Goal: Transaction & Acquisition: Book appointment/travel/reservation

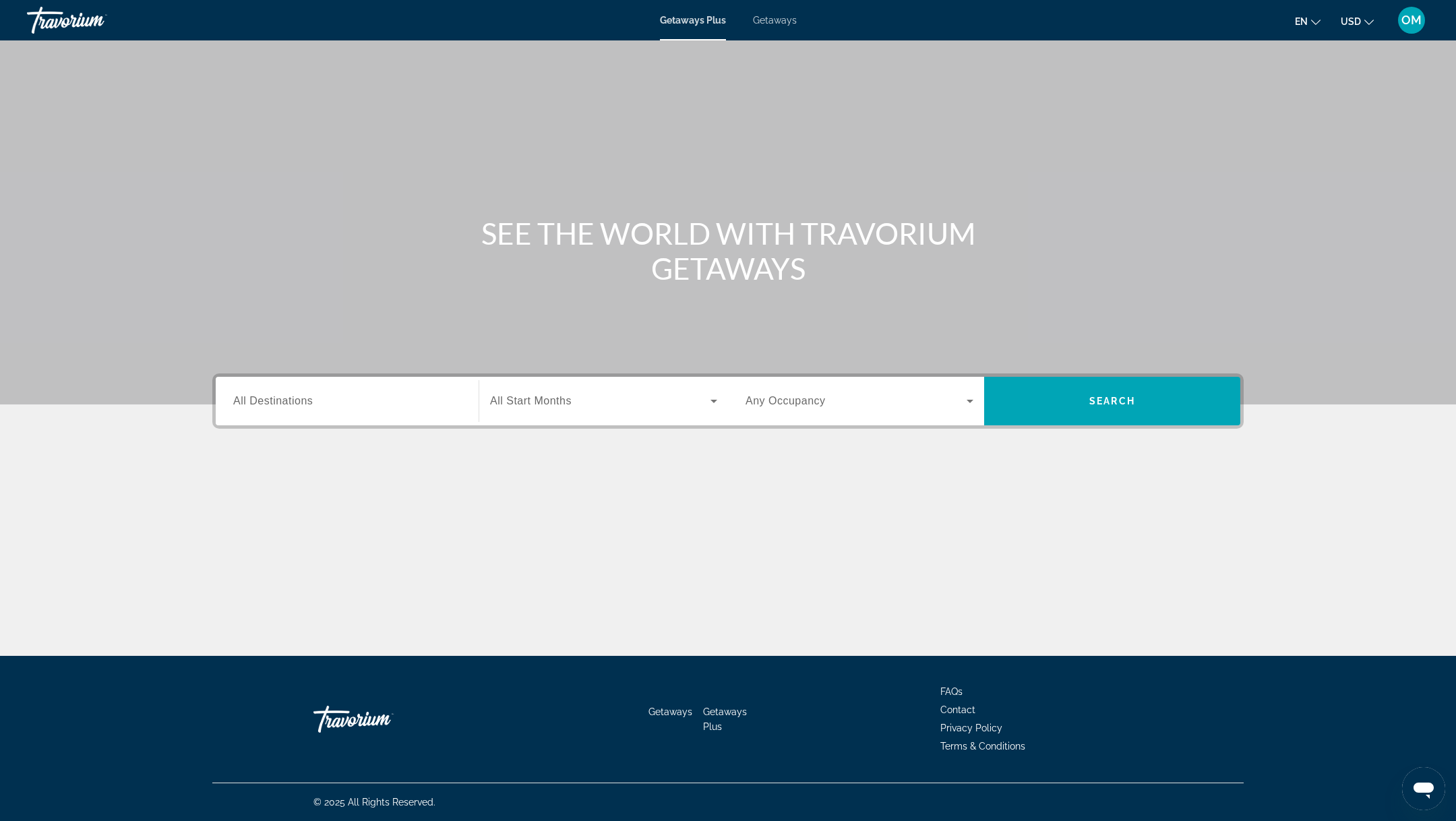
click at [769, 17] on span "Getaways" at bounding box center [775, 20] width 44 height 11
click at [358, 407] on input "Destination All Destinations" at bounding box center [347, 402] width 228 height 16
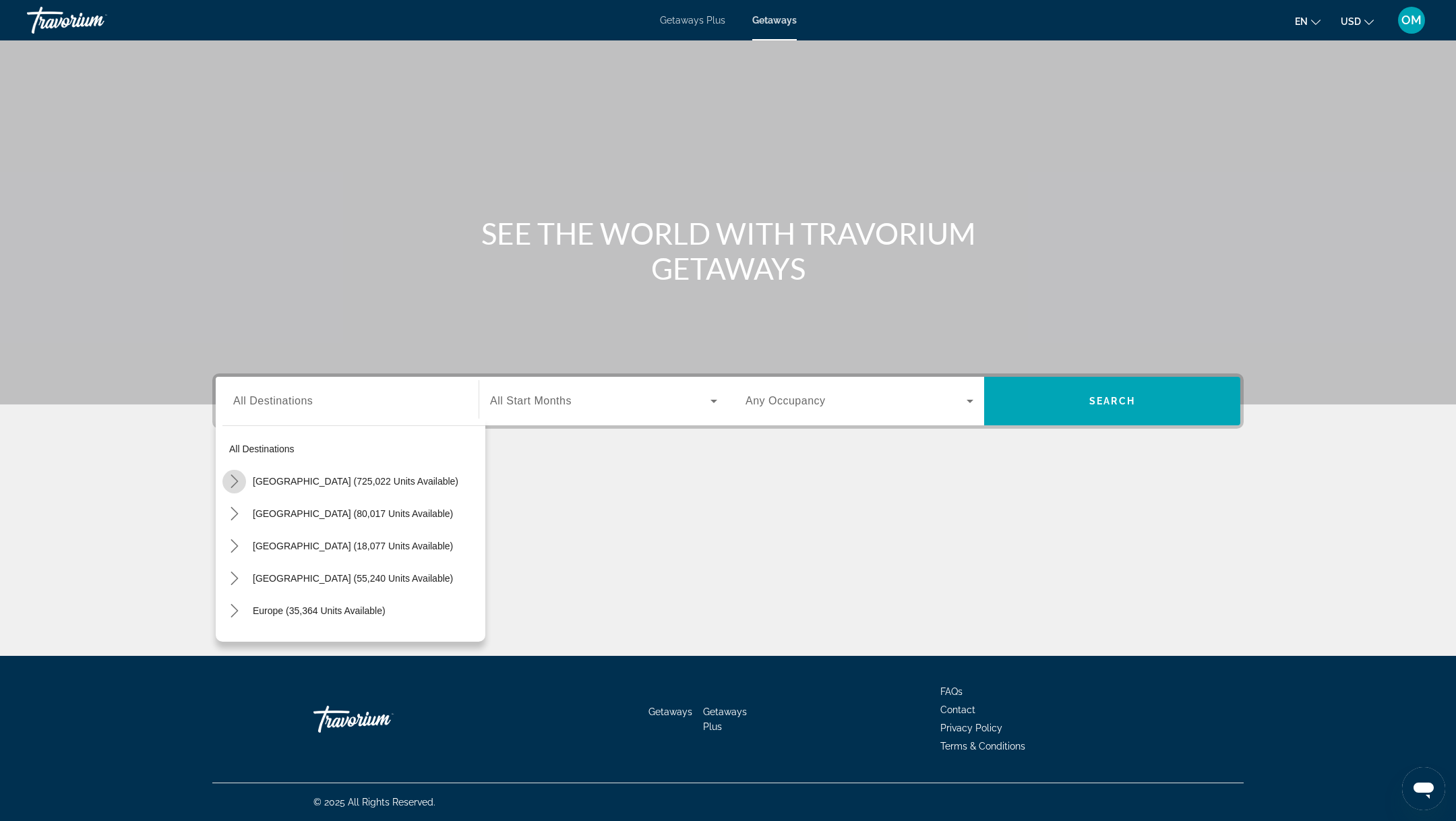
click at [228, 479] on icon "Toggle United States (725,022 units available) submenu" at bounding box center [234, 481] width 13 height 13
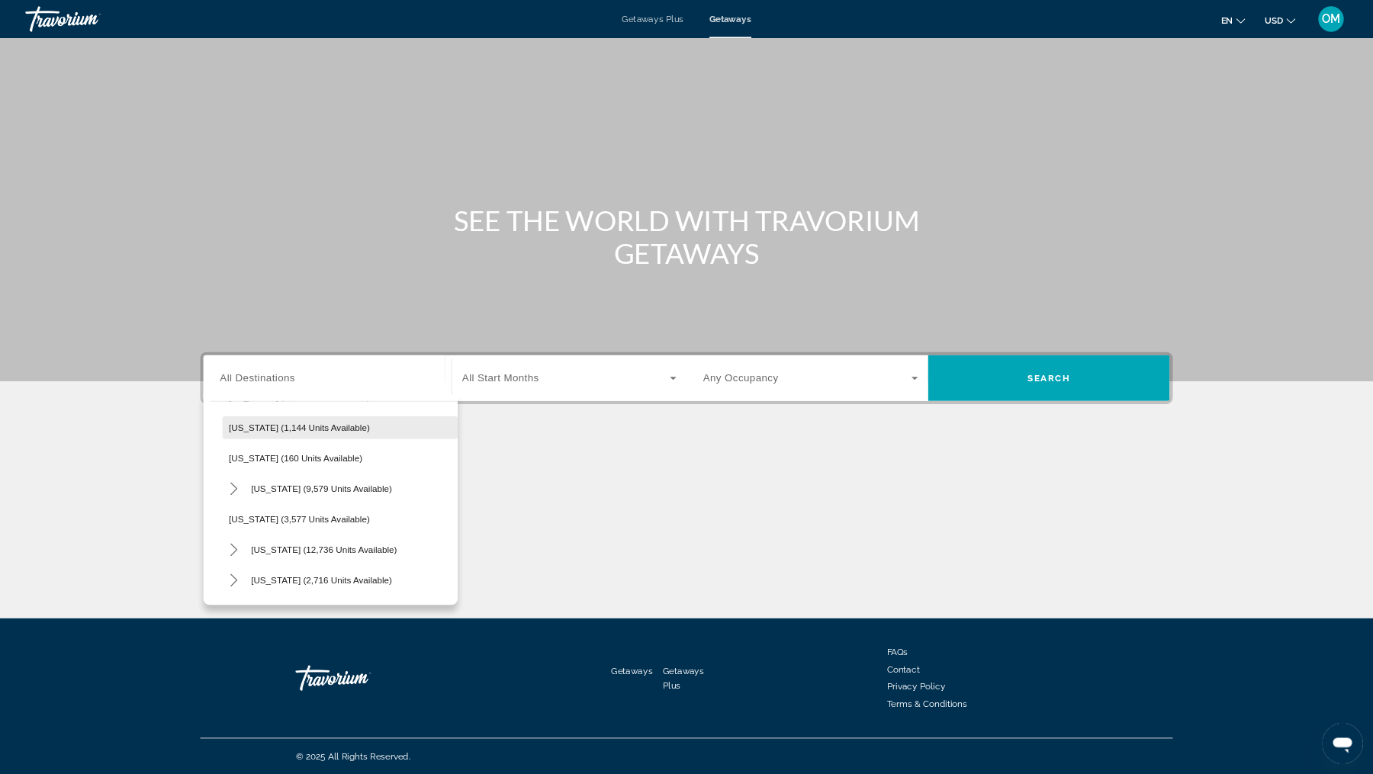
scroll to position [743, 0]
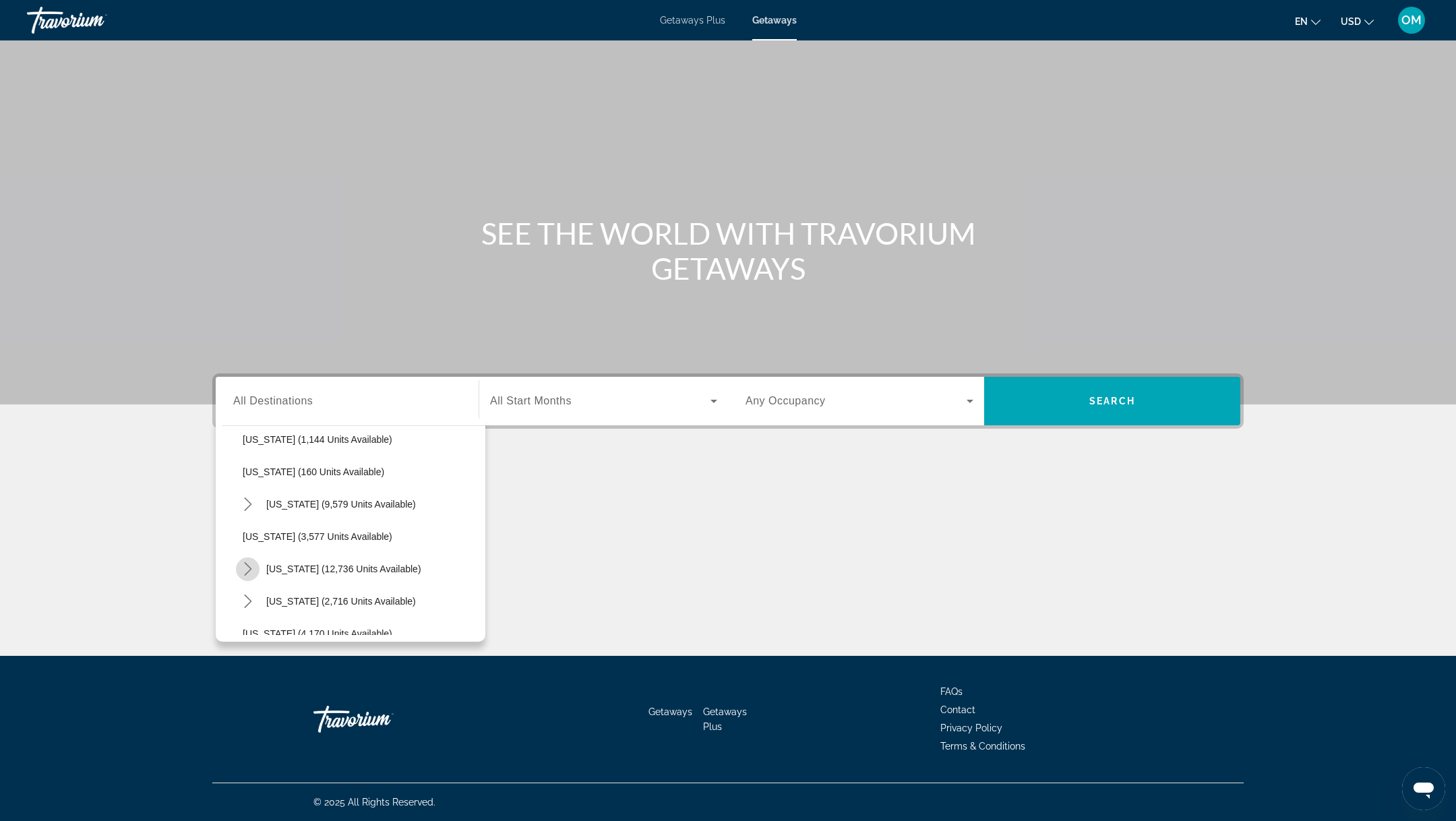
click at [248, 570] on icon "Toggle Nevada (12,736 units available) submenu" at bounding box center [247, 568] width 7 height 13
click at [257, 600] on span "[GEOGRAPHIC_DATA] (10,028 units available)" at bounding box center [356, 601] width 201 height 11
type input "**********"
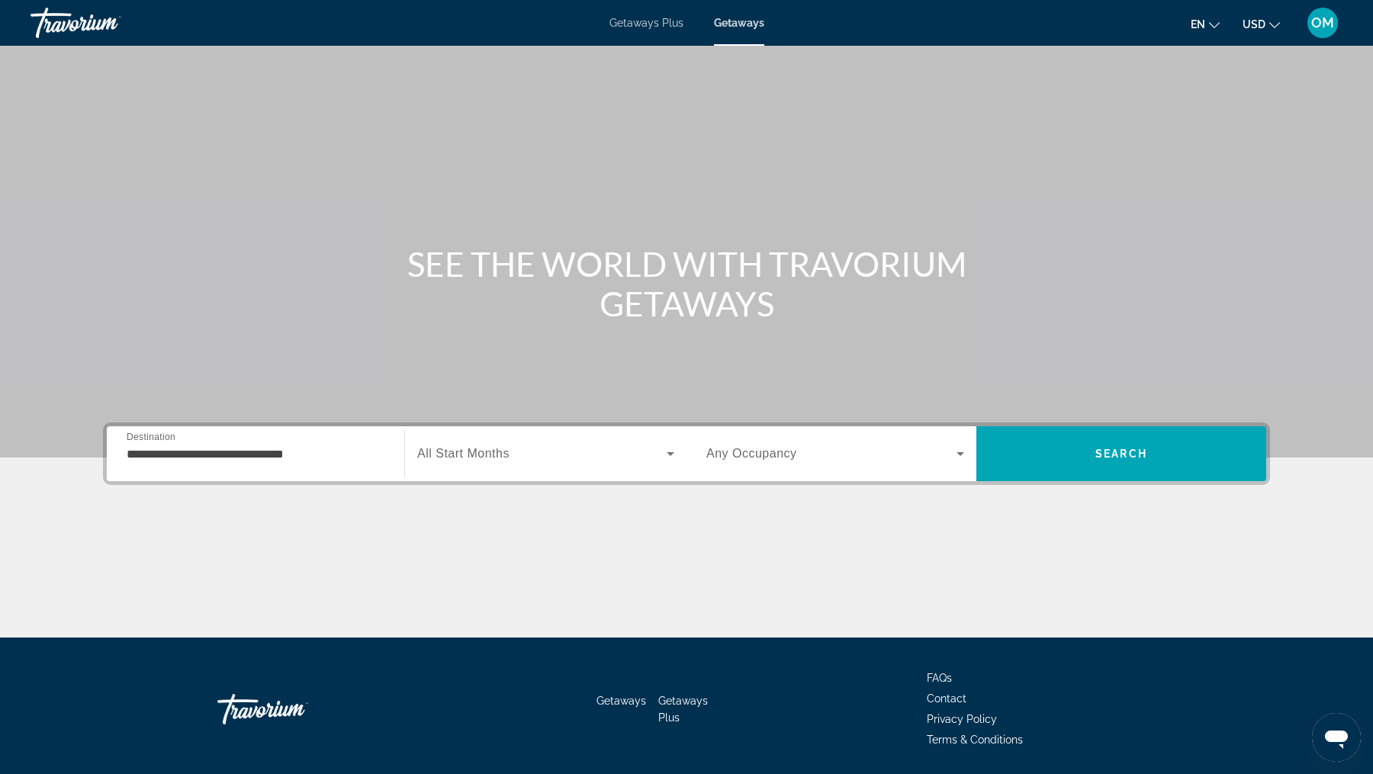
click at [447, 456] on span "All Start Months" at bounding box center [463, 453] width 92 height 13
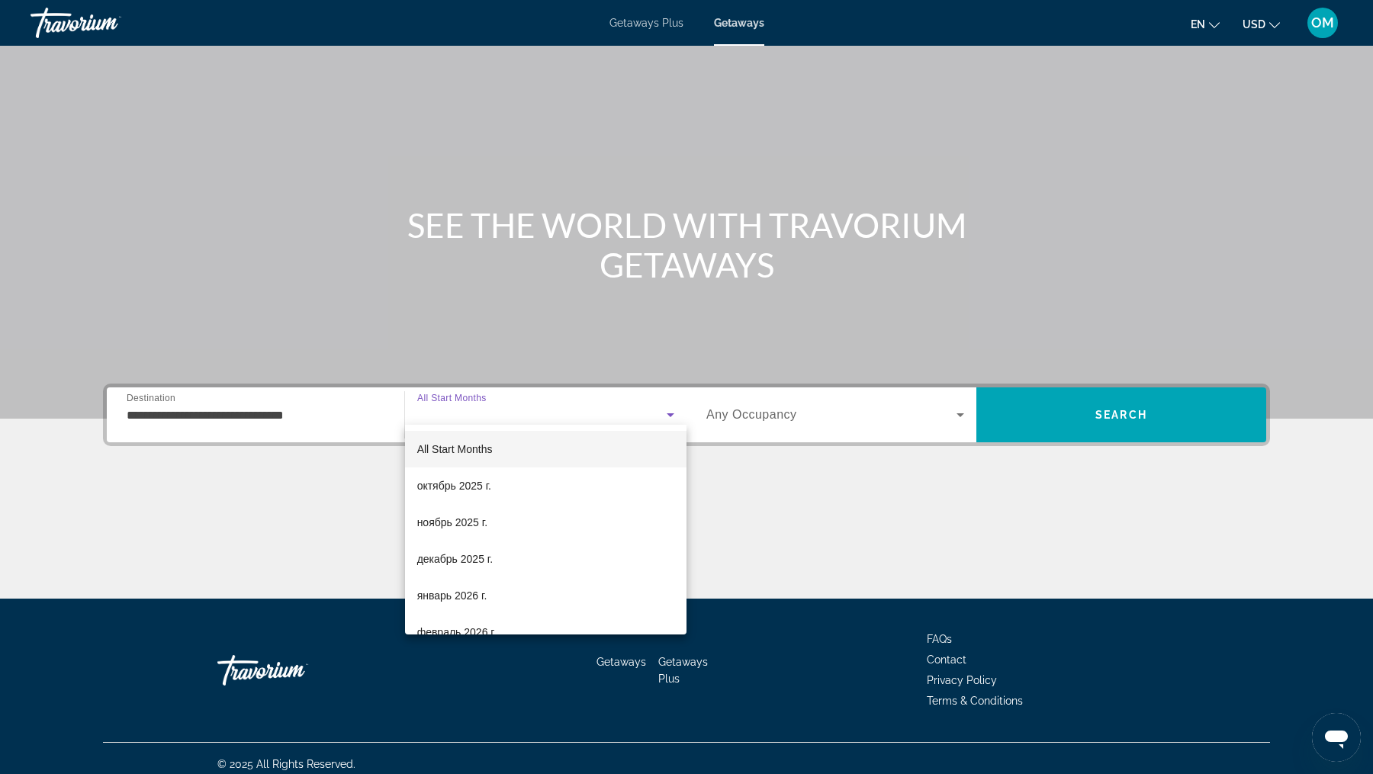
scroll to position [50, 0]
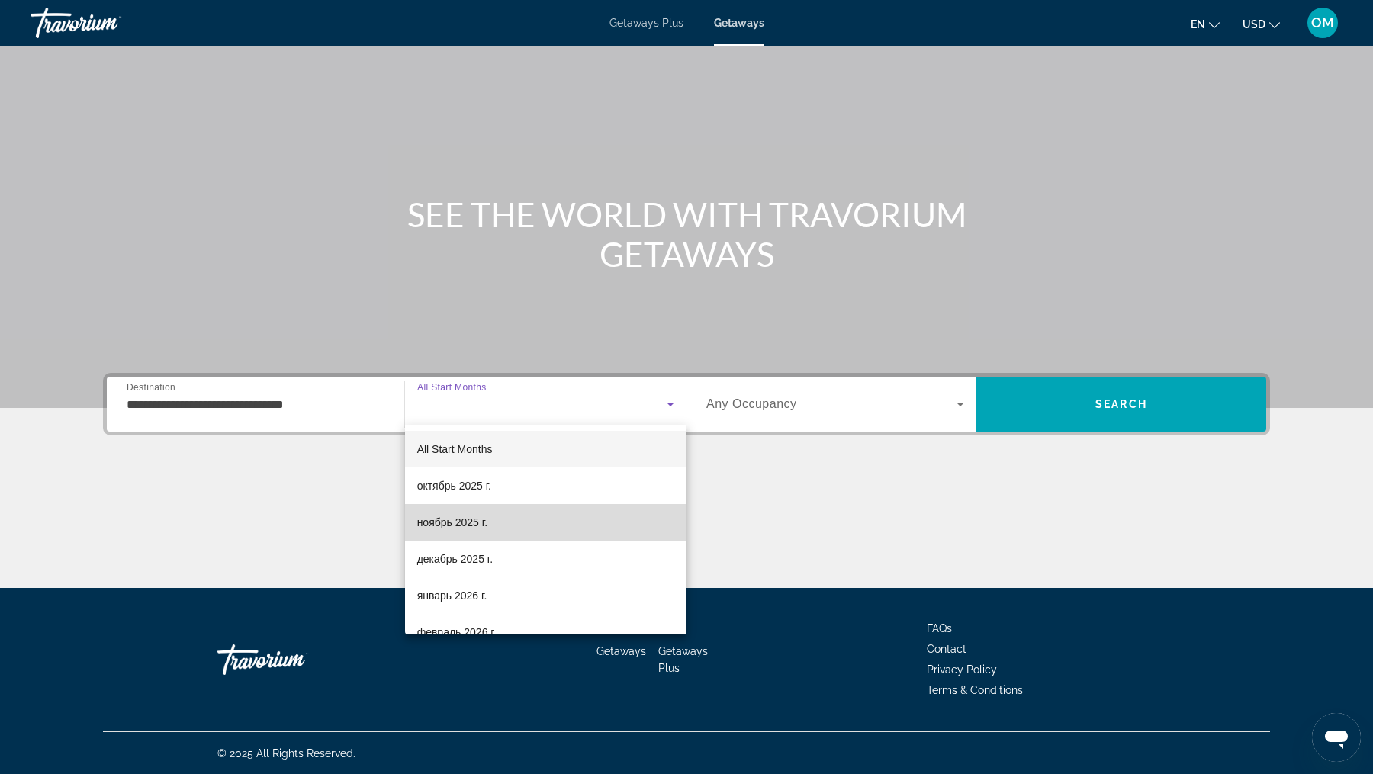
click at [462, 521] on span "ноябрь 2025 г." at bounding box center [452, 522] width 70 height 18
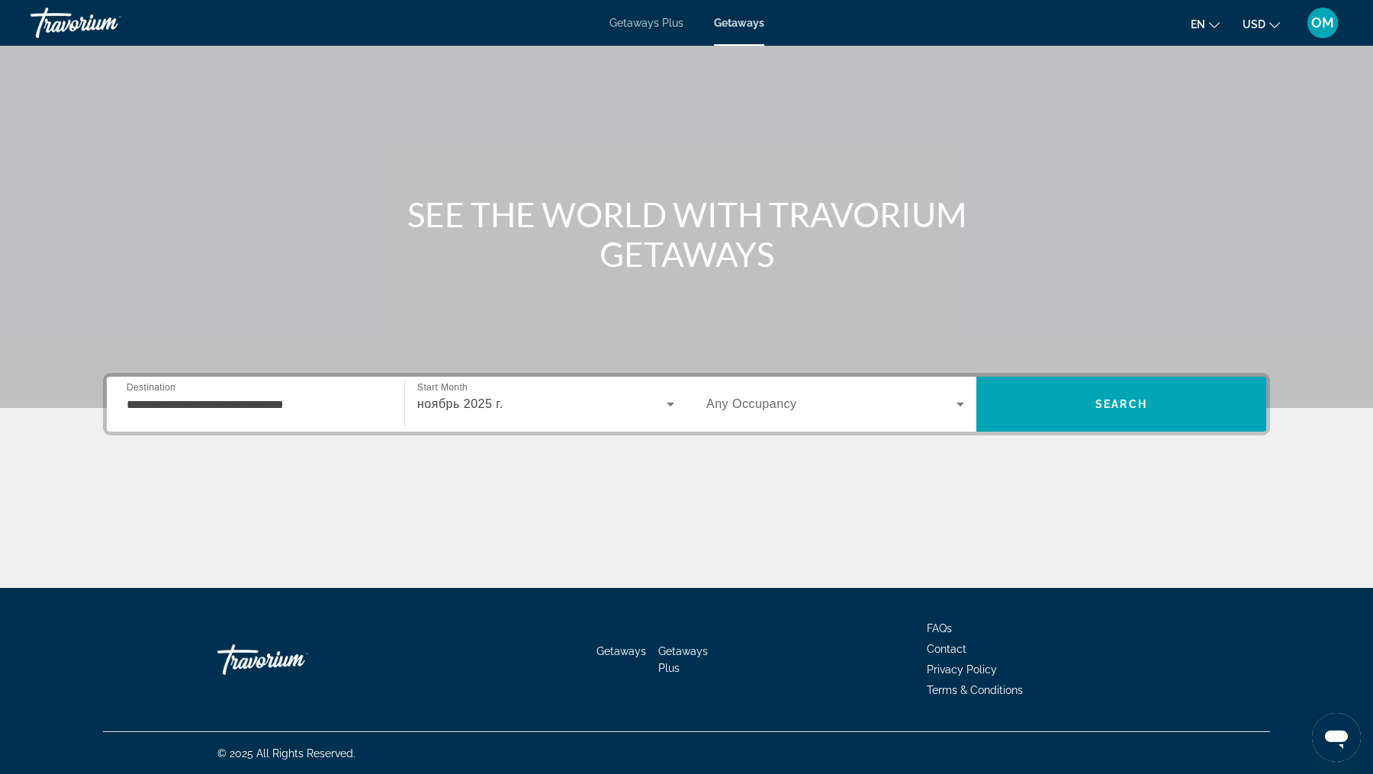
click at [758, 410] on span "Any Occupancy" at bounding box center [751, 403] width 91 height 13
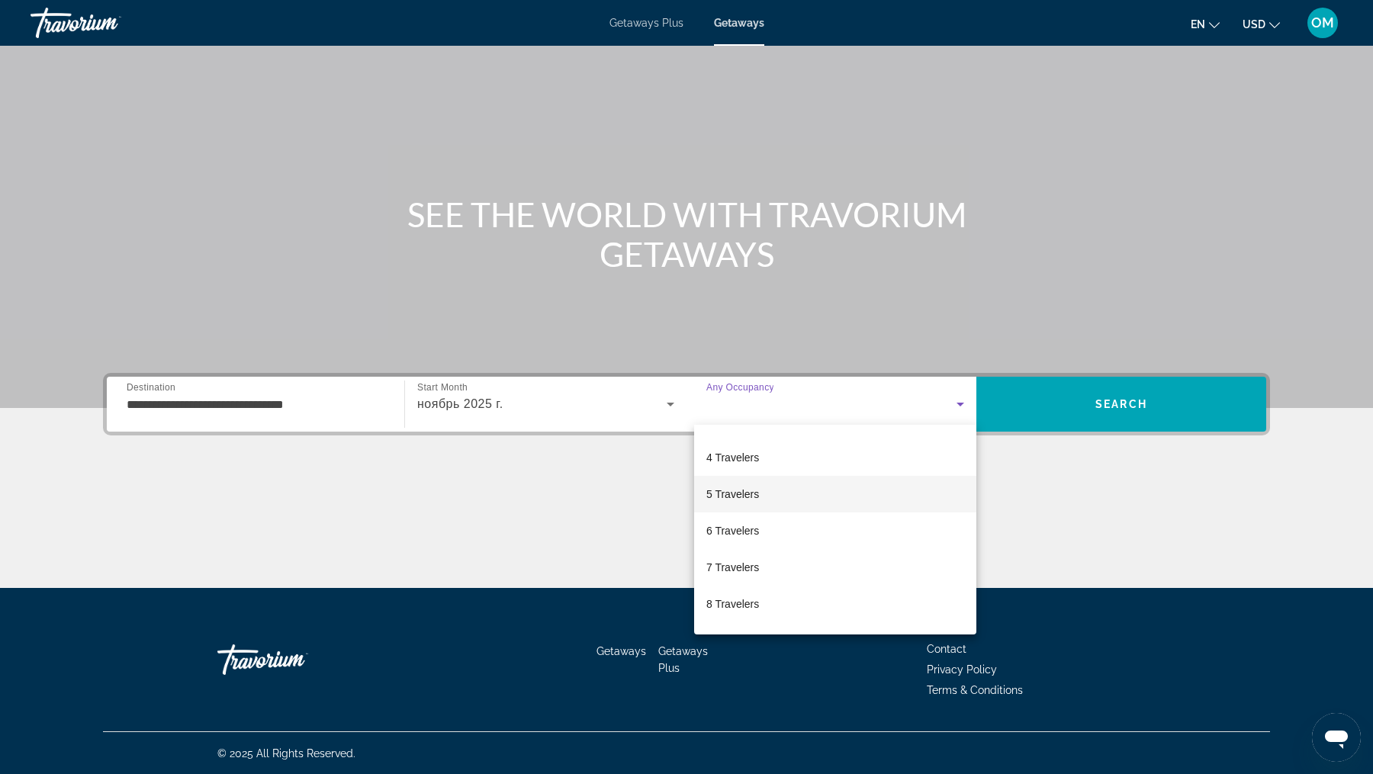
scroll to position [168, 0]
click at [738, 460] on span "6 Travelers" at bounding box center [732, 464] width 53 height 18
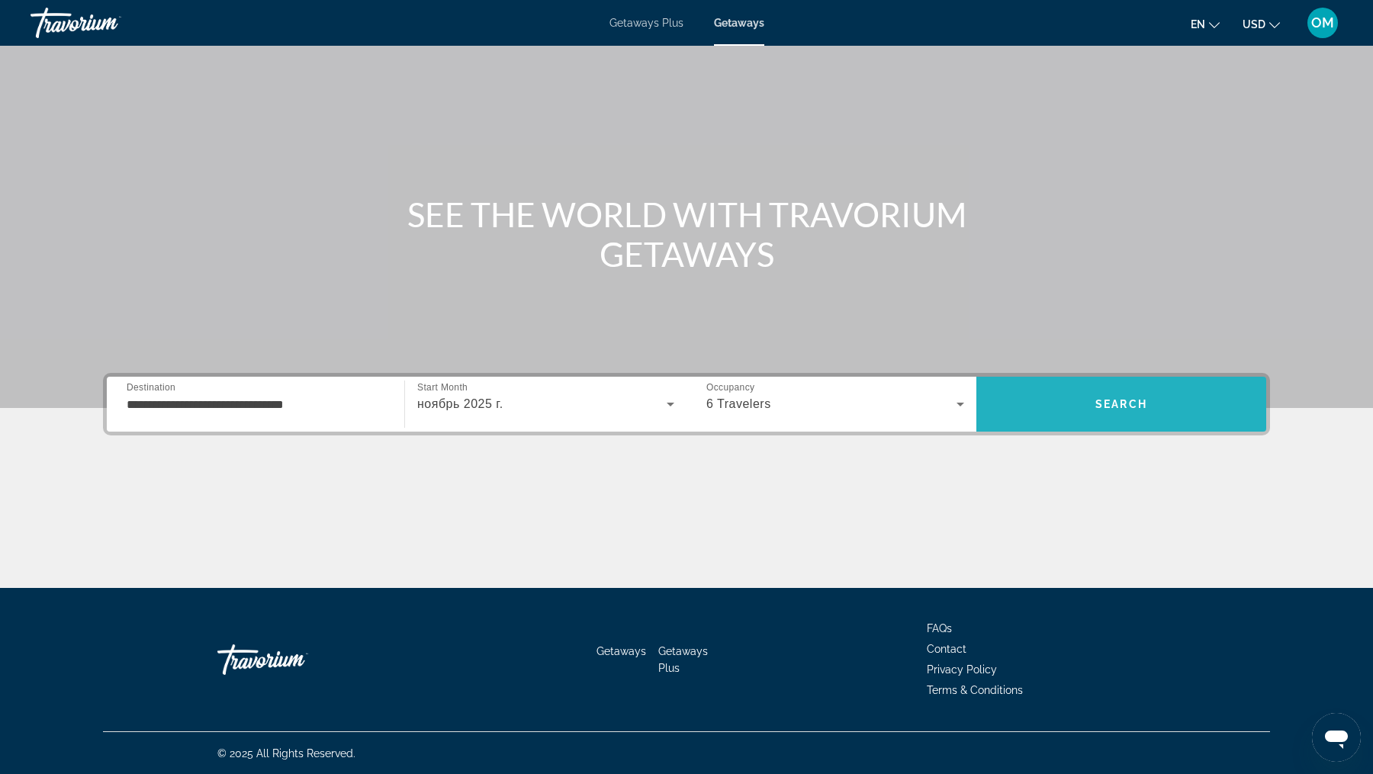
click at [1145, 403] on span "Search" at bounding box center [1121, 404] width 52 height 12
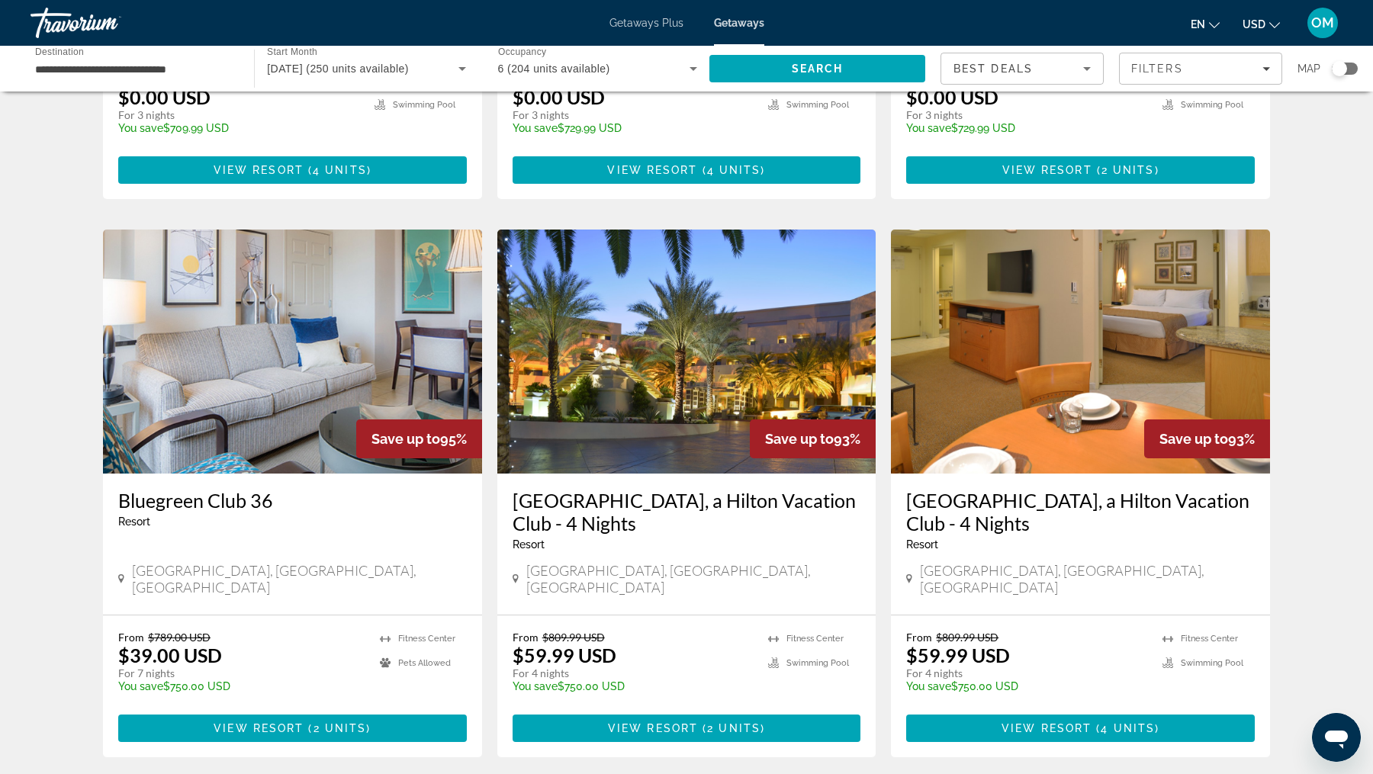
scroll to position [474, 0]
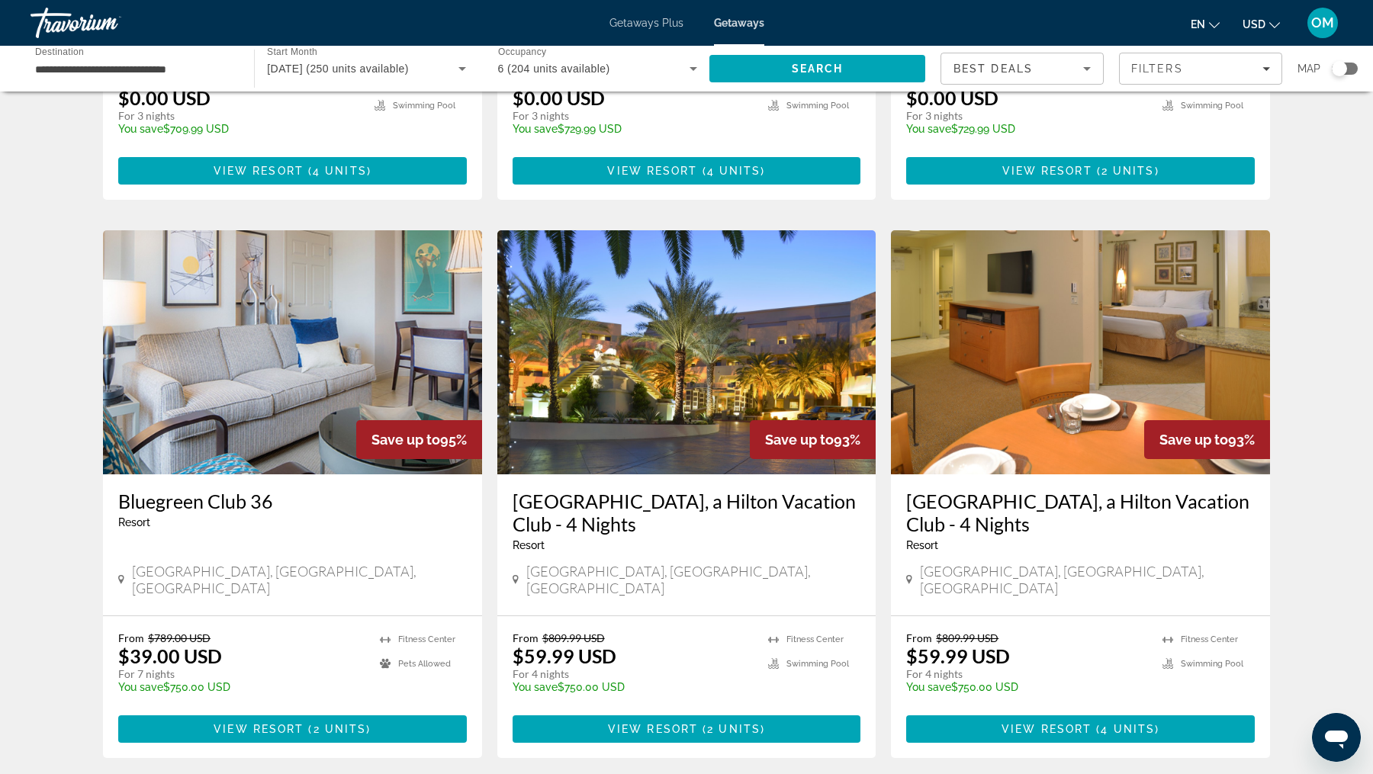
click at [250, 411] on img "Main content" at bounding box center [292, 352] width 379 height 244
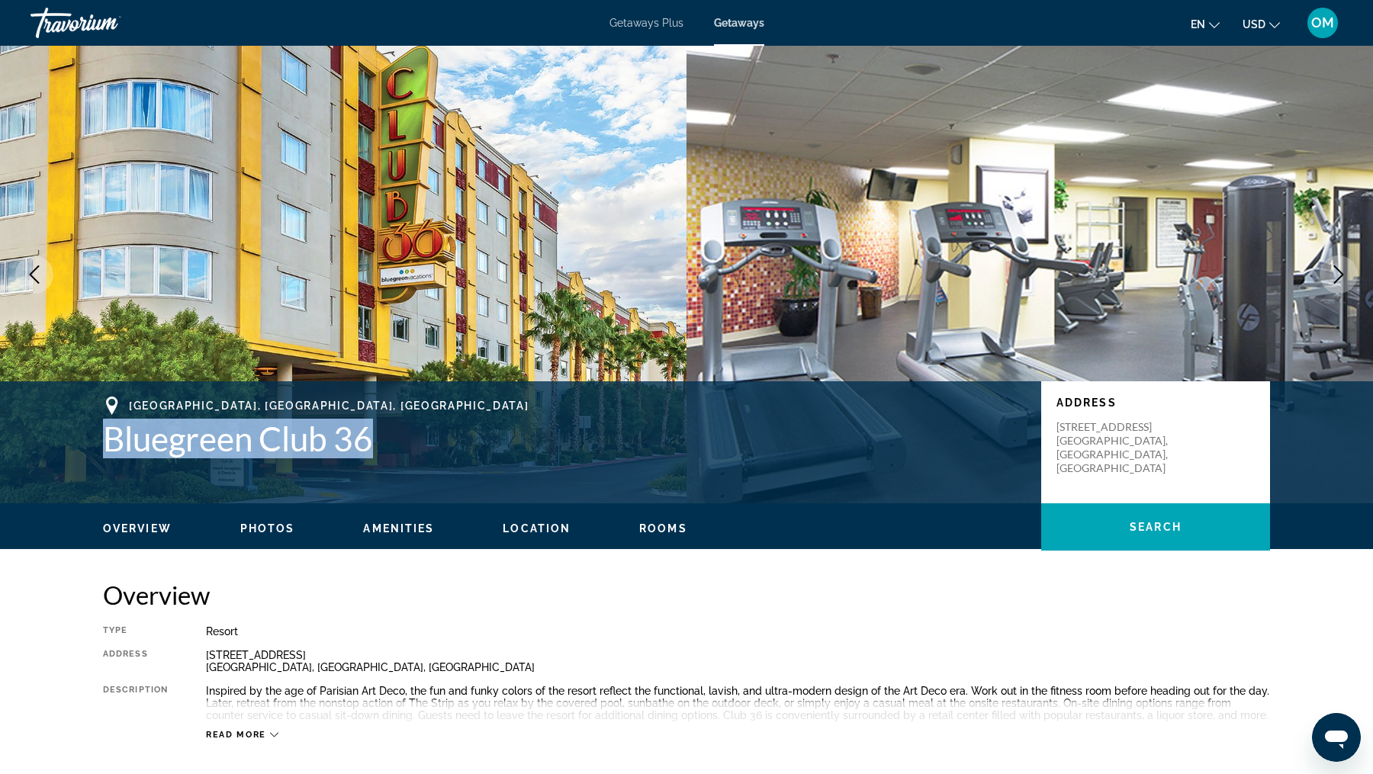
drag, startPoint x: 92, startPoint y: 440, endPoint x: 387, endPoint y: 431, distance: 294.6
click at [389, 433] on div "[GEOGRAPHIC_DATA] Bluegreen Club 36 Address [STREET_ADDRESS]" at bounding box center [686, 443] width 1228 height 92
drag, startPoint x: 1156, startPoint y: 429, endPoint x: 1074, endPoint y: 420, distance: 82.2
click at [1074, 420] on div "Address [STREET_ADDRESS]" at bounding box center [1156, 436] width 198 height 79
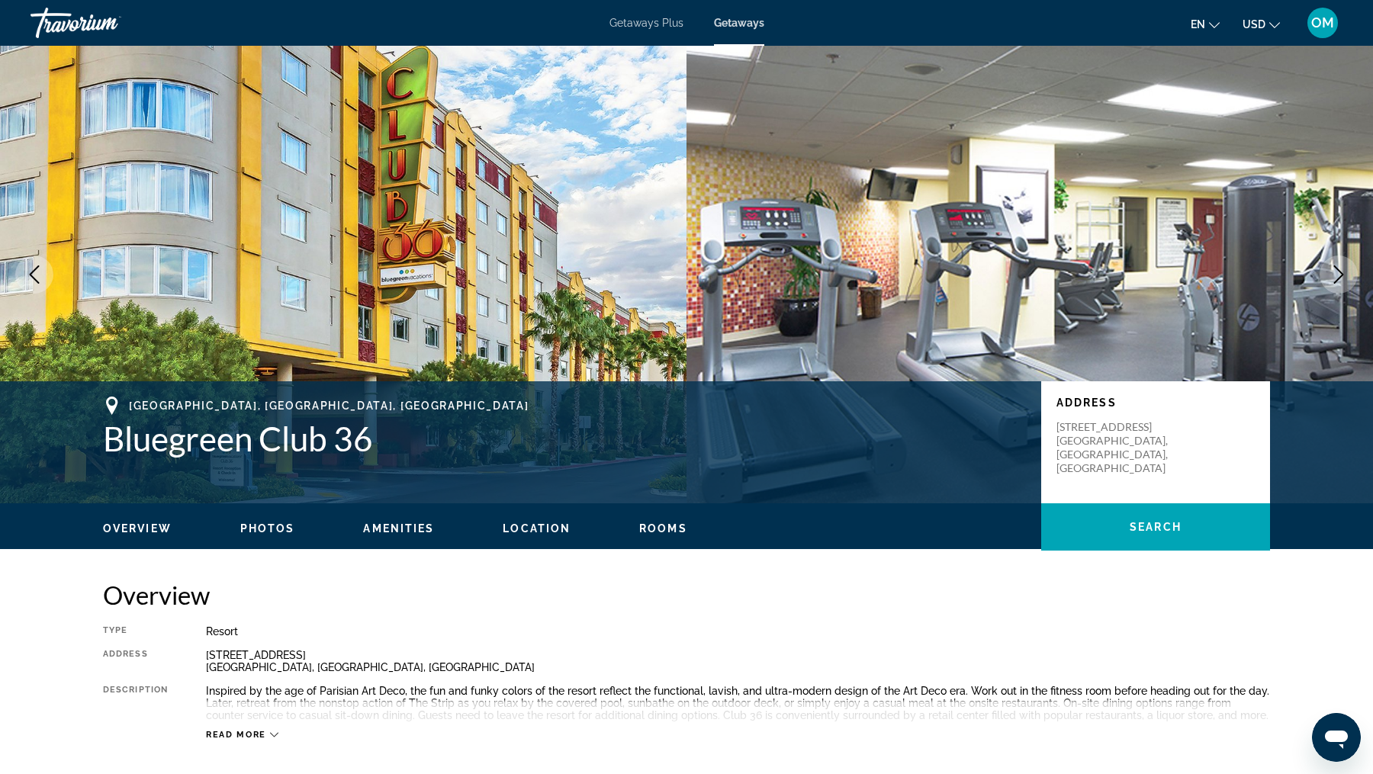
click at [1054, 418] on div "Address [STREET_ADDRESS]" at bounding box center [1155, 442] width 229 height 122
drag, startPoint x: 1053, startPoint y: 419, endPoint x: 1164, endPoint y: 441, distance: 113.6
click at [1164, 442] on div "Address [STREET_ADDRESS]" at bounding box center [1155, 442] width 229 height 122
copy p "[STREET_ADDRESS]"
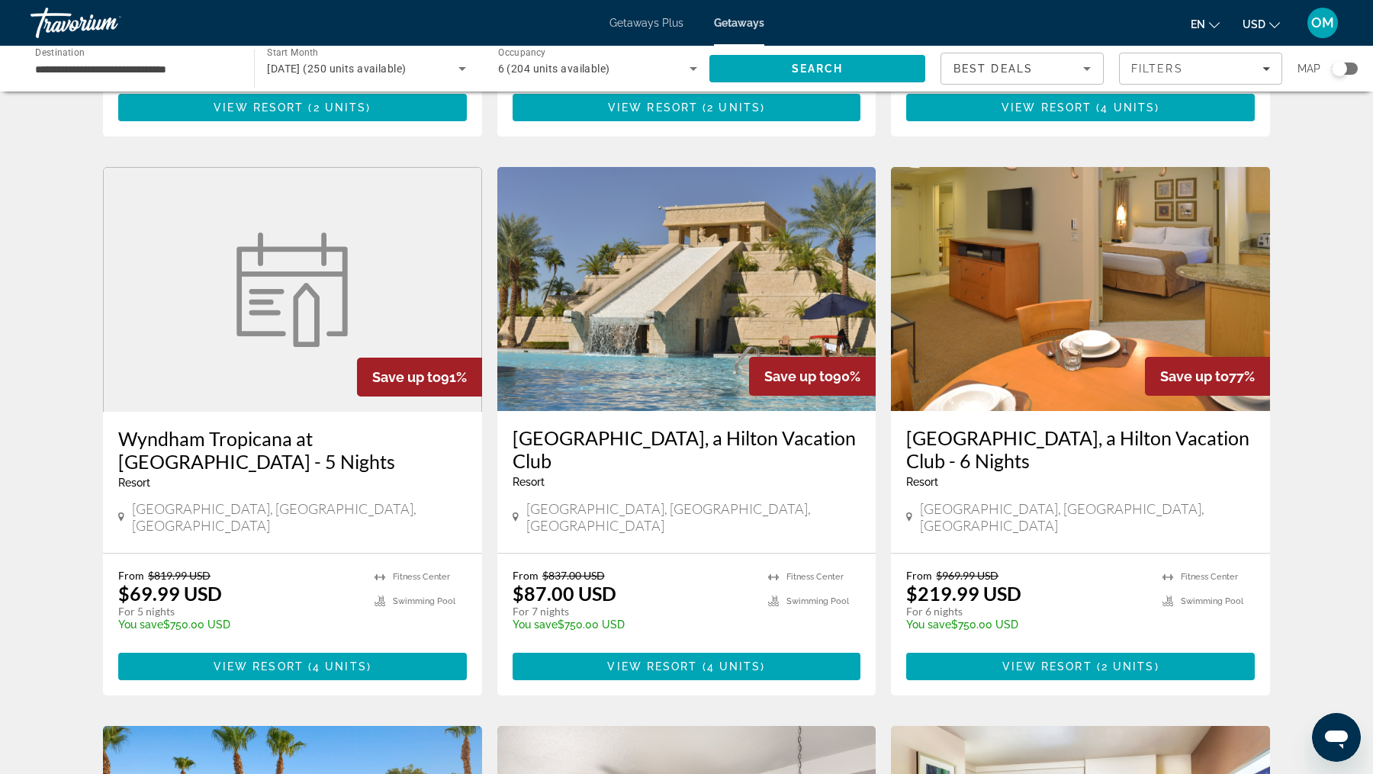
scroll to position [1089, 0]
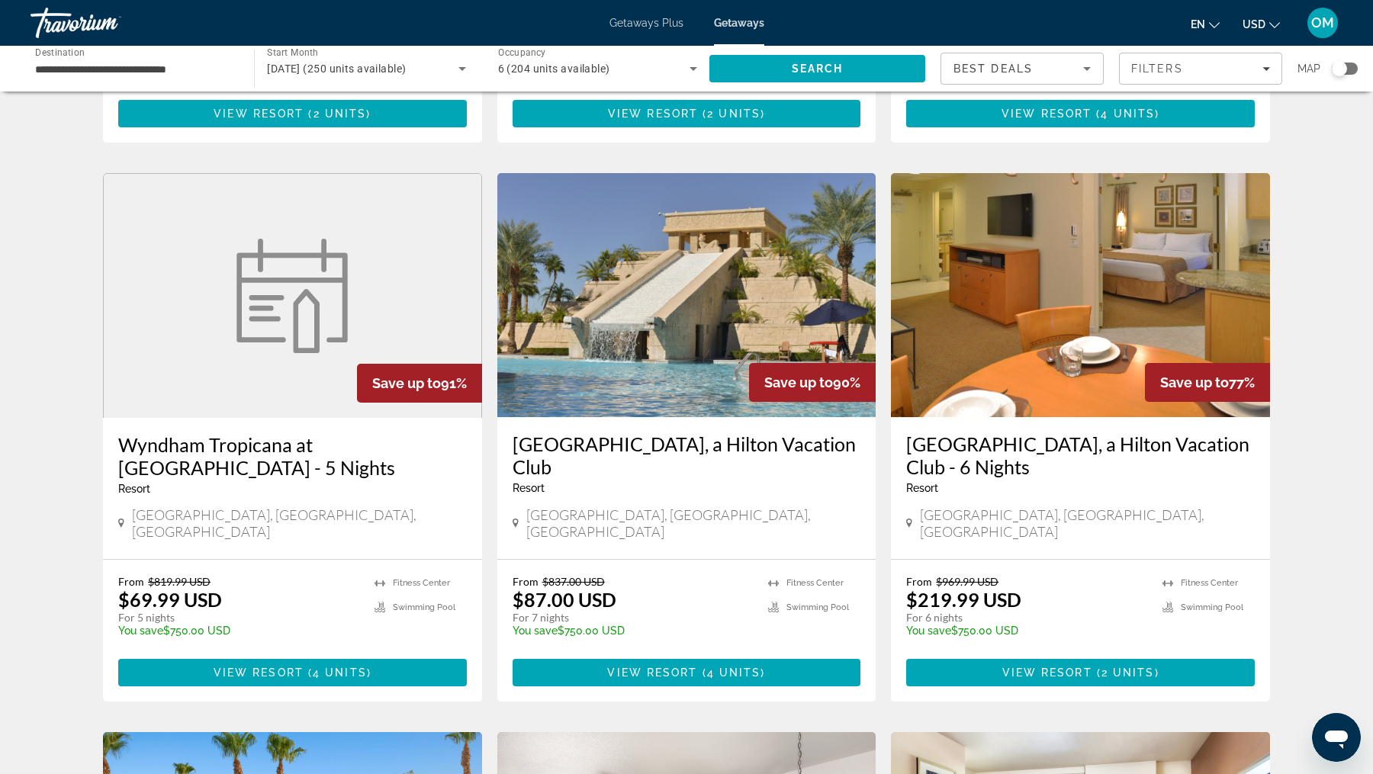
click at [584, 433] on h3 "[GEOGRAPHIC_DATA], a Hilton Vacation Club" at bounding box center [687, 456] width 349 height 46
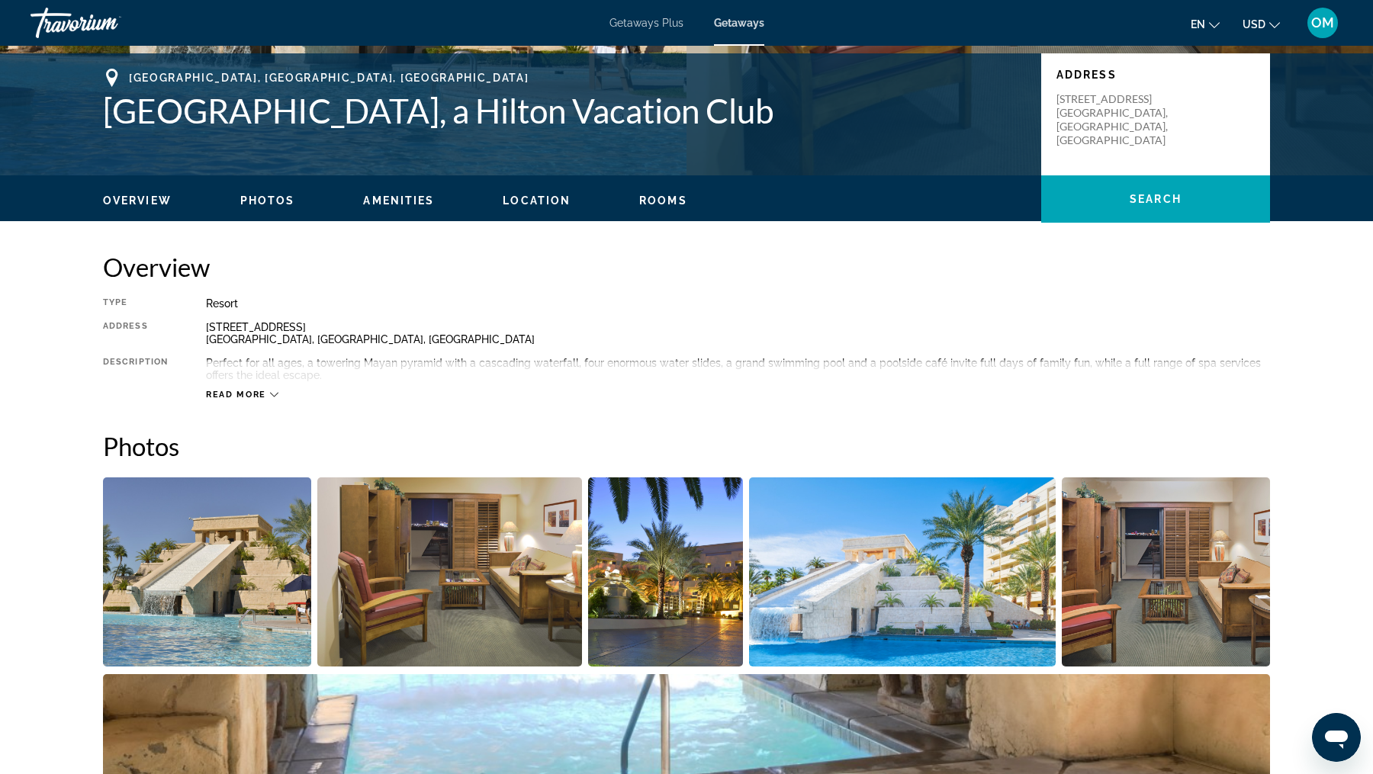
scroll to position [303, 0]
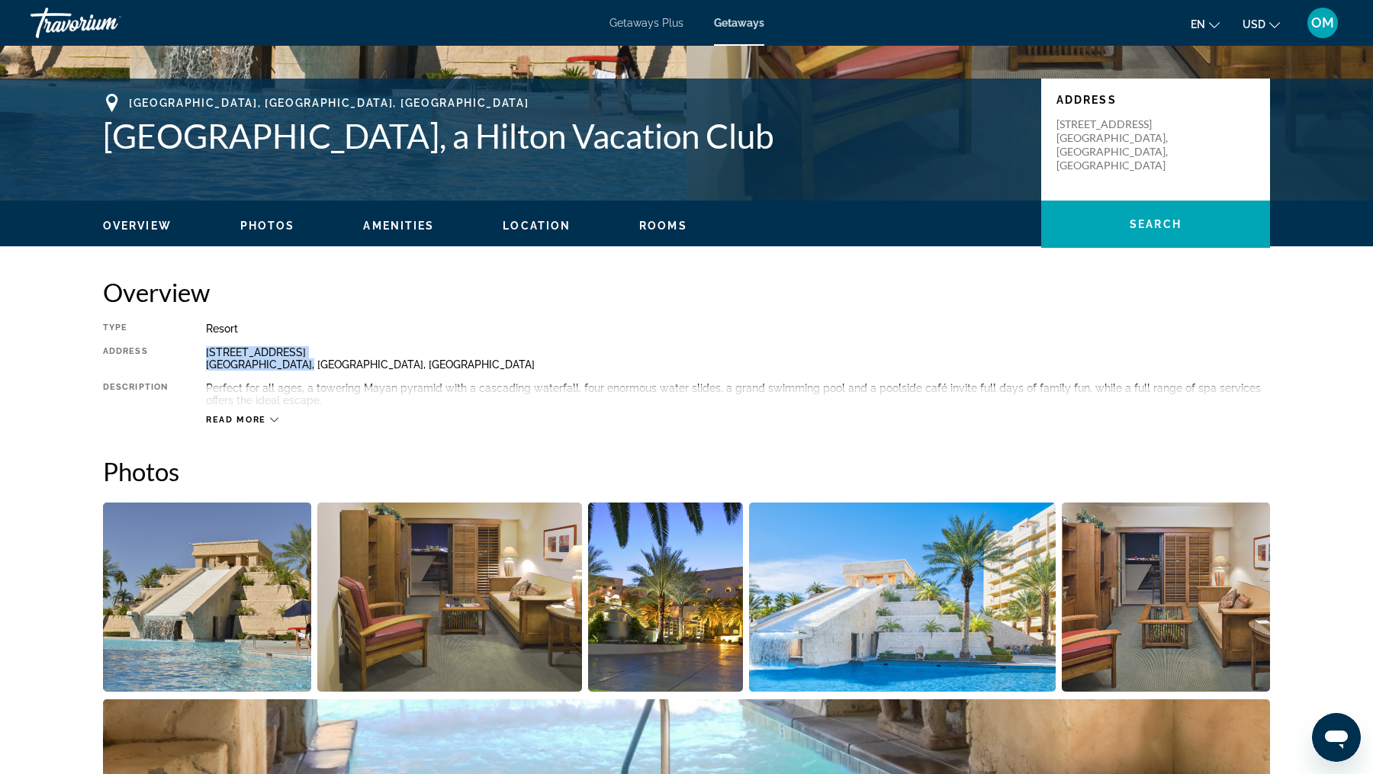
drag, startPoint x: 302, startPoint y: 362, endPoint x: 199, endPoint y: 344, distance: 104.6
click at [199, 344] on div "Type Resort All-Inclusive No All-Inclusive Address [STREET_ADDRESS] Description…" at bounding box center [686, 374] width 1167 height 103
copy div "[STREET_ADDRESS]"
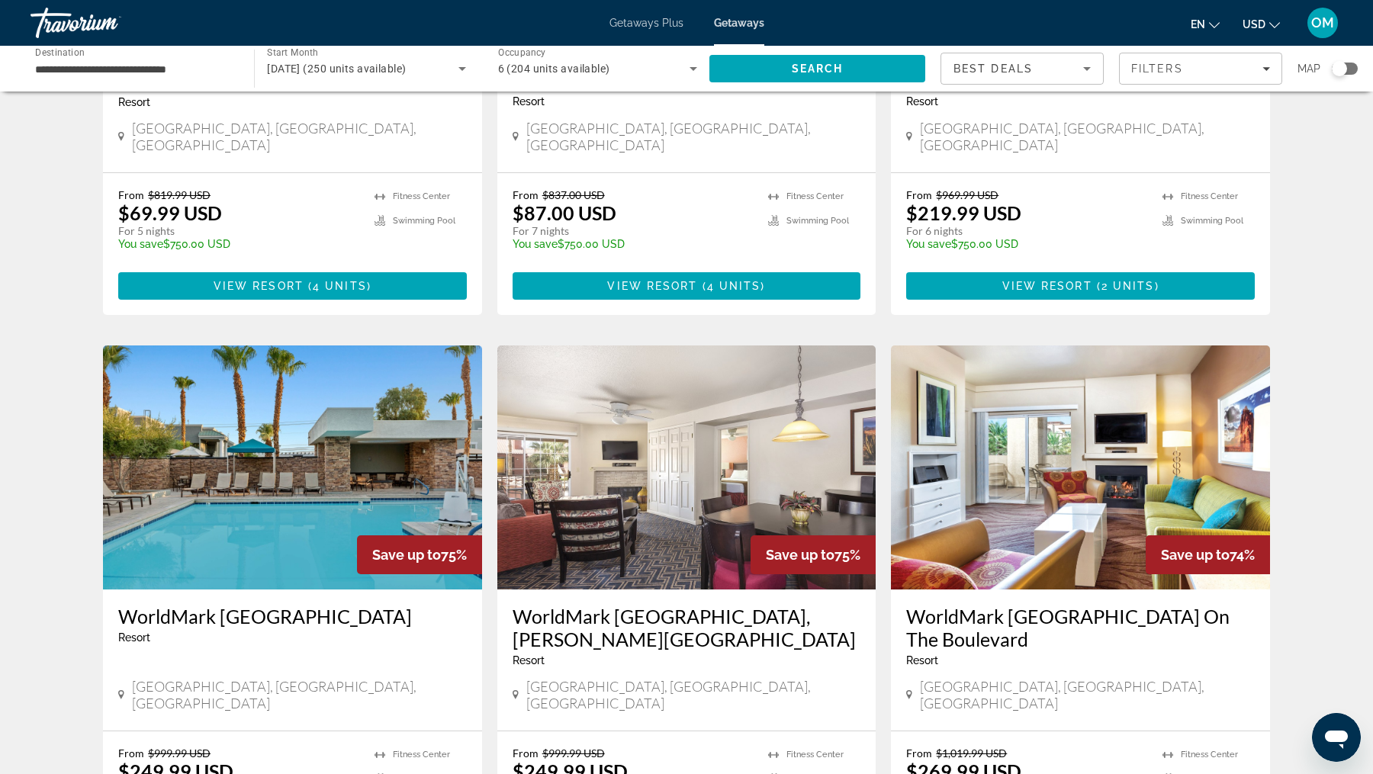
scroll to position [1613, 0]
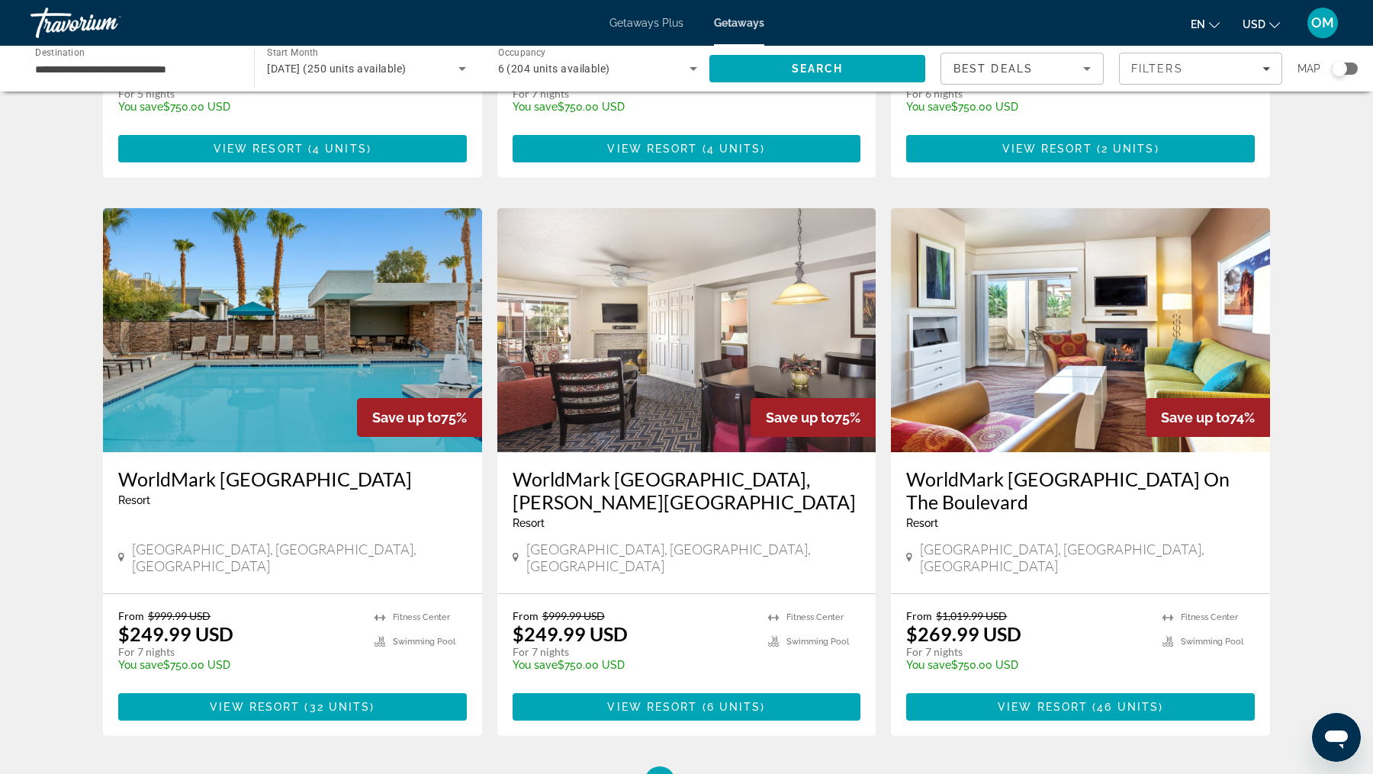
click at [269, 468] on h3 "WorldMark [GEOGRAPHIC_DATA]" at bounding box center [292, 479] width 349 height 23
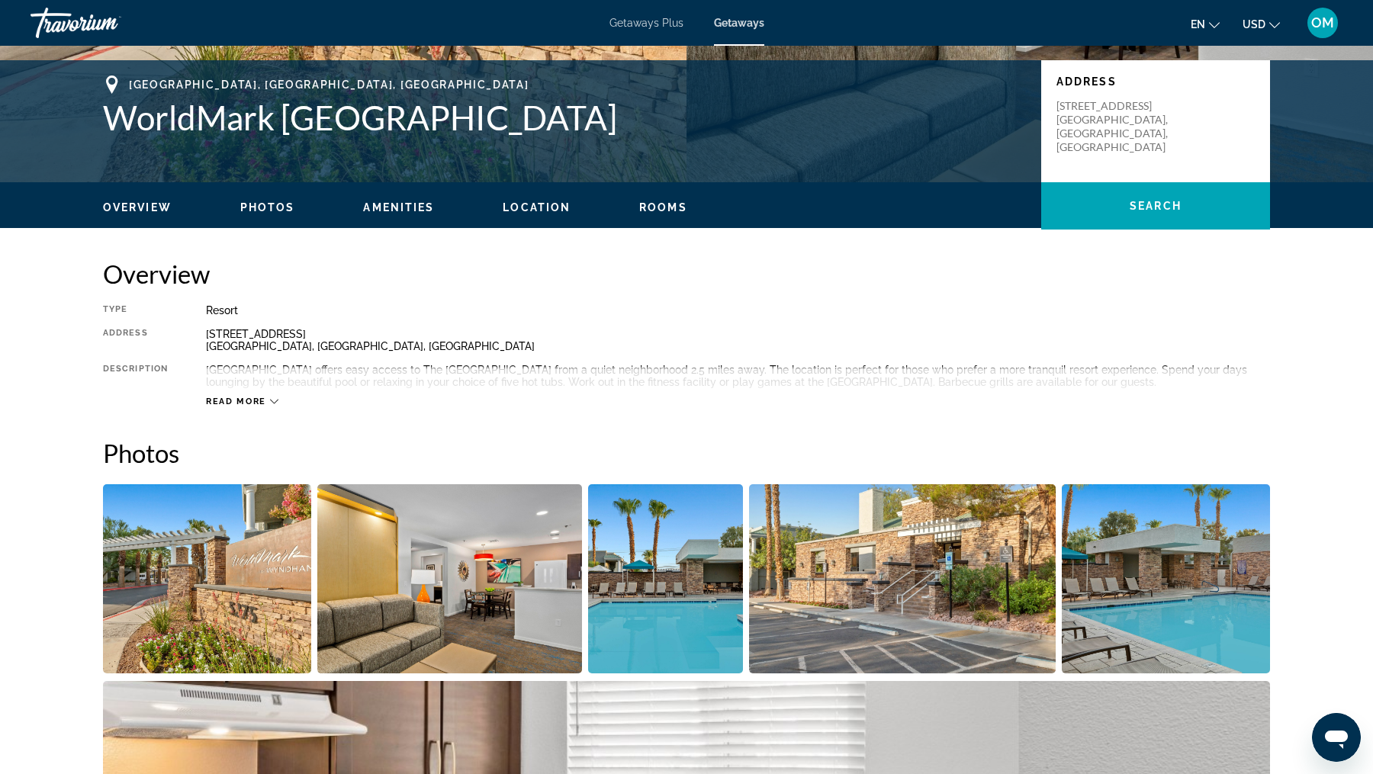
scroll to position [361, 0]
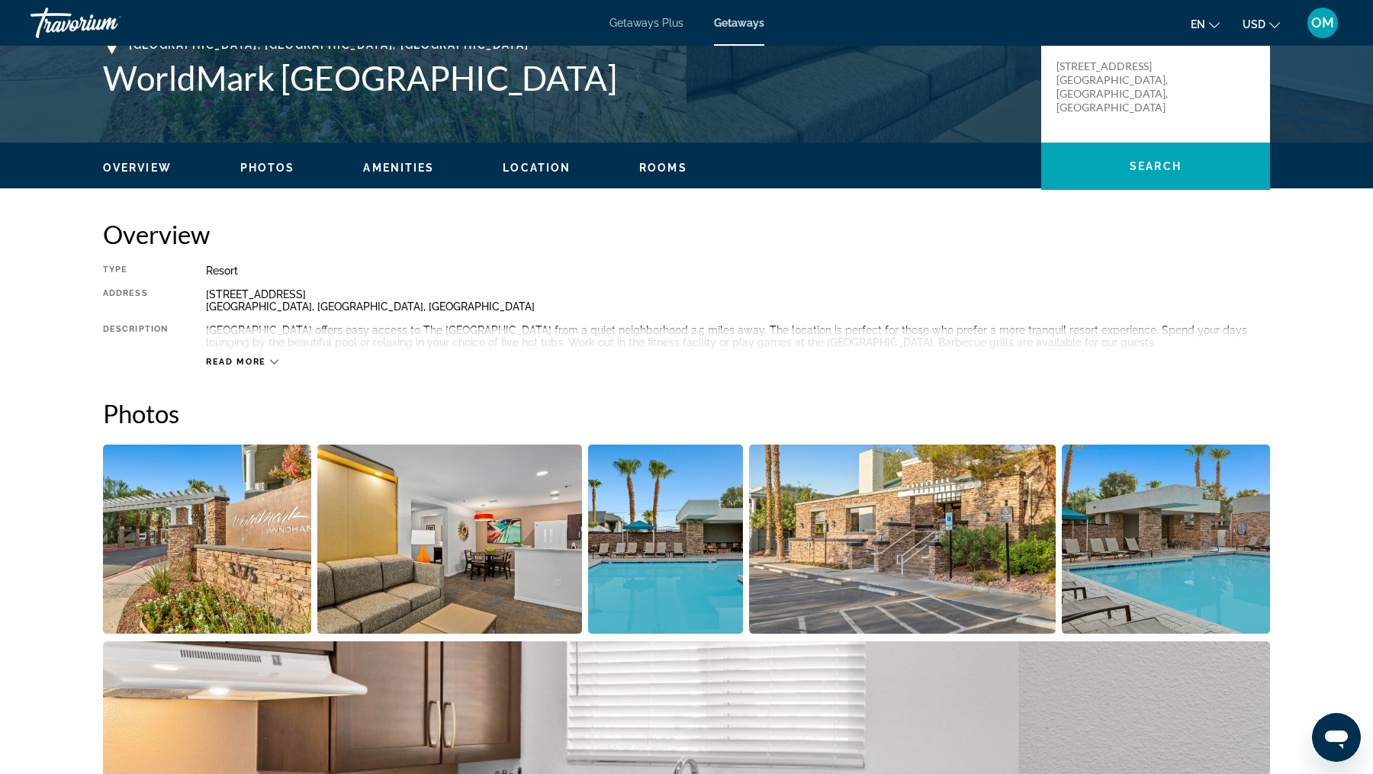
drag, startPoint x: 328, startPoint y: 297, endPoint x: 211, endPoint y: 285, distance: 117.3
click at [211, 287] on div "Type Resort All-Inclusive No All-Inclusive Address [STREET_ADDRESS] Description…" at bounding box center [686, 316] width 1167 height 103
click at [201, 266] on div at bounding box center [201, 266] width 0 height 0
click at [307, 304] on div "[STREET_ADDRESS]" at bounding box center [738, 300] width 1064 height 24
drag, startPoint x: 313, startPoint y: 309, endPoint x: 203, endPoint y: 294, distance: 110.9
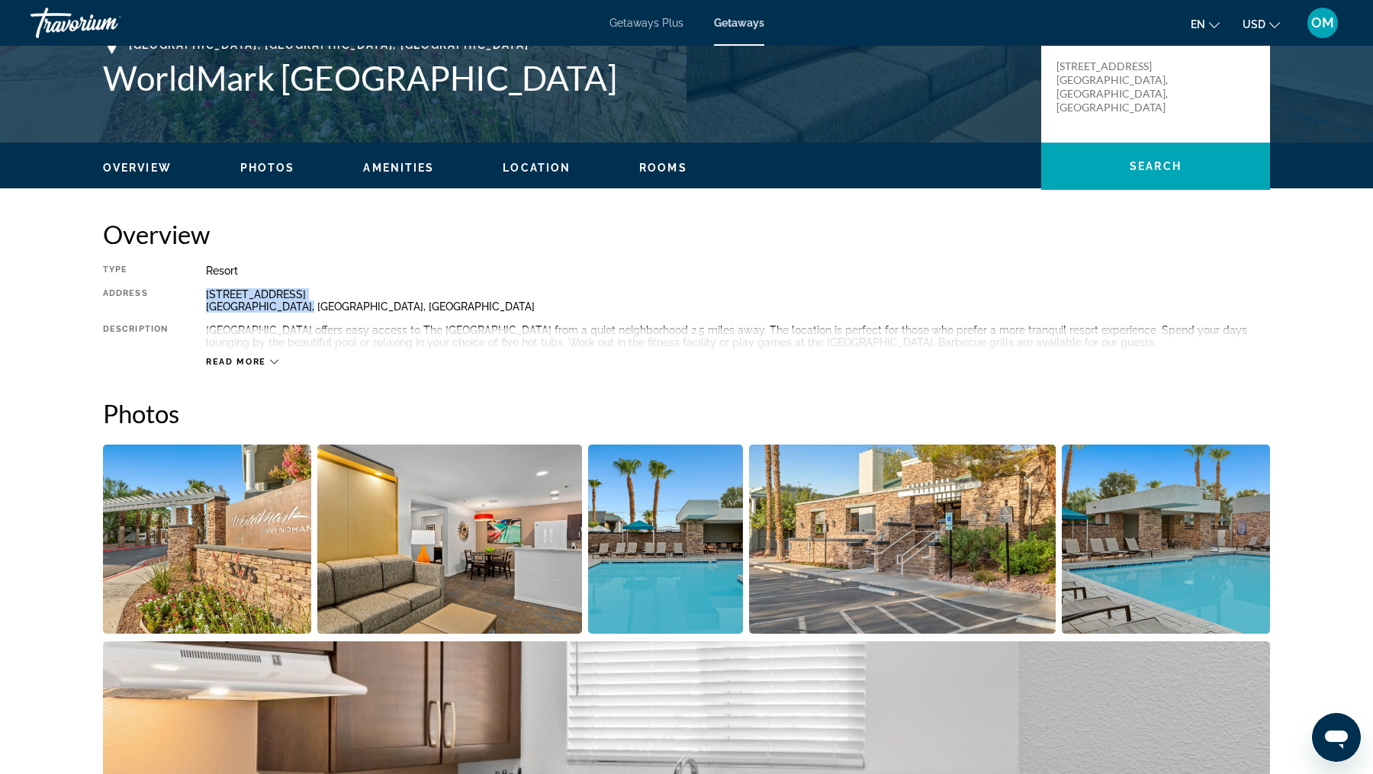
click at [203, 294] on div "Type Resort All-Inclusive No All-Inclusive Address [STREET_ADDRESS] Description…" at bounding box center [686, 316] width 1167 height 103
copy div "[STREET_ADDRESS]"
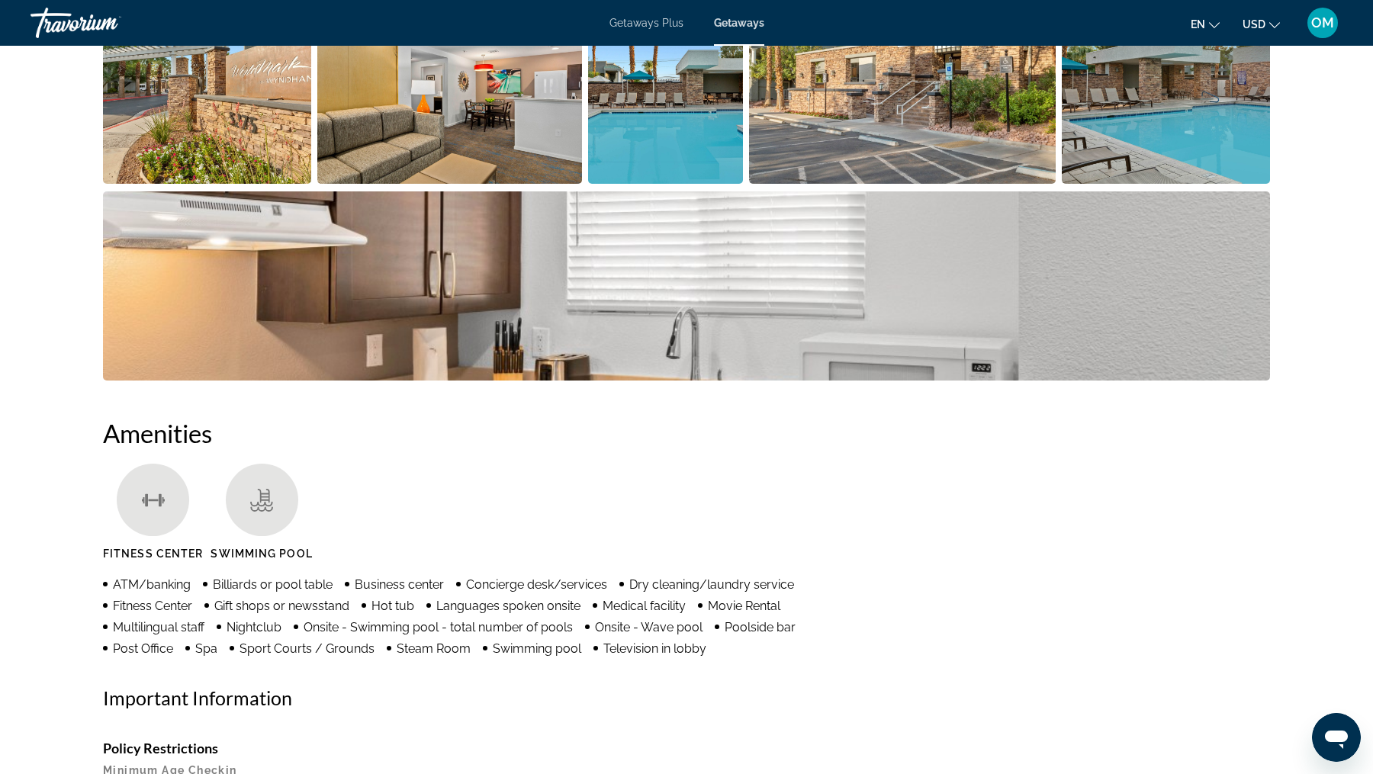
scroll to position [914, 0]
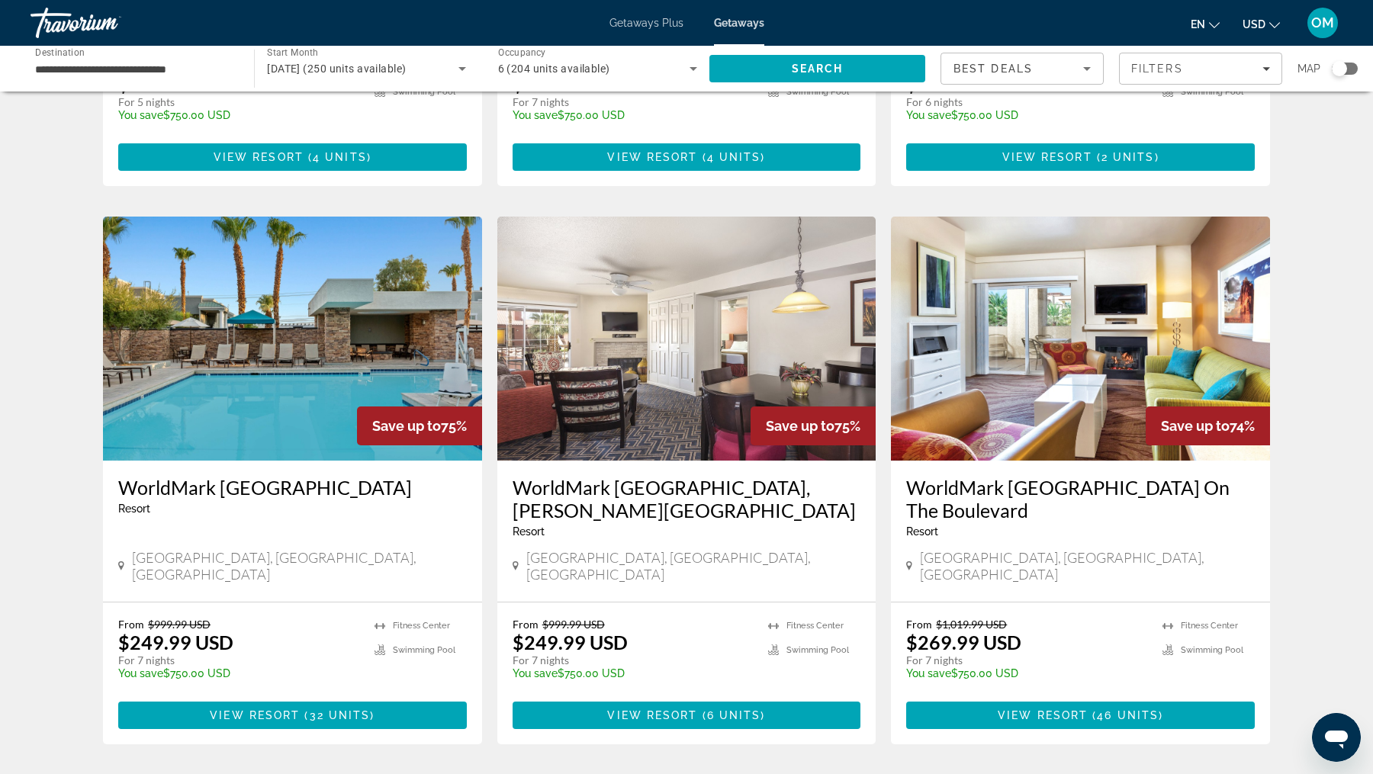
scroll to position [1610, 0]
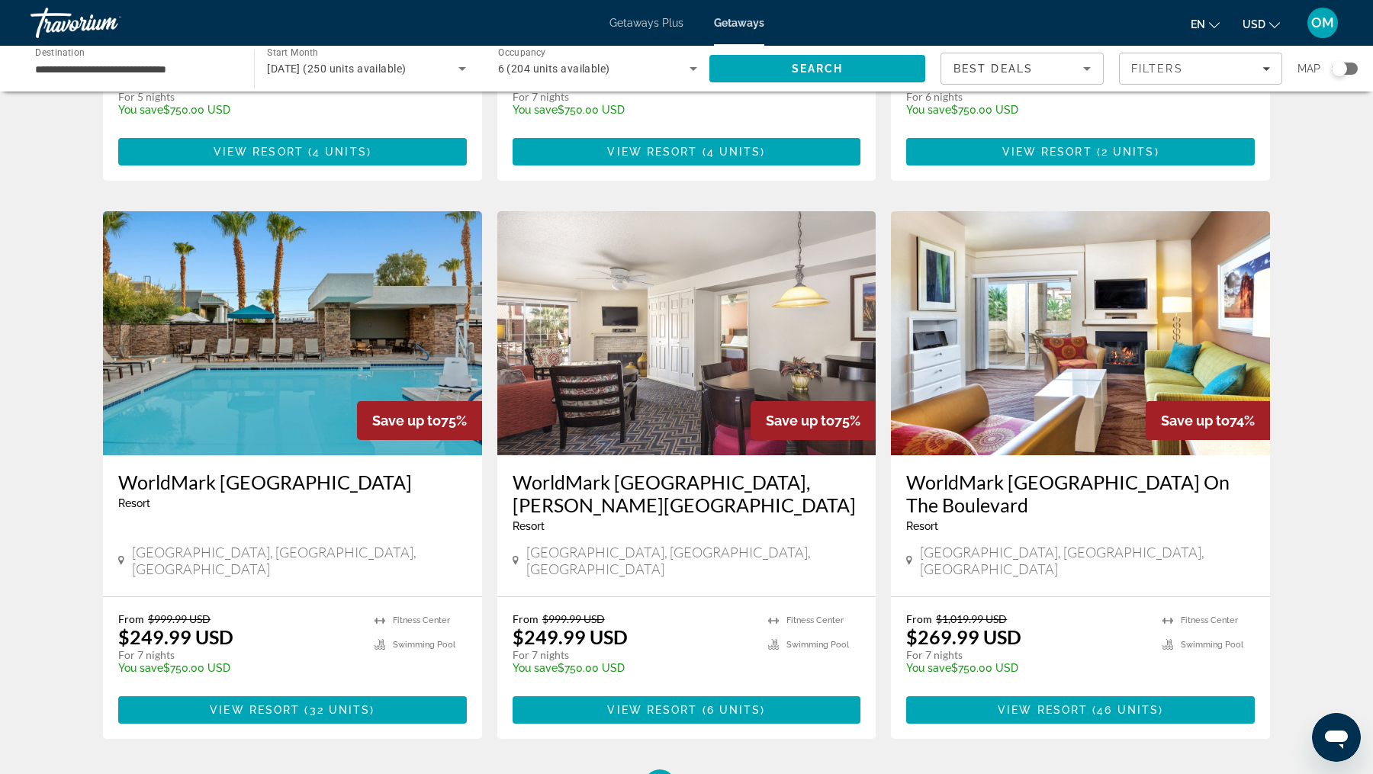
click at [616, 471] on h3 "WorldMark [GEOGRAPHIC_DATA], [PERSON_NAME][GEOGRAPHIC_DATA]" at bounding box center [687, 494] width 349 height 46
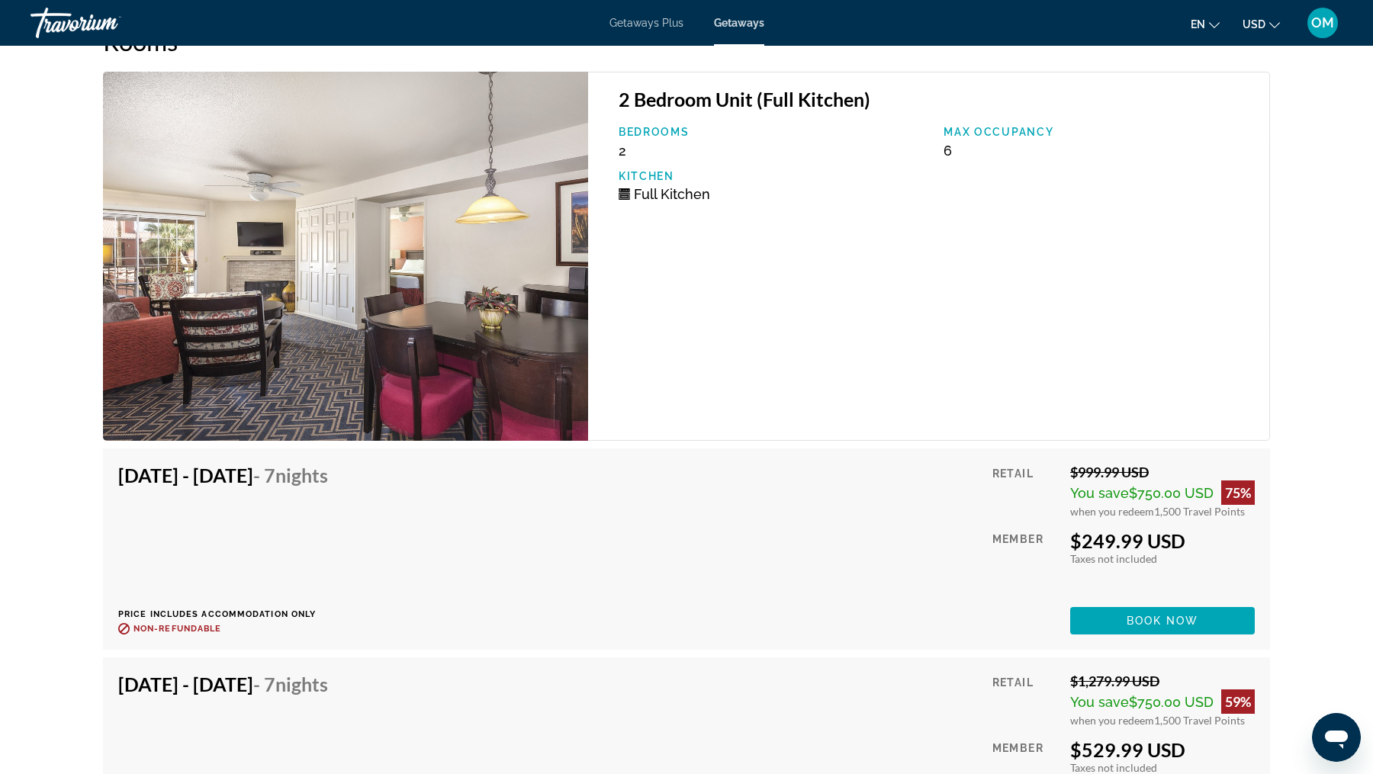
scroll to position [2613, 0]
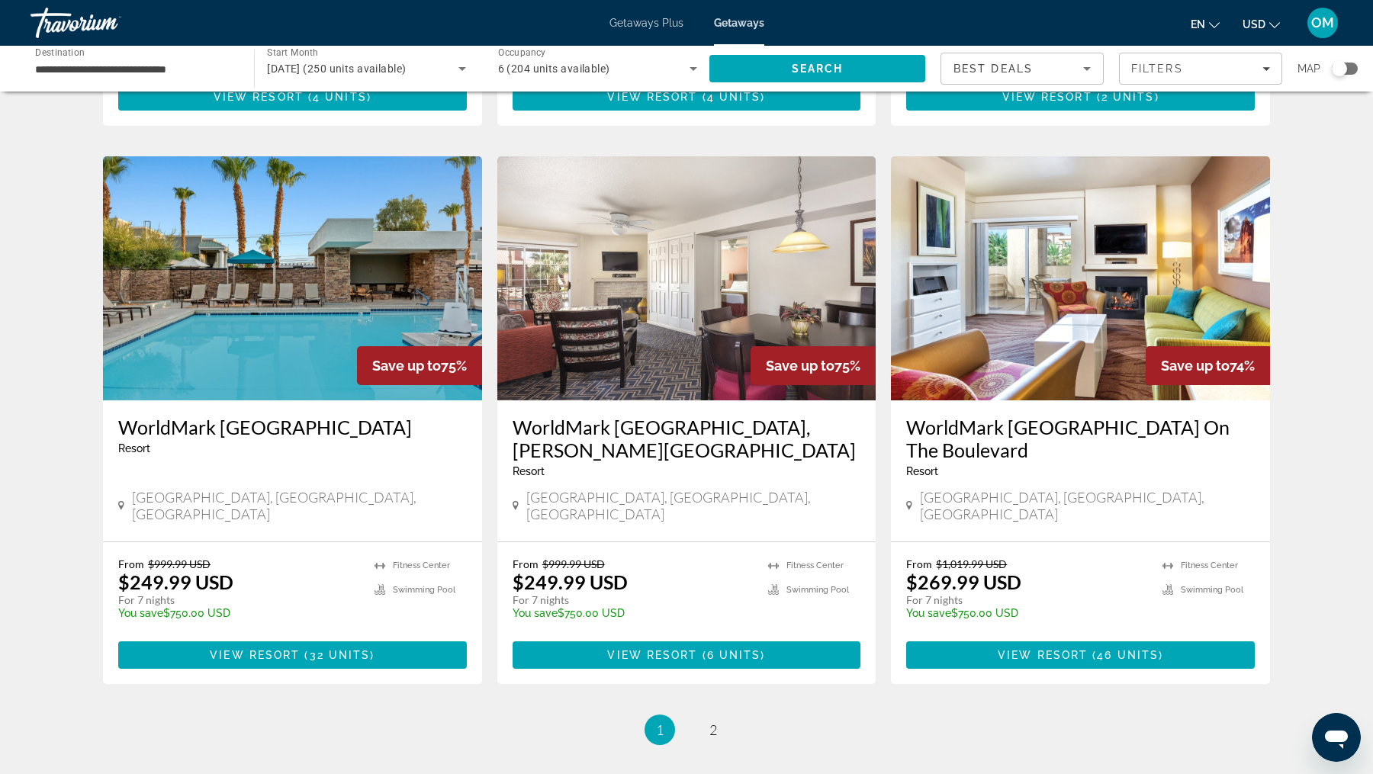
scroll to position [1658, 0]
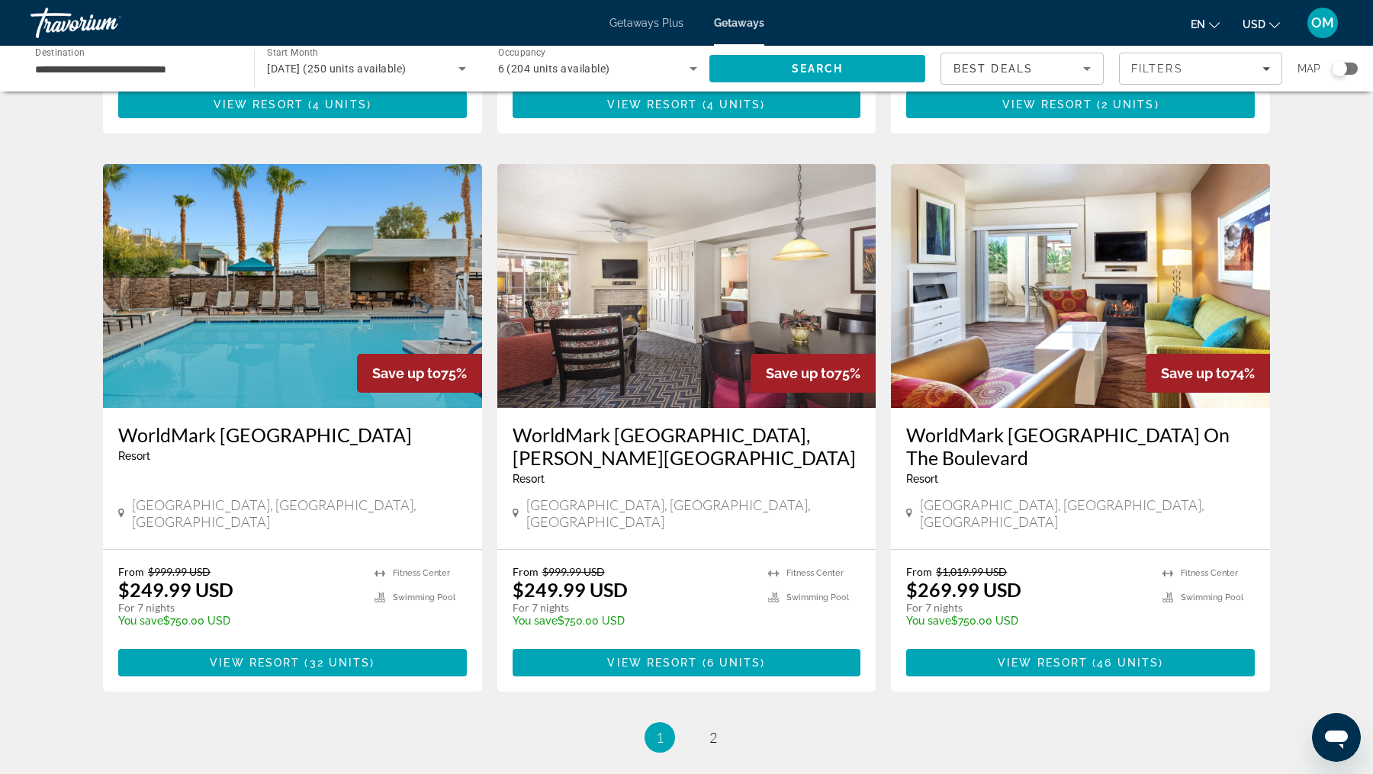
click at [1054, 423] on h3 "WorldMark [GEOGRAPHIC_DATA] On The Boulevard" at bounding box center [1080, 446] width 349 height 46
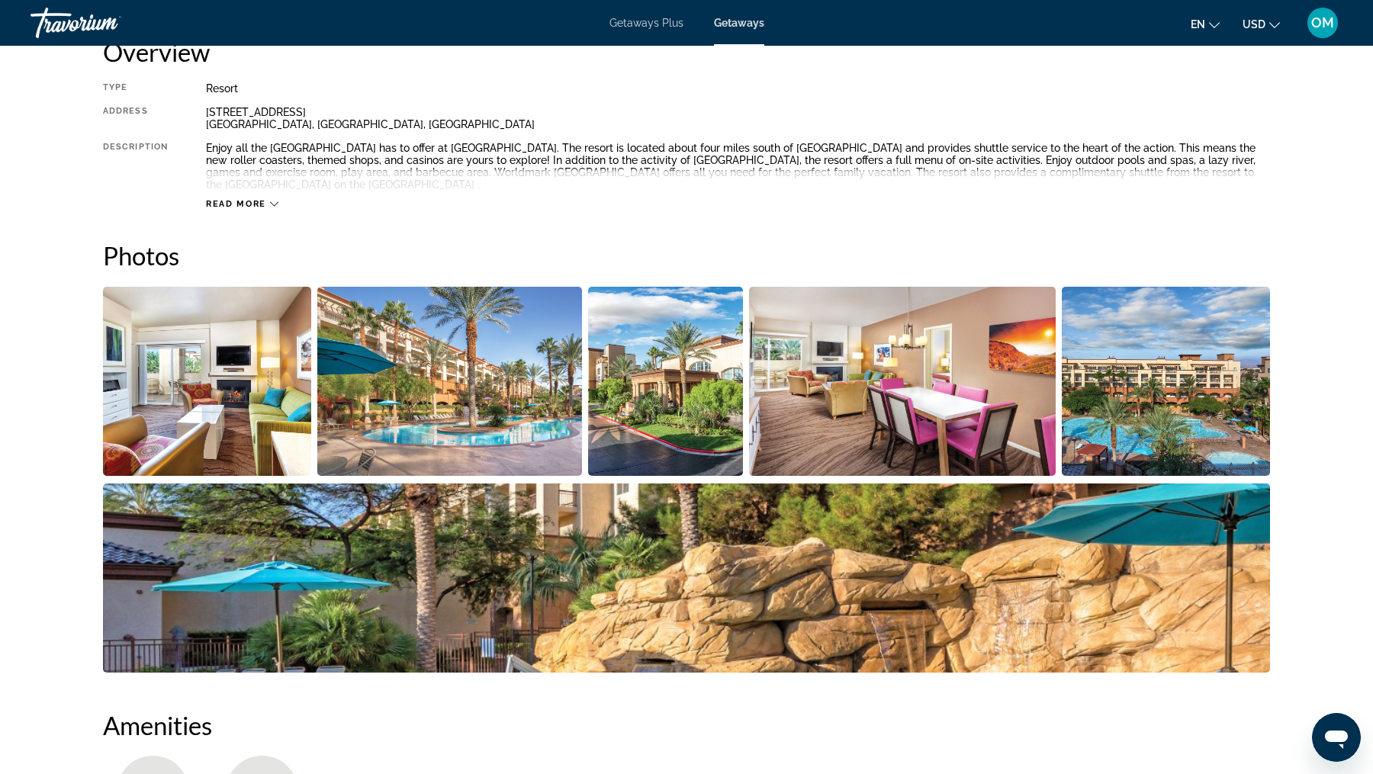
scroll to position [475, 0]
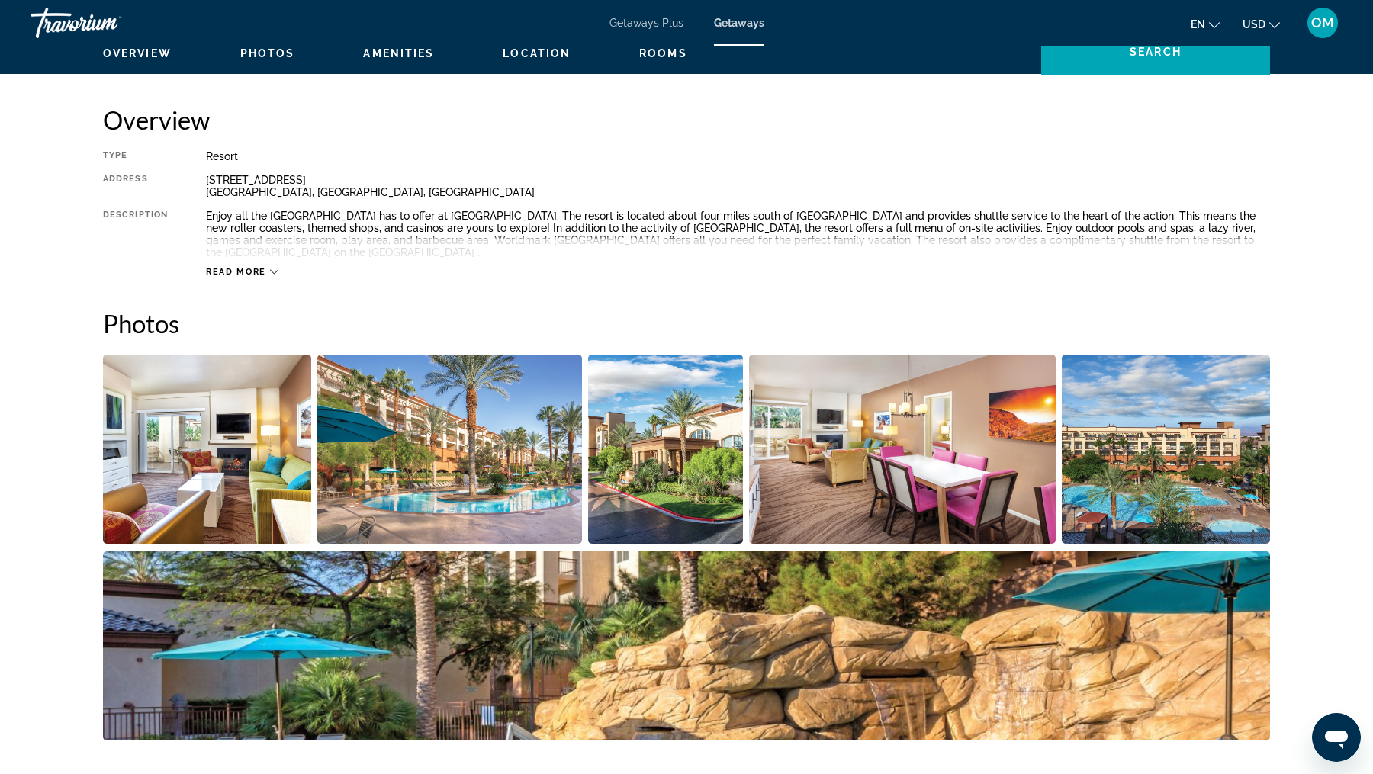
click at [217, 491] on img "Open full-screen image slider" at bounding box center [207, 449] width 208 height 189
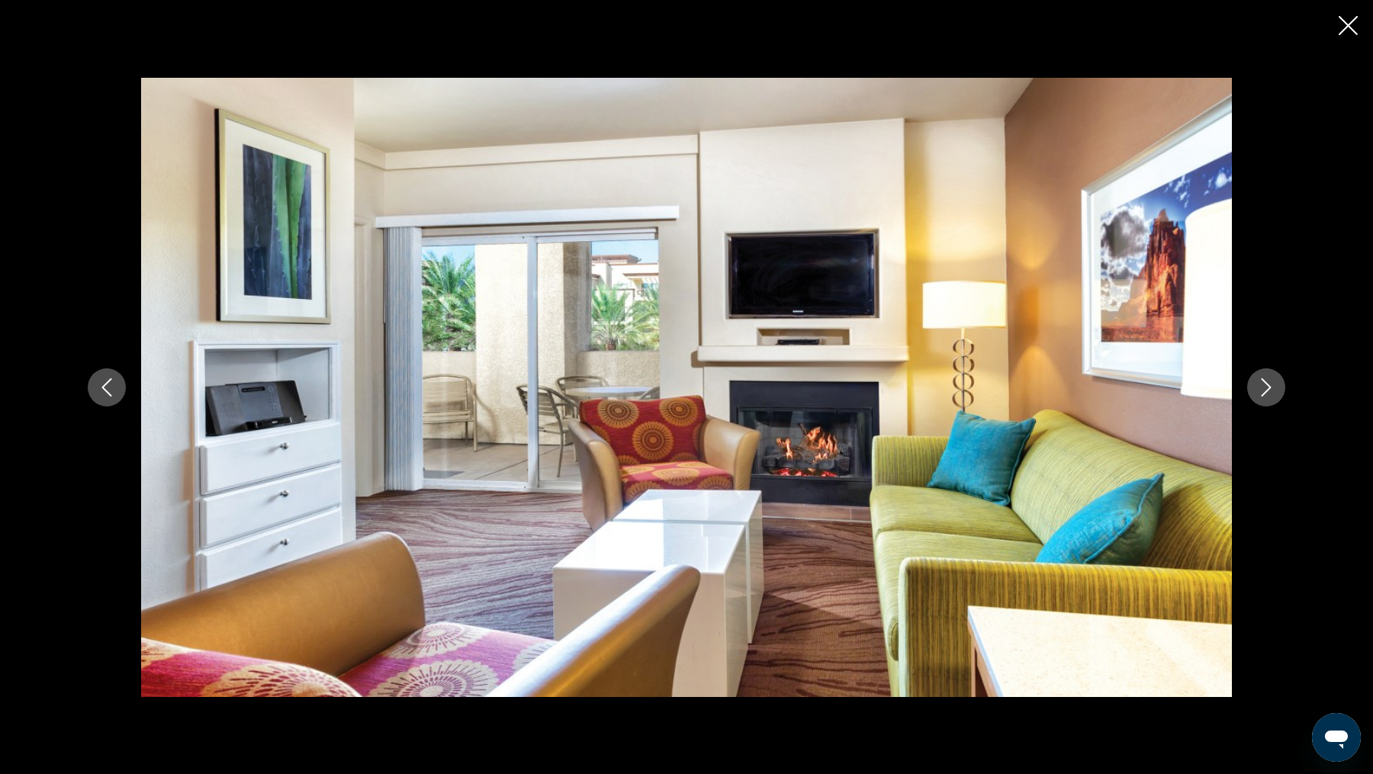
click at [1271, 392] on icon "Next image" at bounding box center [1266, 387] width 18 height 18
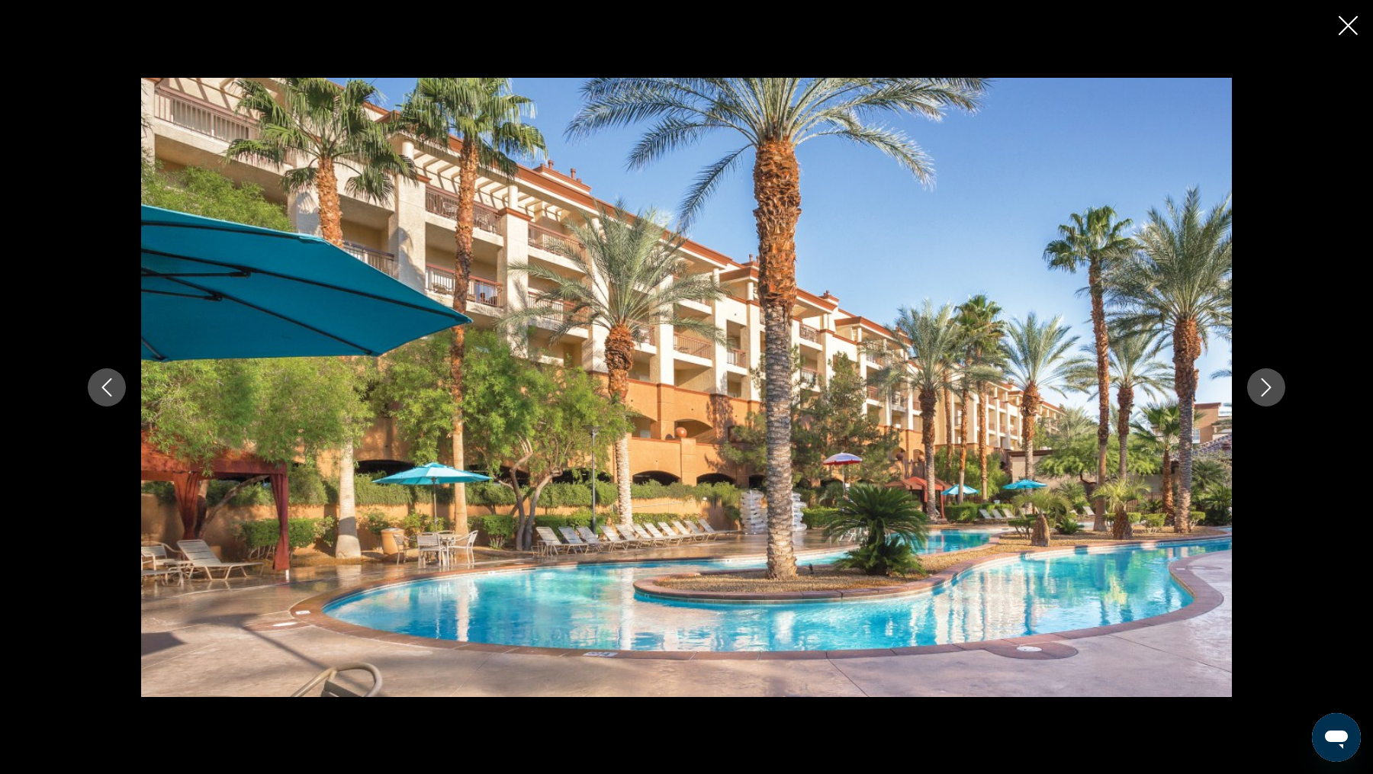
click at [1271, 392] on icon "Next image" at bounding box center [1266, 387] width 18 height 18
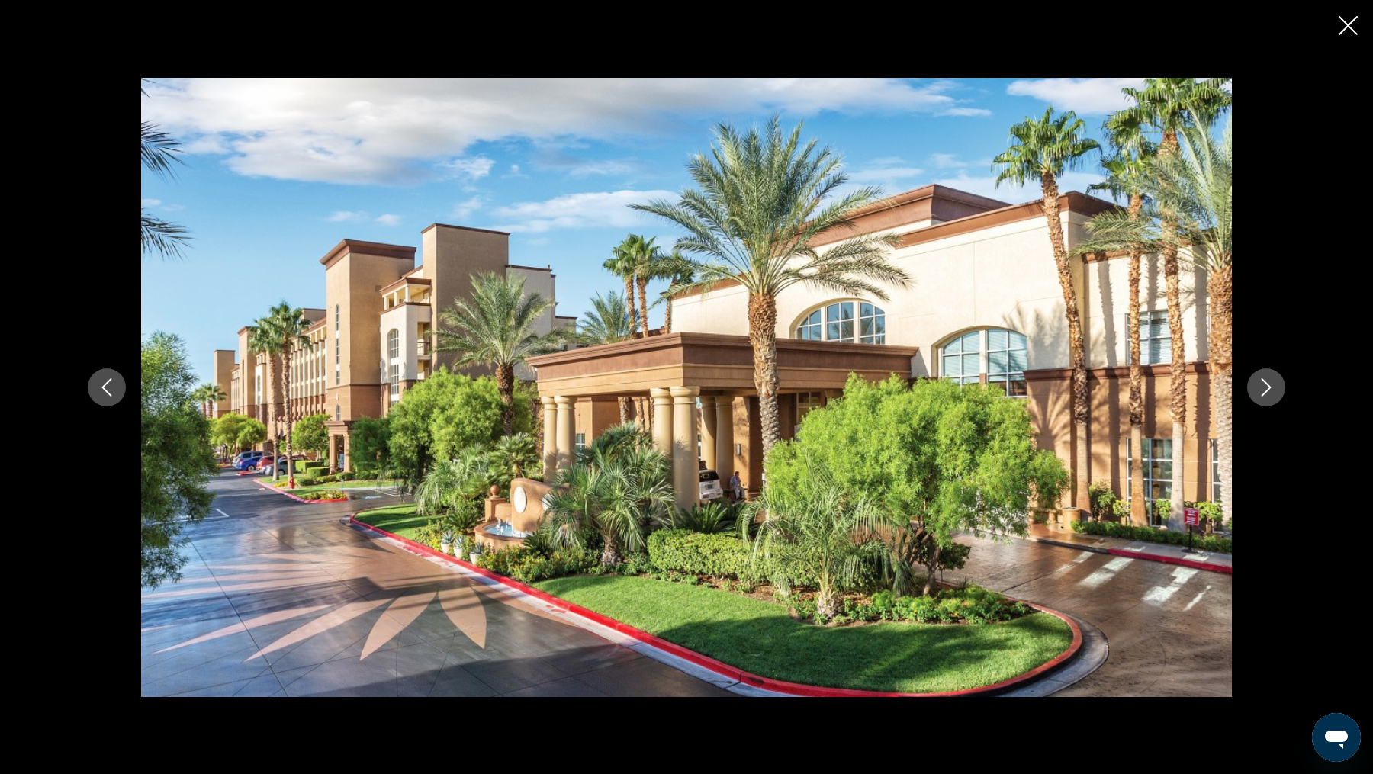
click at [1271, 393] on icon "Next image" at bounding box center [1266, 387] width 18 height 18
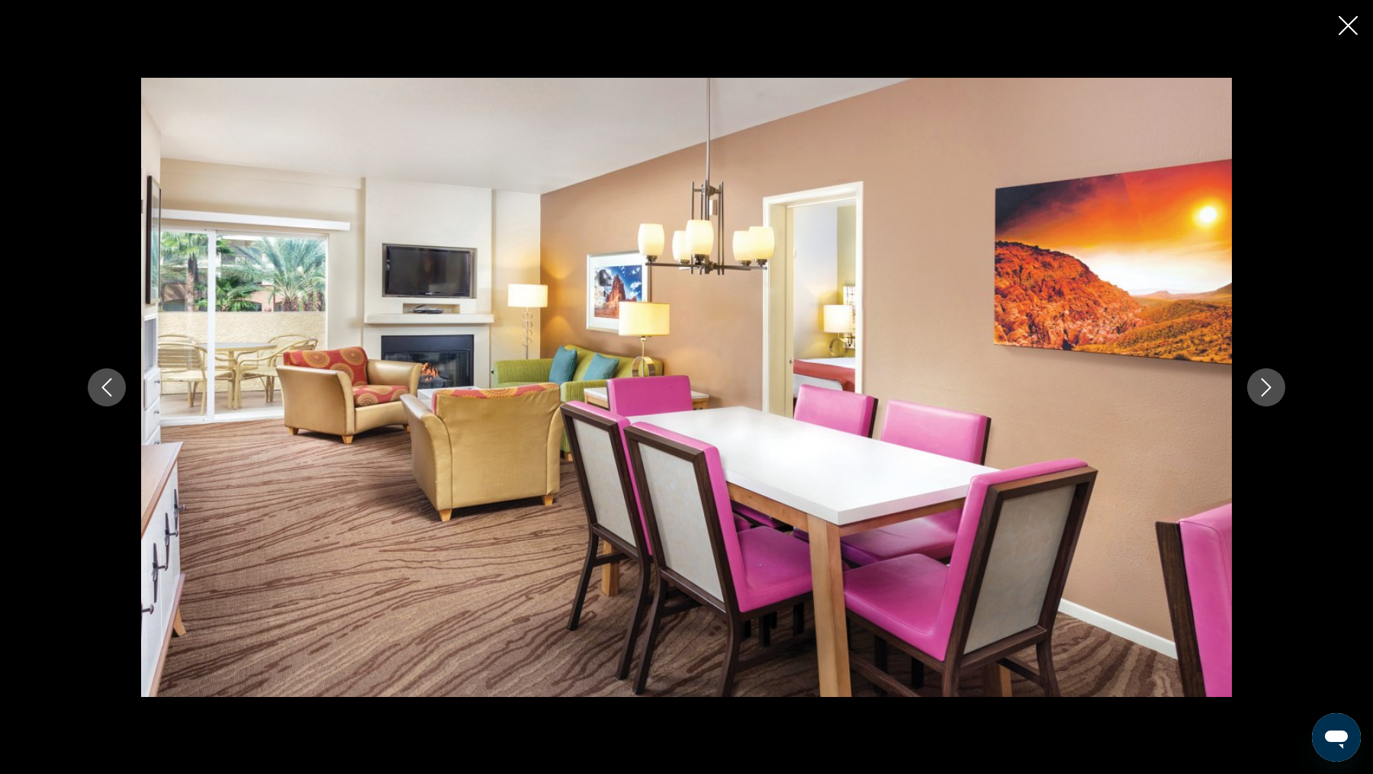
click at [1271, 393] on icon "Next image" at bounding box center [1266, 387] width 18 height 18
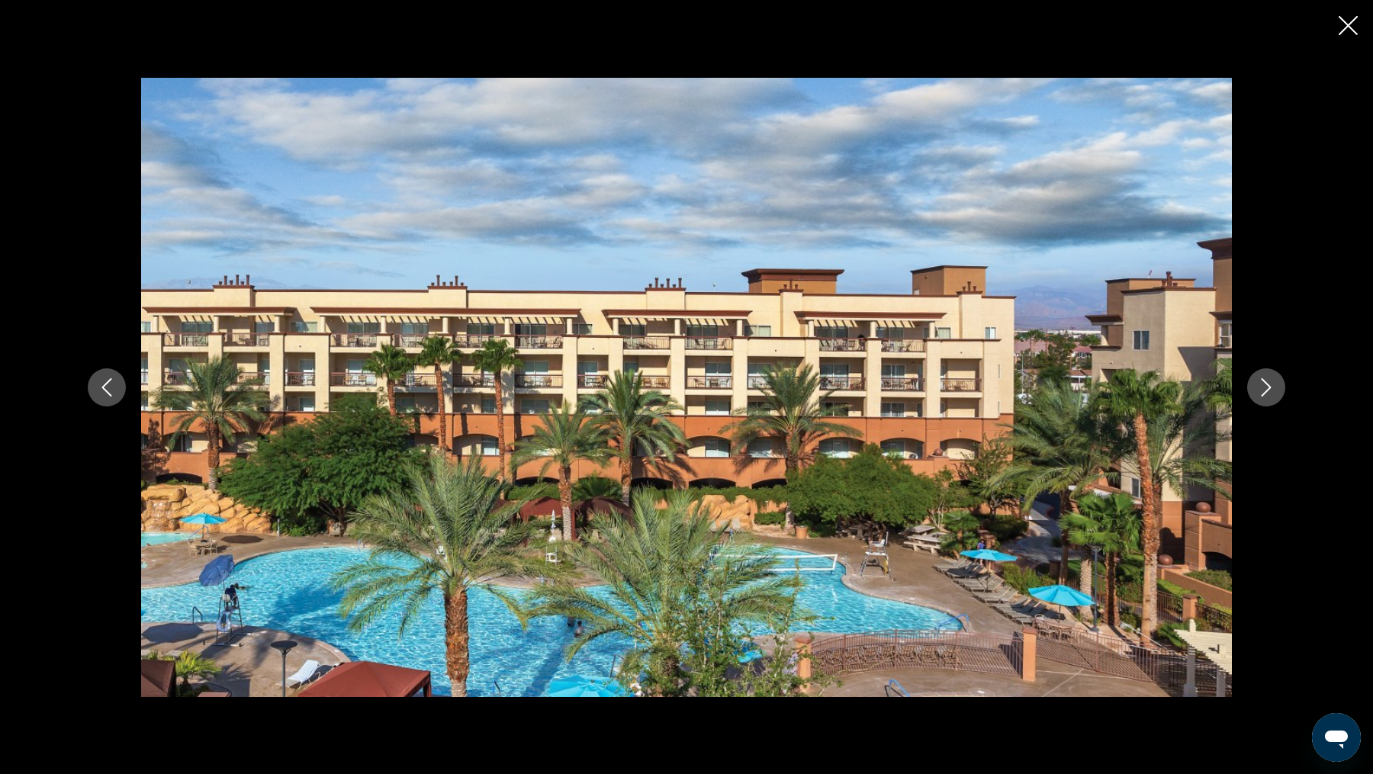
click at [1271, 393] on icon "Next image" at bounding box center [1266, 387] width 18 height 18
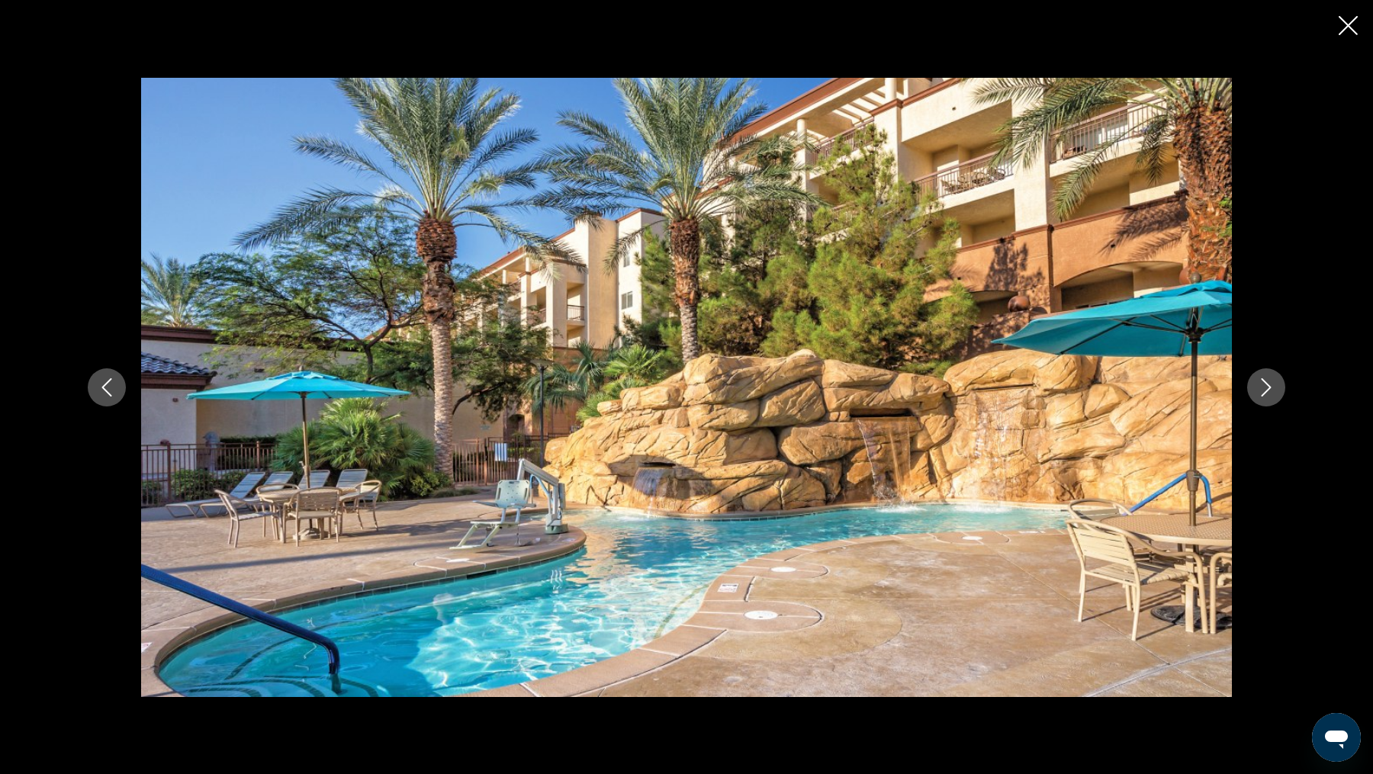
click at [1271, 393] on icon "Next image" at bounding box center [1266, 387] width 18 height 18
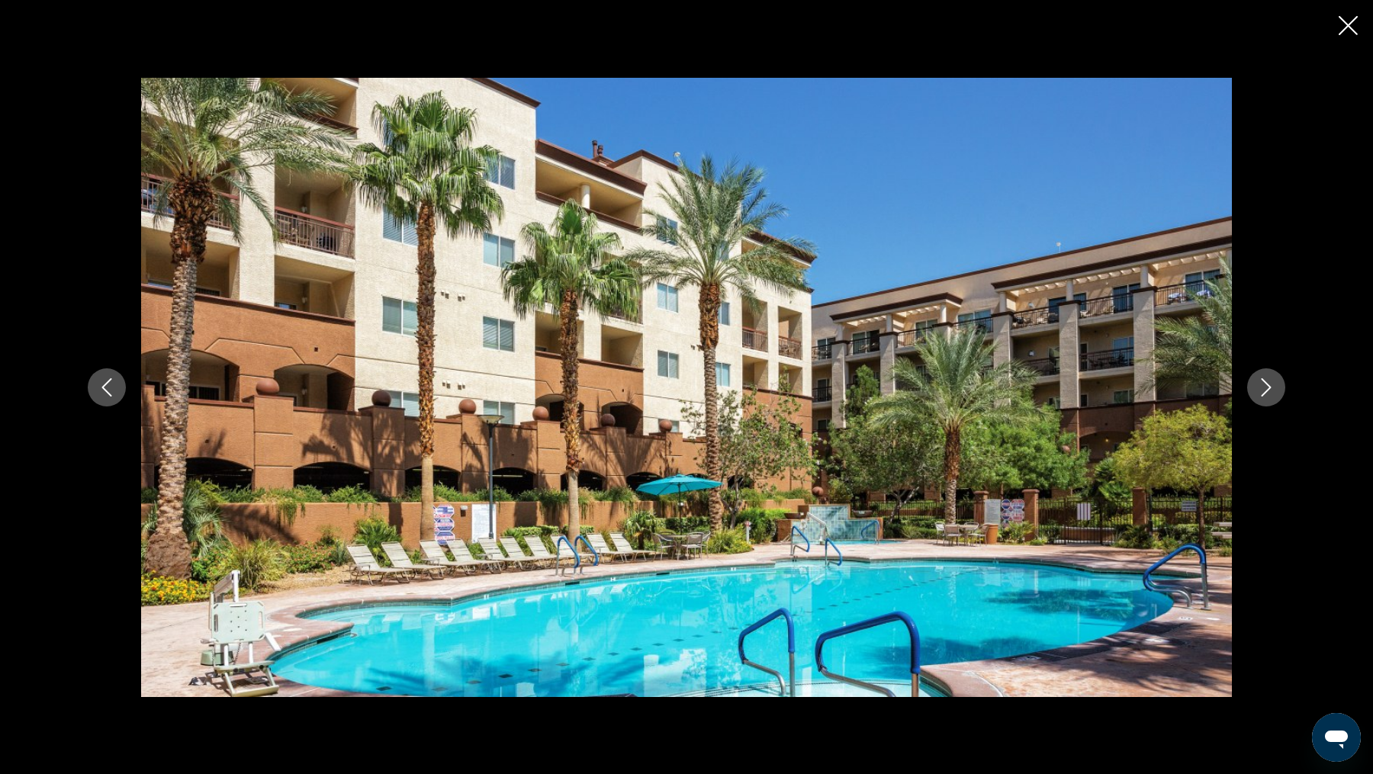
click at [1271, 393] on icon "Next image" at bounding box center [1266, 387] width 18 height 18
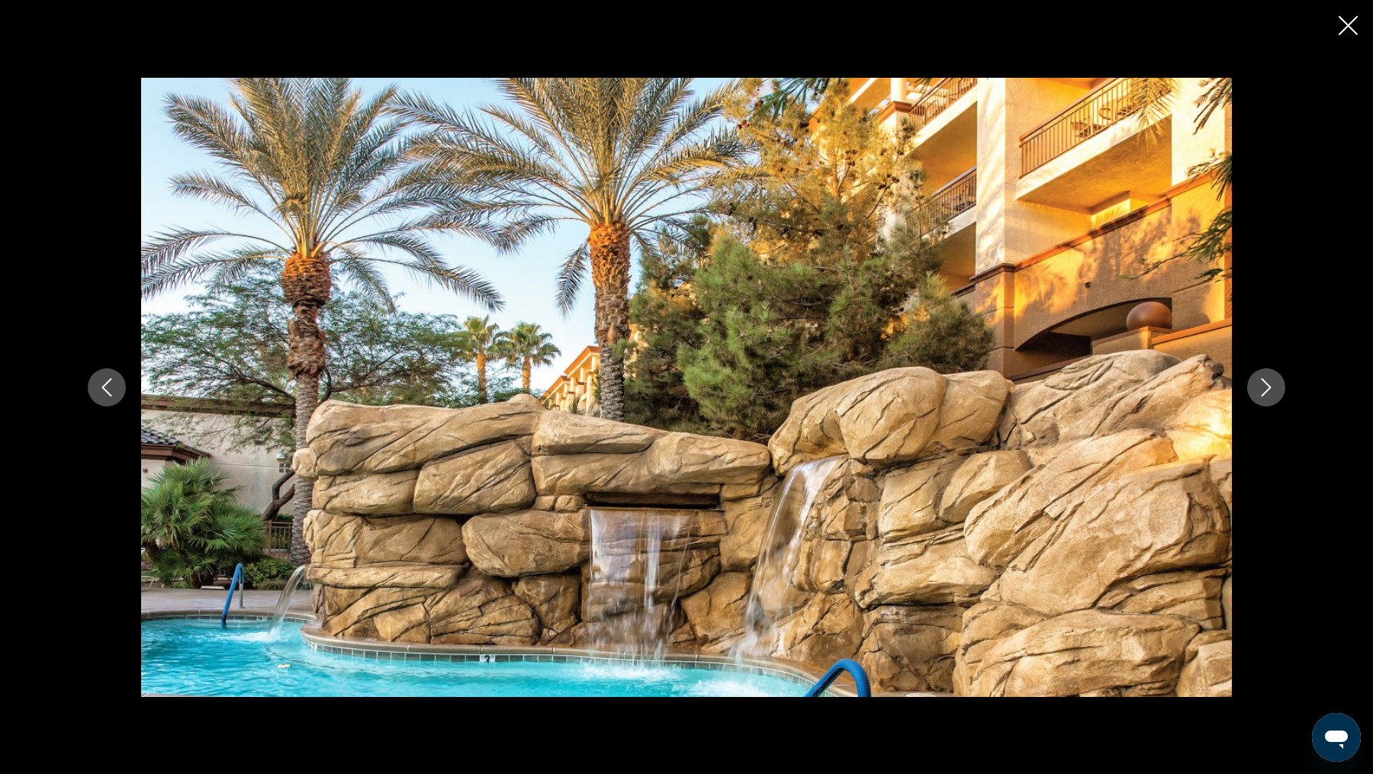
click at [1271, 393] on icon "Next image" at bounding box center [1266, 387] width 18 height 18
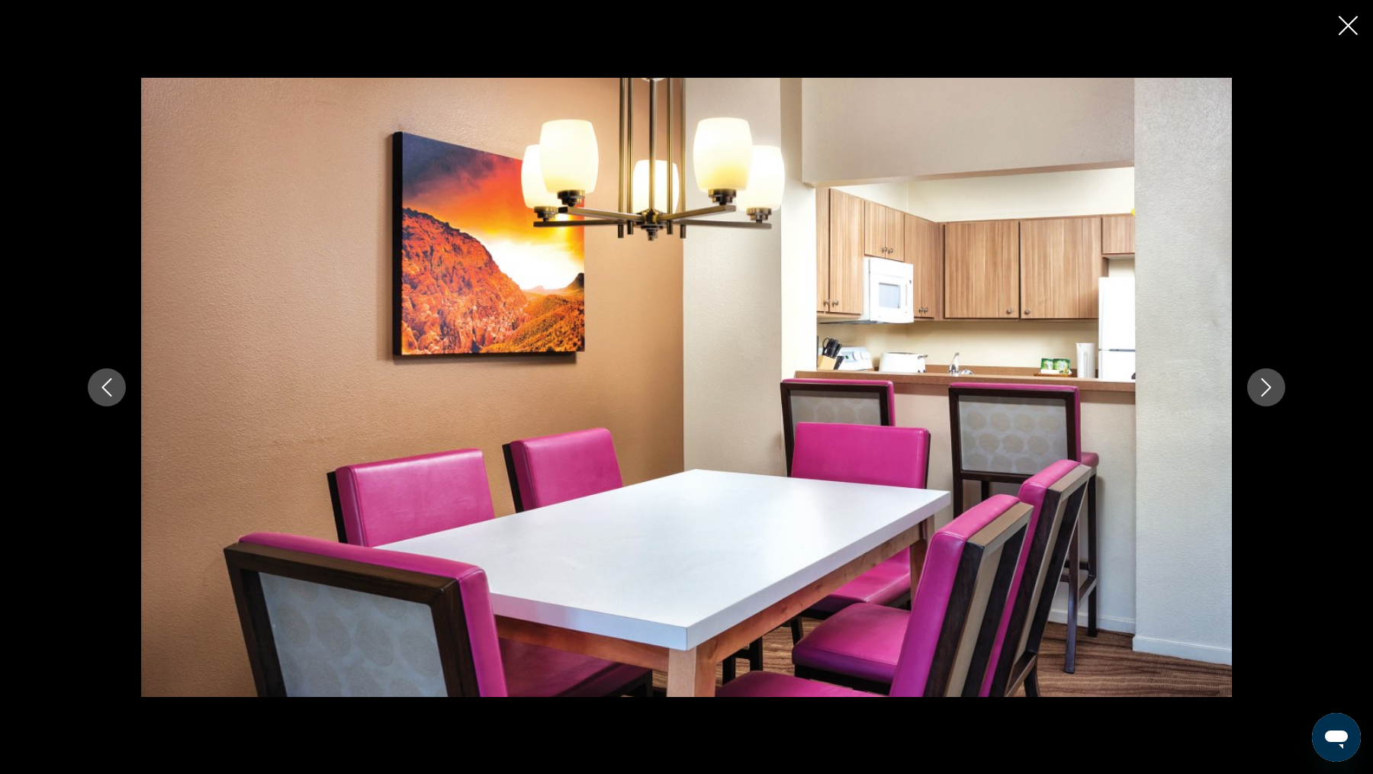
click at [1271, 395] on icon "Next image" at bounding box center [1266, 387] width 18 height 18
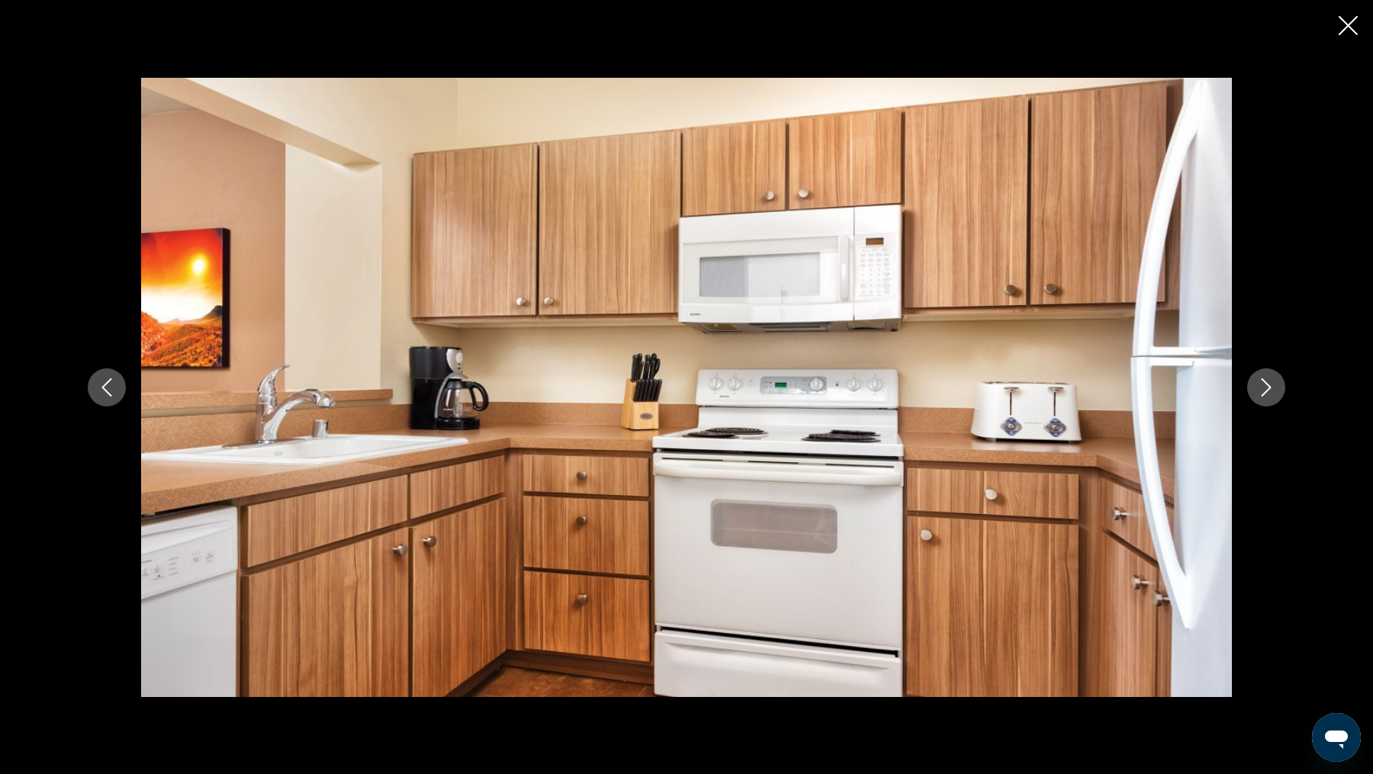
click at [1271, 396] on icon "Next image" at bounding box center [1266, 387] width 18 height 18
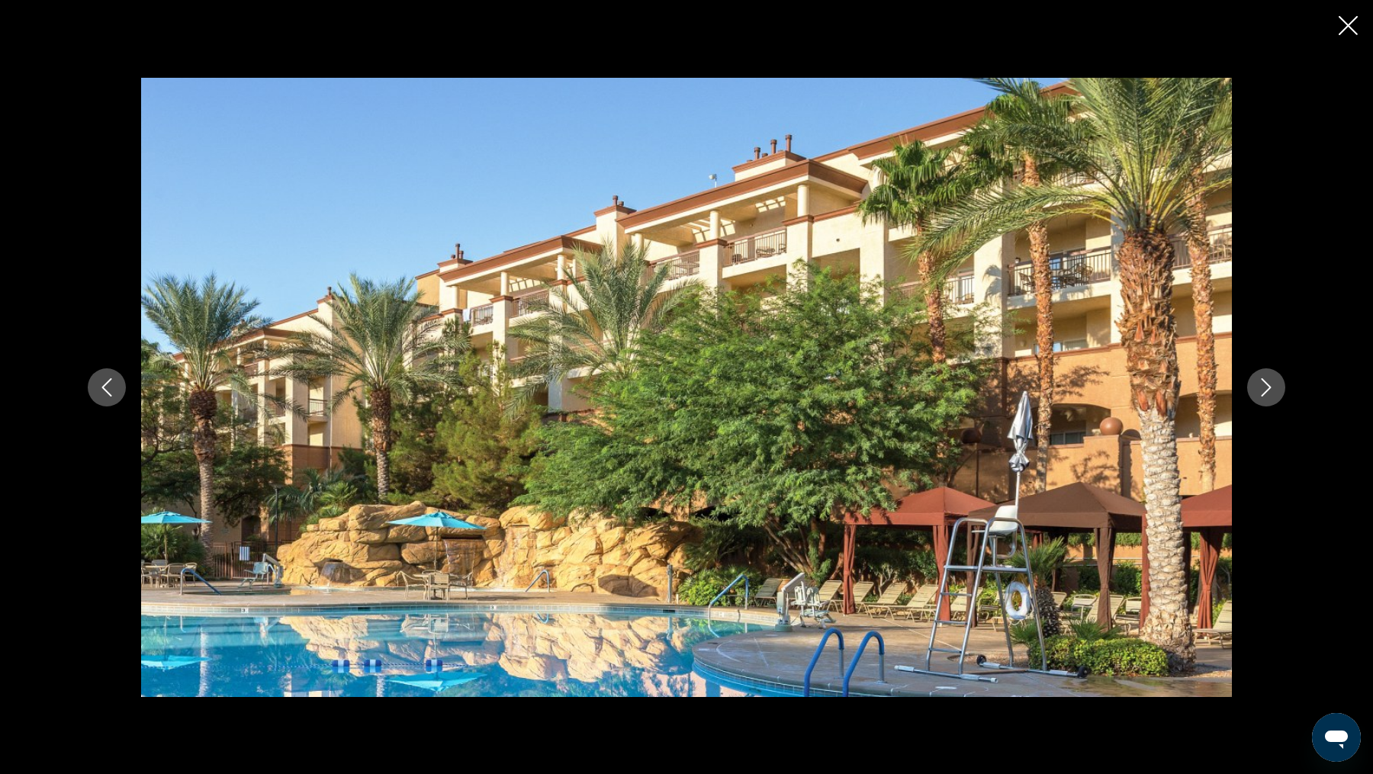
click at [1271, 396] on button "Next image" at bounding box center [1266, 387] width 38 height 38
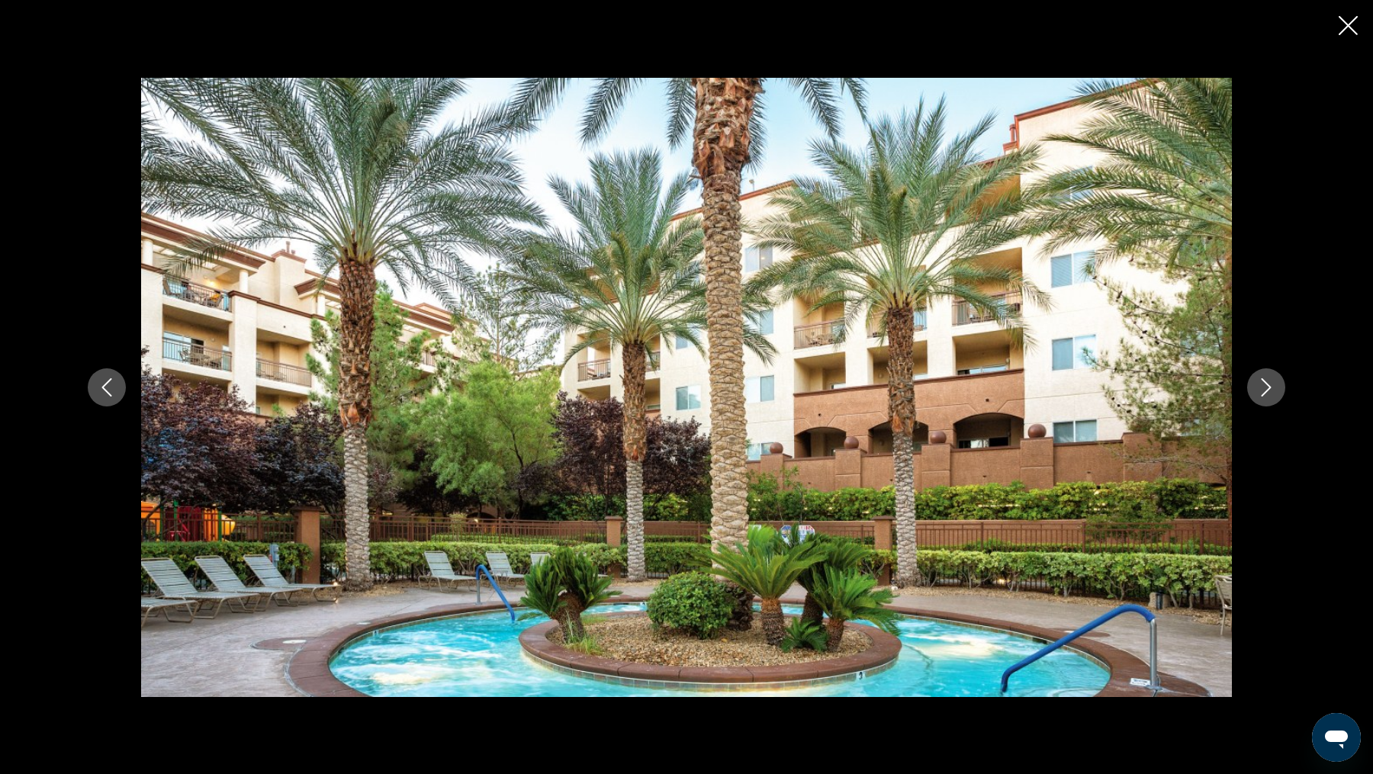
click at [1271, 396] on button "Next image" at bounding box center [1266, 387] width 38 height 38
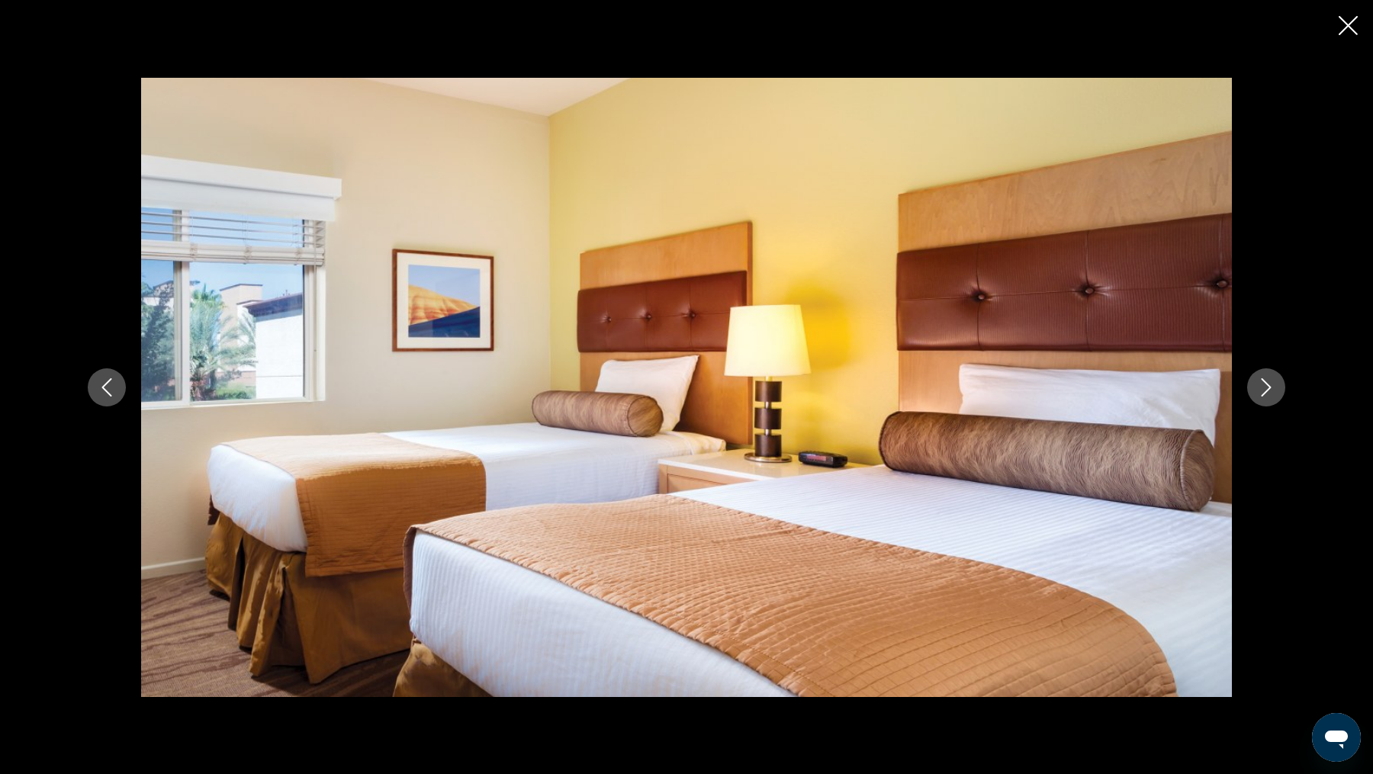
click at [1271, 396] on button "Next image" at bounding box center [1266, 387] width 38 height 38
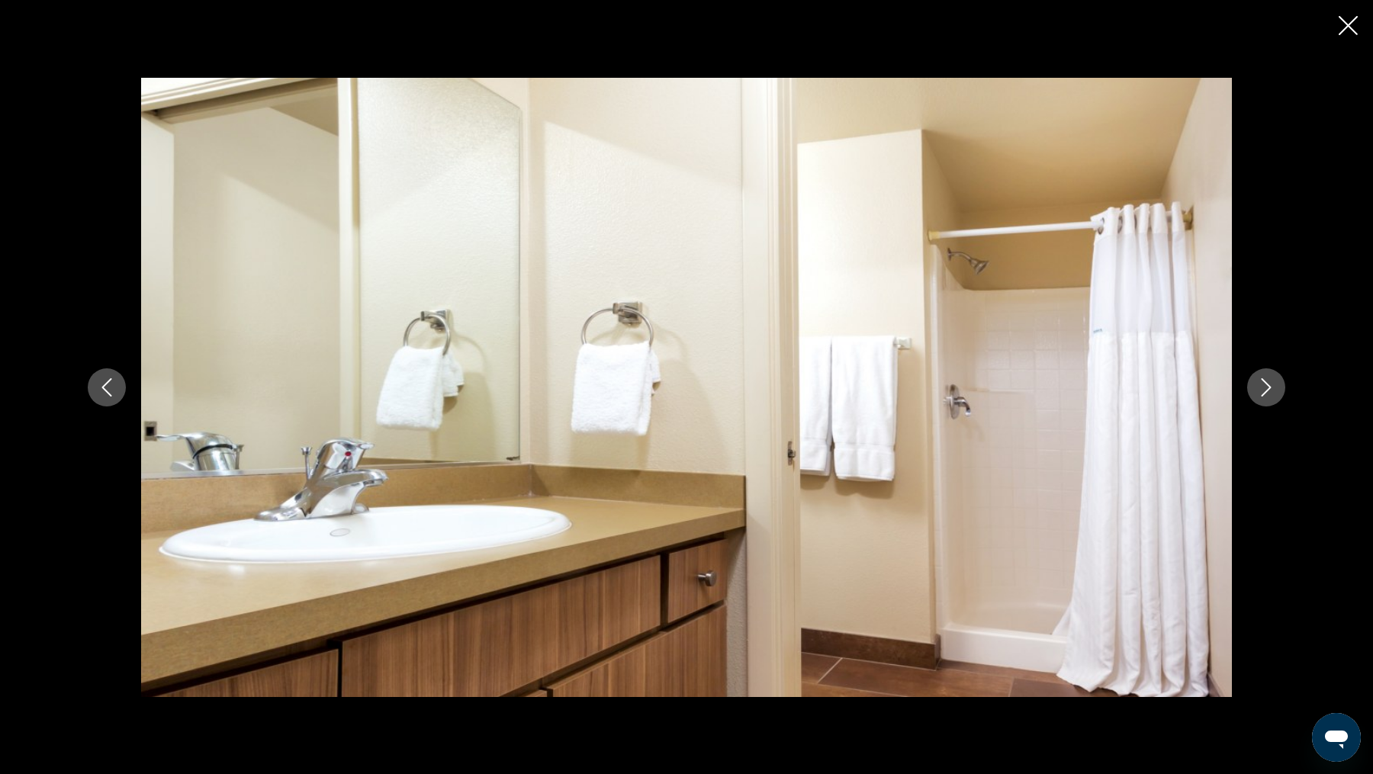
click at [1271, 396] on button "Next image" at bounding box center [1266, 387] width 38 height 38
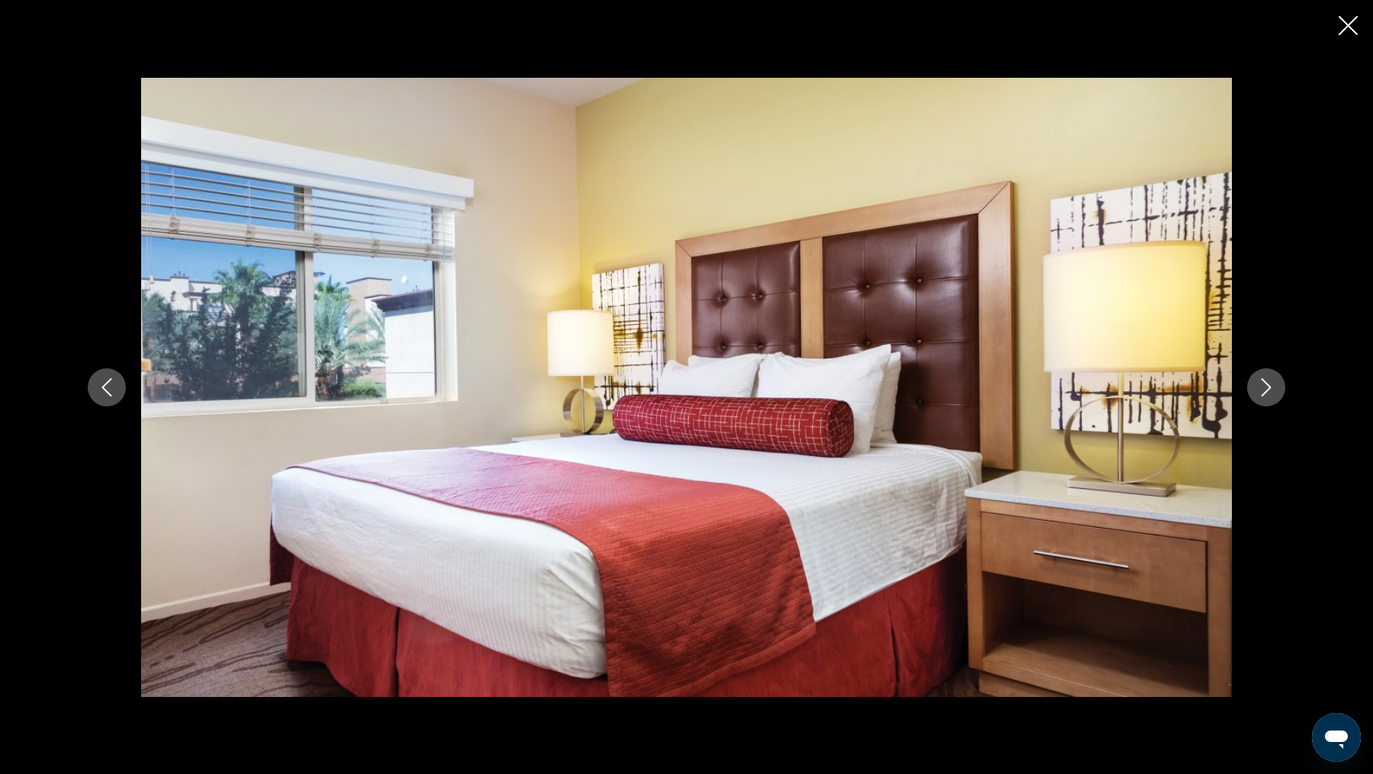
click at [1271, 396] on button "Next image" at bounding box center [1266, 387] width 38 height 38
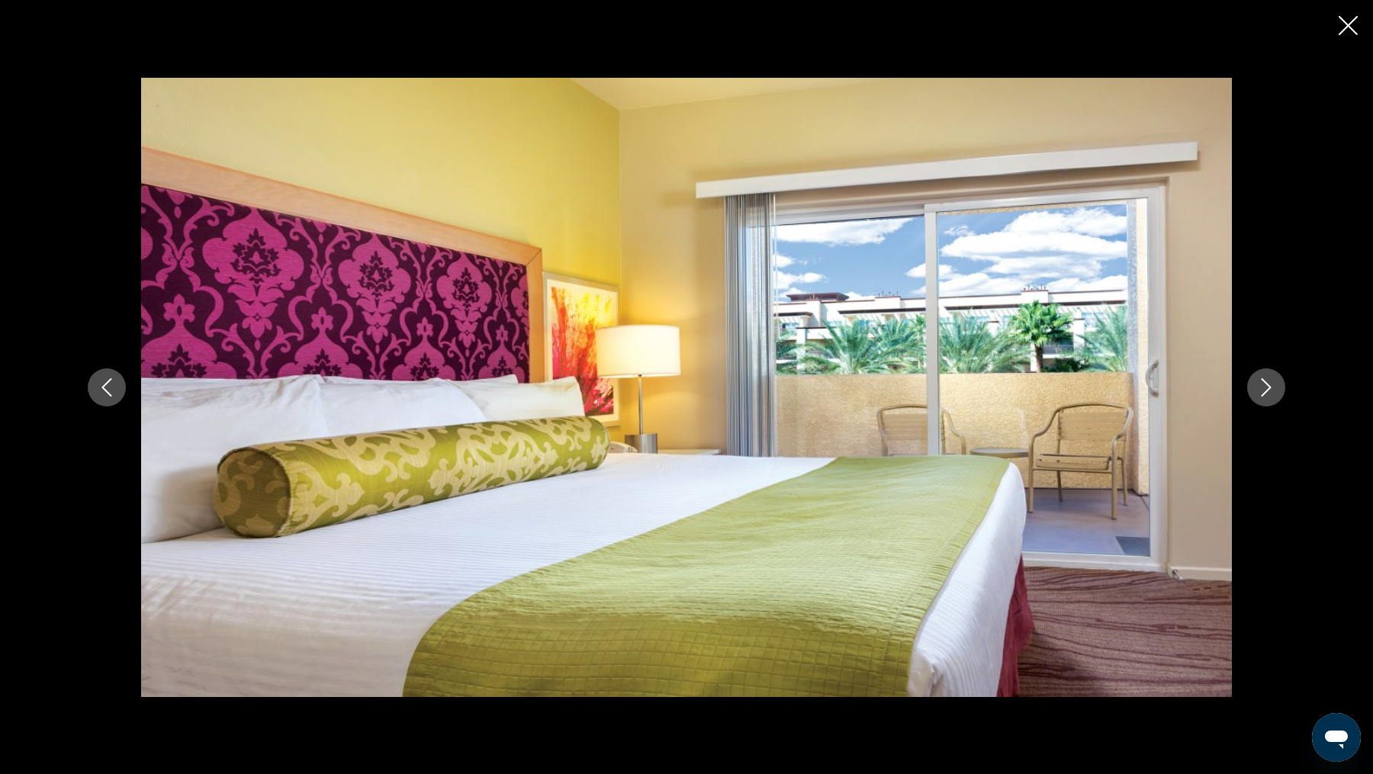
click at [1271, 396] on button "Next image" at bounding box center [1266, 387] width 38 height 38
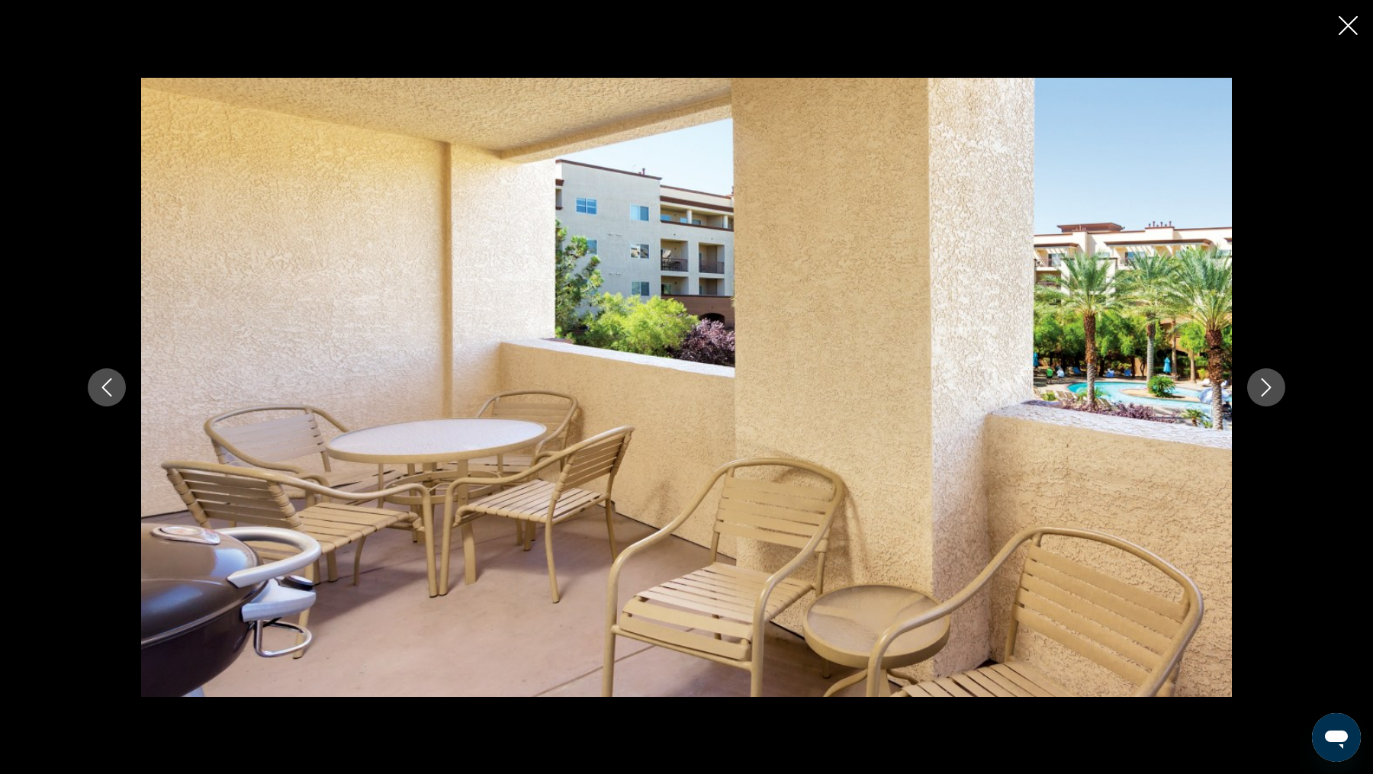
click at [1271, 396] on button "Next image" at bounding box center [1266, 387] width 38 height 38
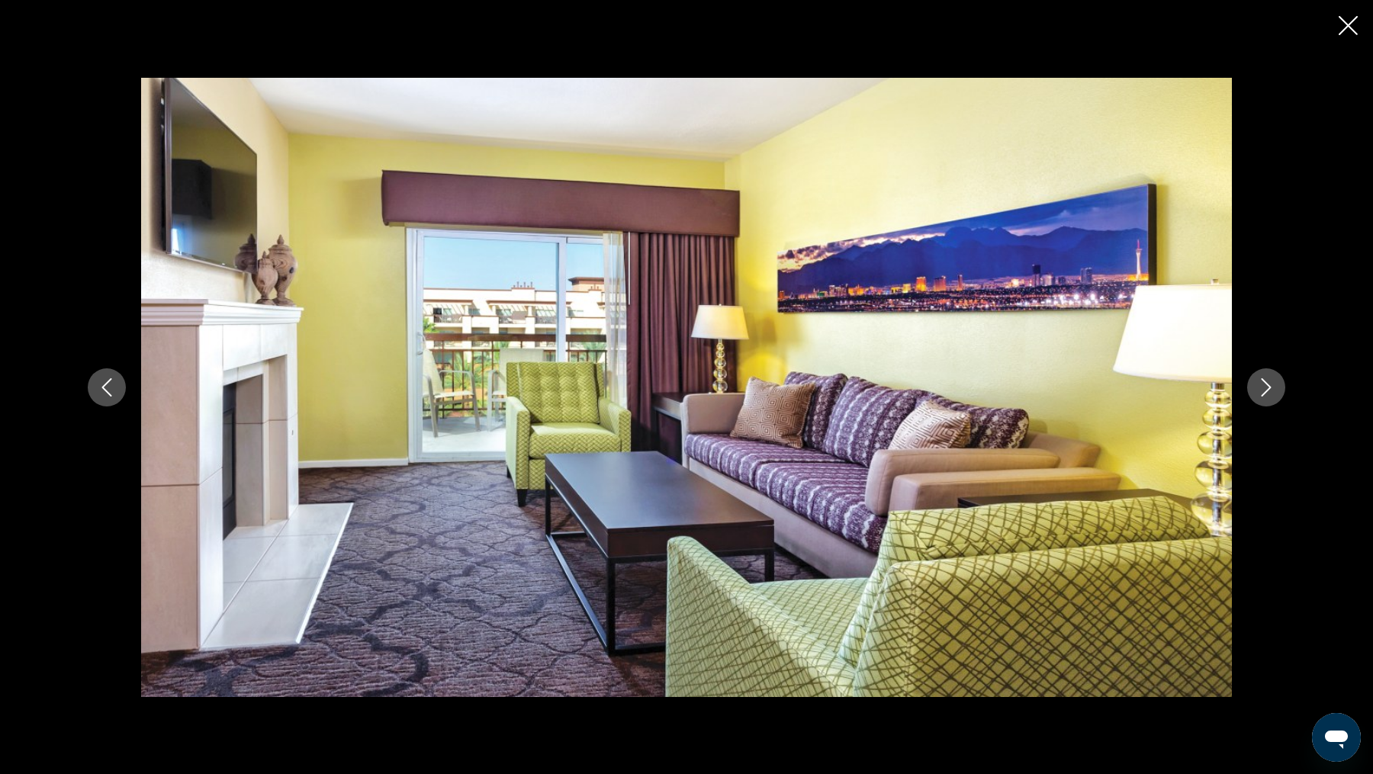
click at [1271, 396] on button "Next image" at bounding box center [1266, 387] width 38 height 38
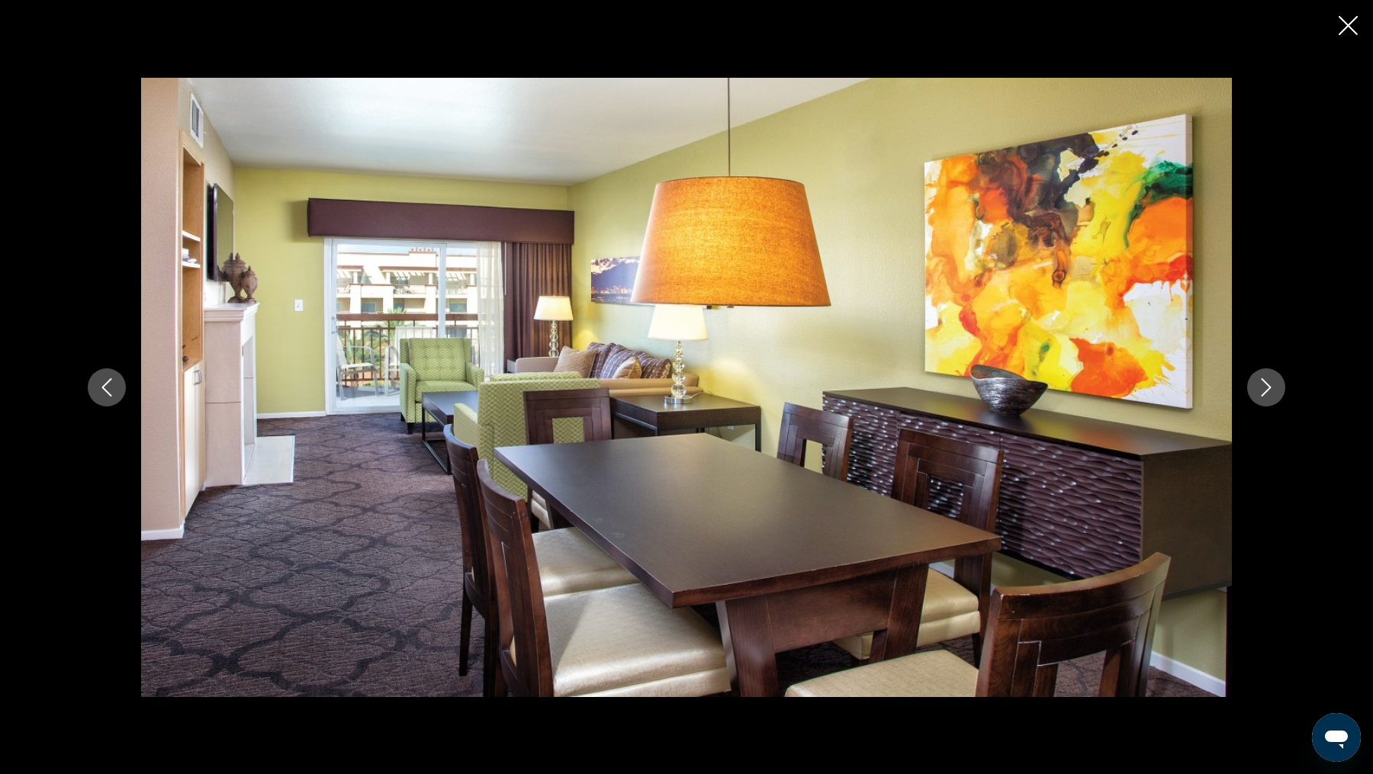
click at [1271, 396] on button "Next image" at bounding box center [1266, 387] width 38 height 38
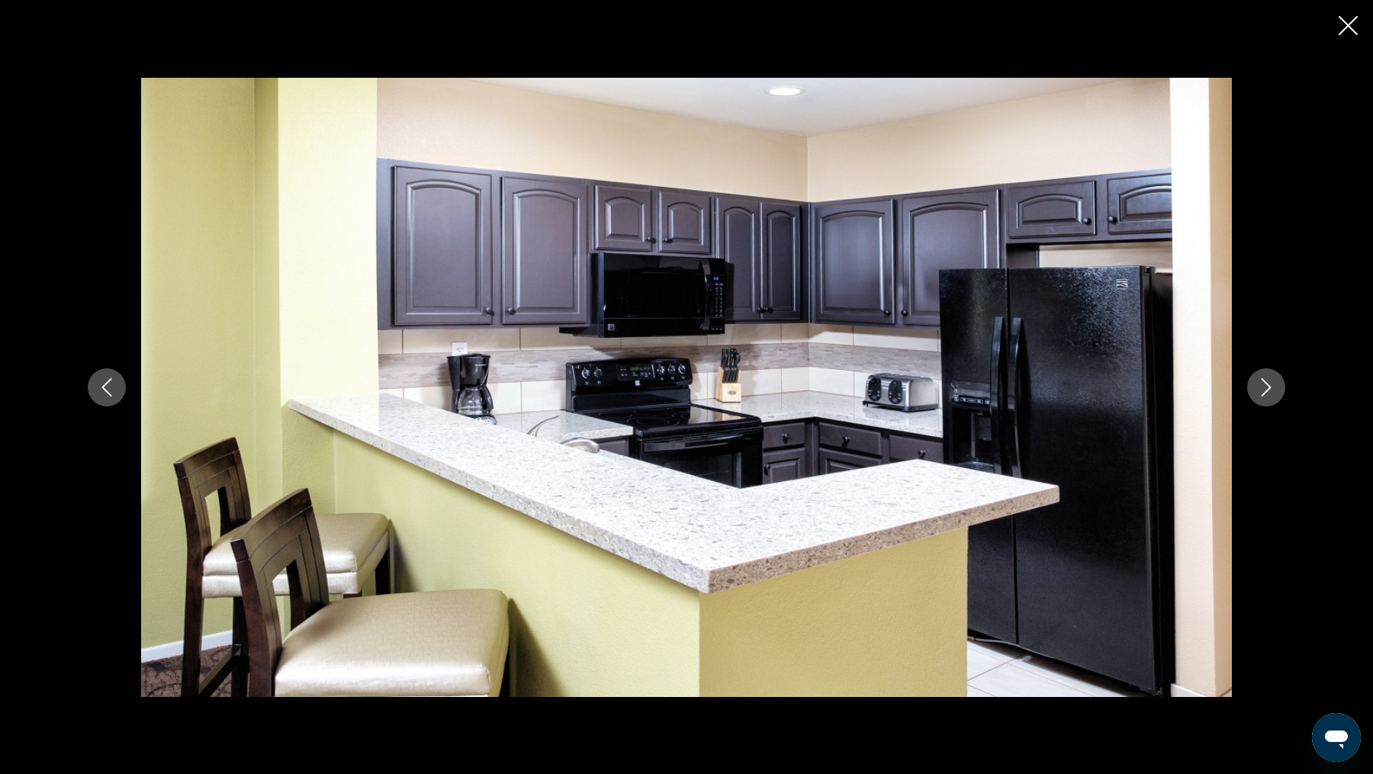
click at [1271, 397] on button "Next image" at bounding box center [1266, 387] width 38 height 38
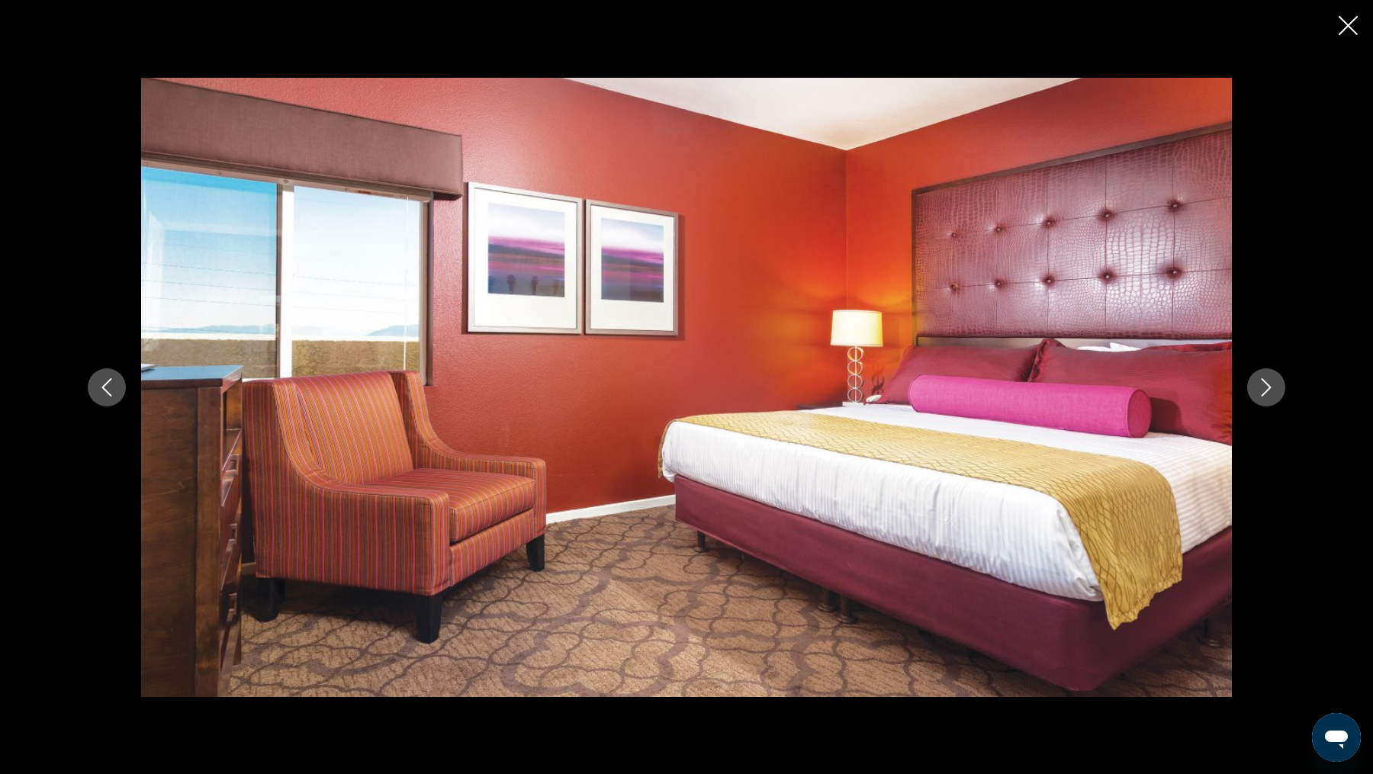
click at [1271, 397] on button "Next image" at bounding box center [1266, 387] width 38 height 38
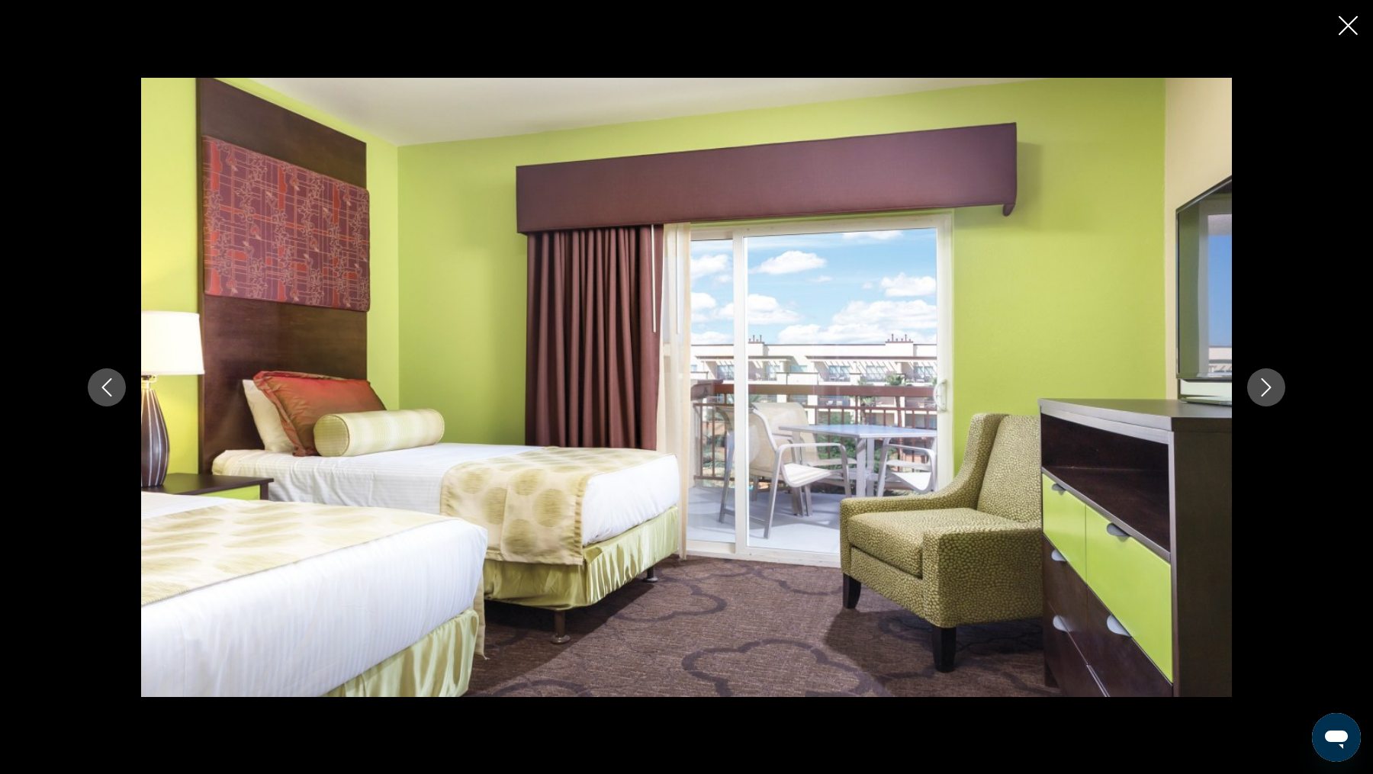
click at [1271, 397] on button "Next image" at bounding box center [1266, 387] width 38 height 38
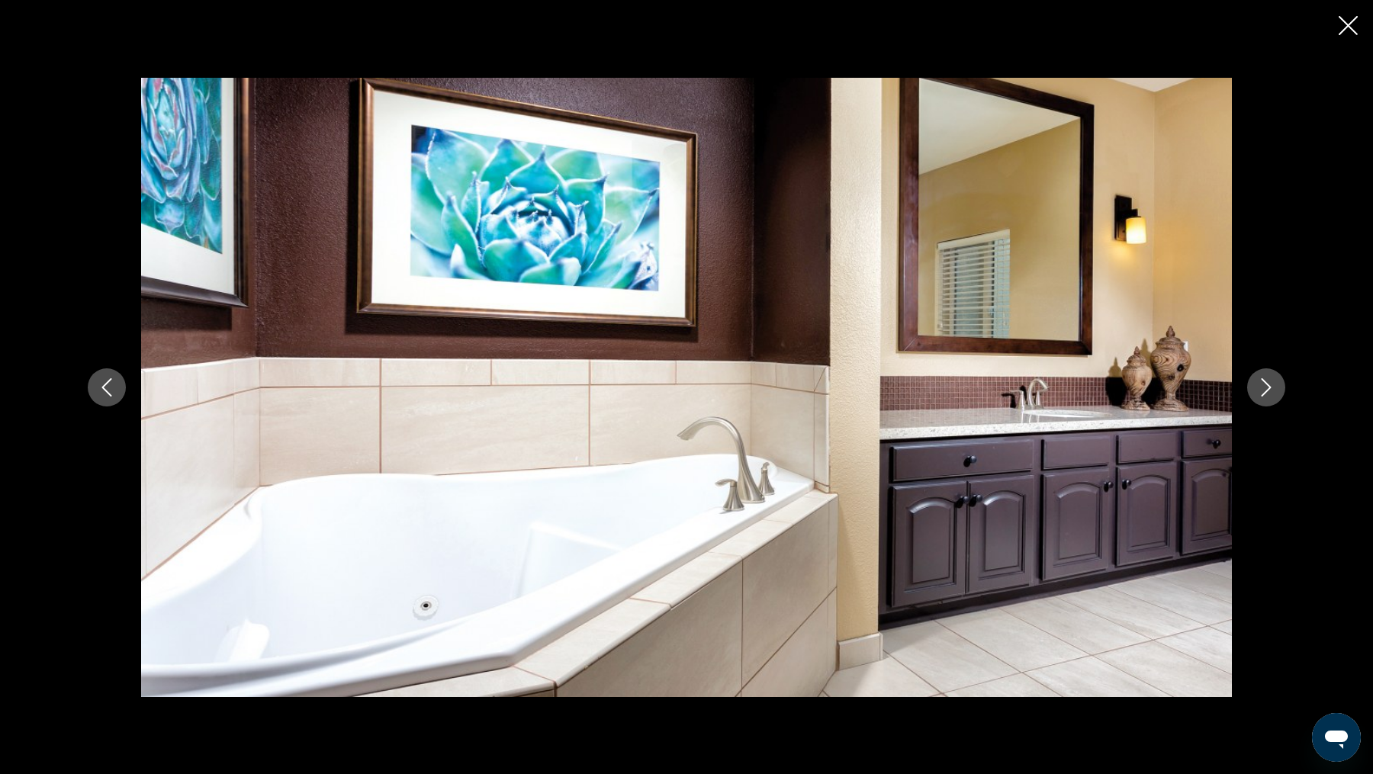
click at [1271, 397] on button "Next image" at bounding box center [1266, 387] width 38 height 38
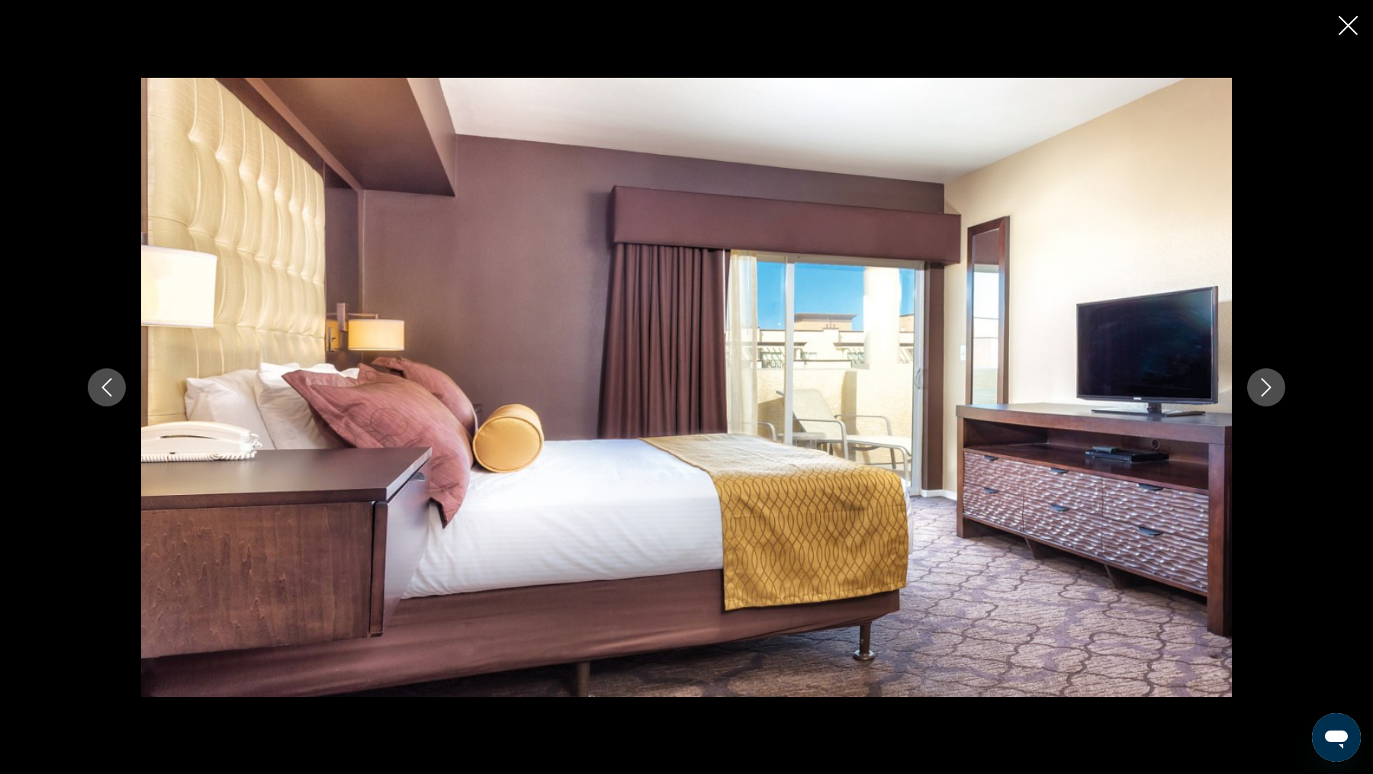
click at [1271, 397] on button "Next image" at bounding box center [1266, 387] width 38 height 38
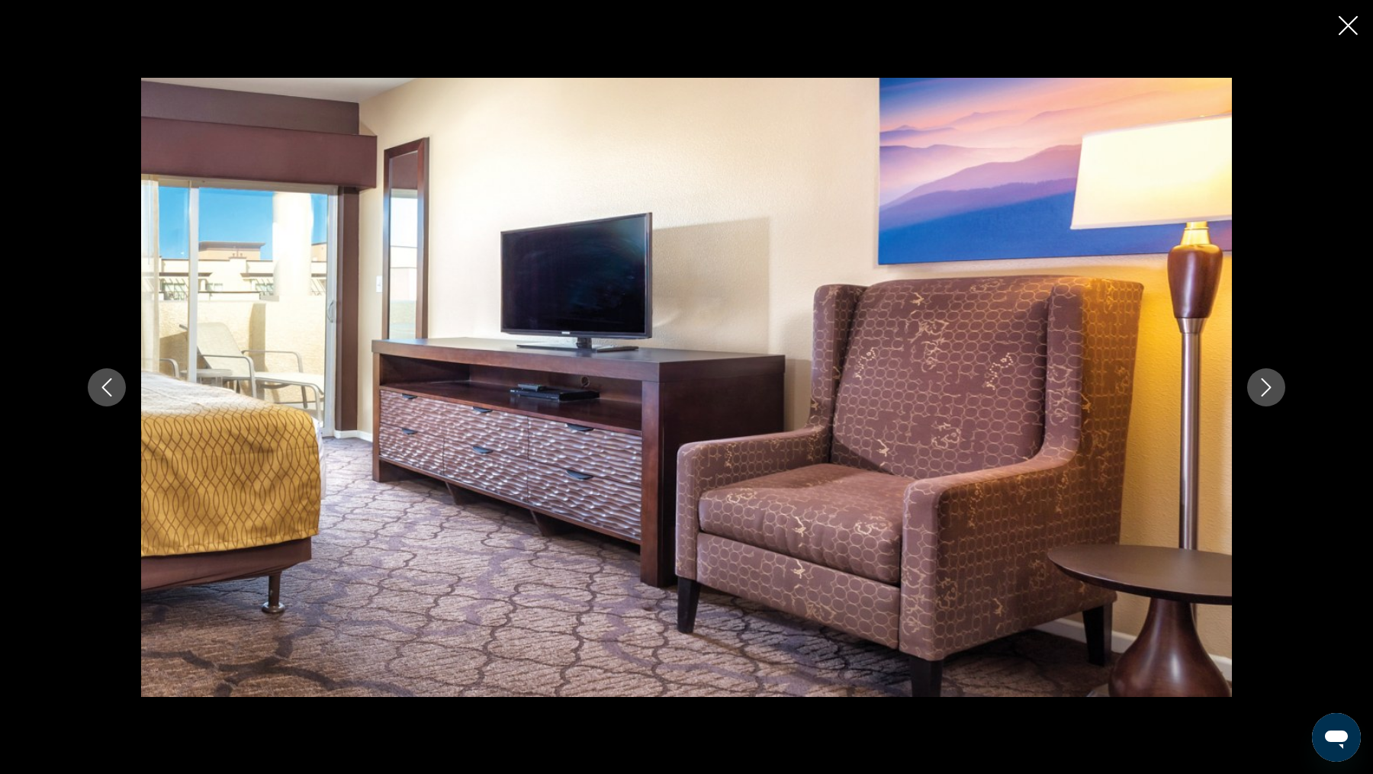
click at [1353, 27] on icon "Close slideshow" at bounding box center [1348, 25] width 19 height 19
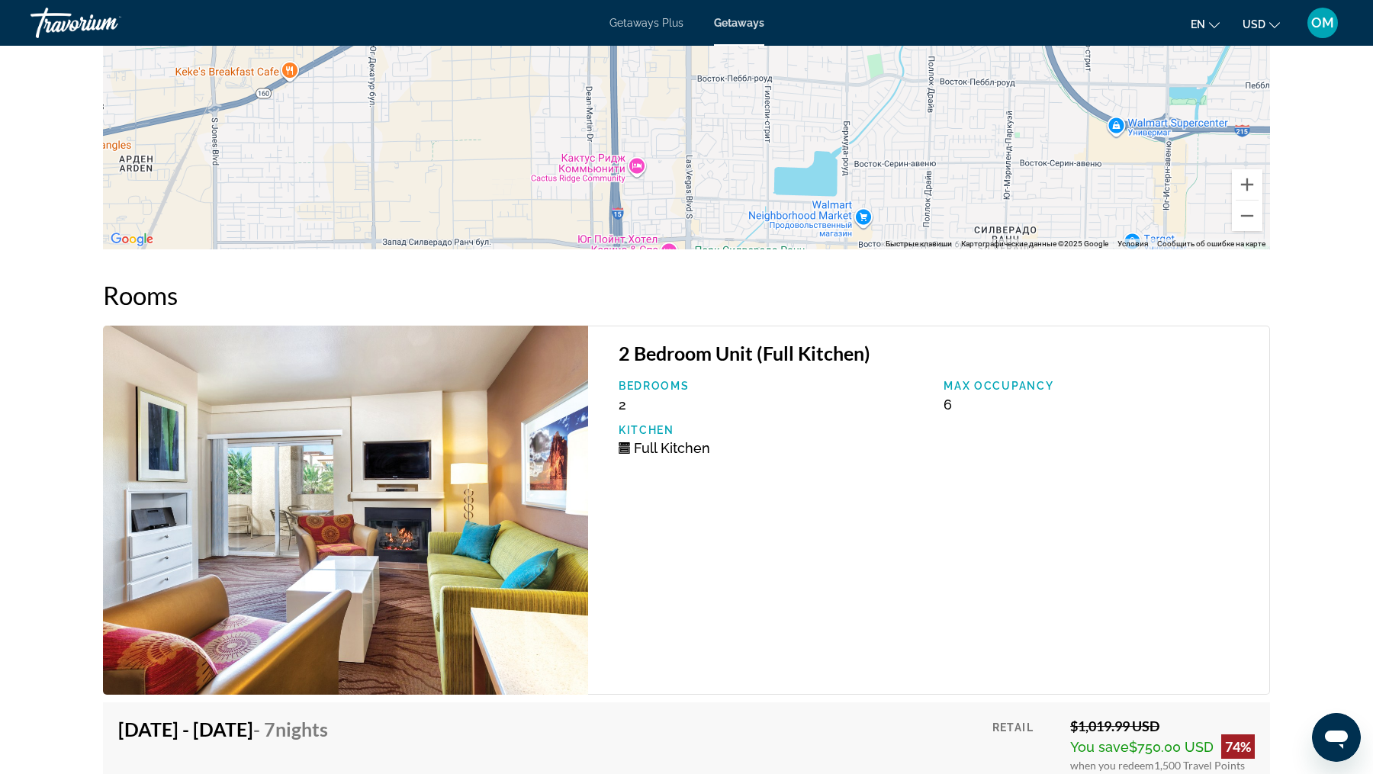
scroll to position [1150, 0]
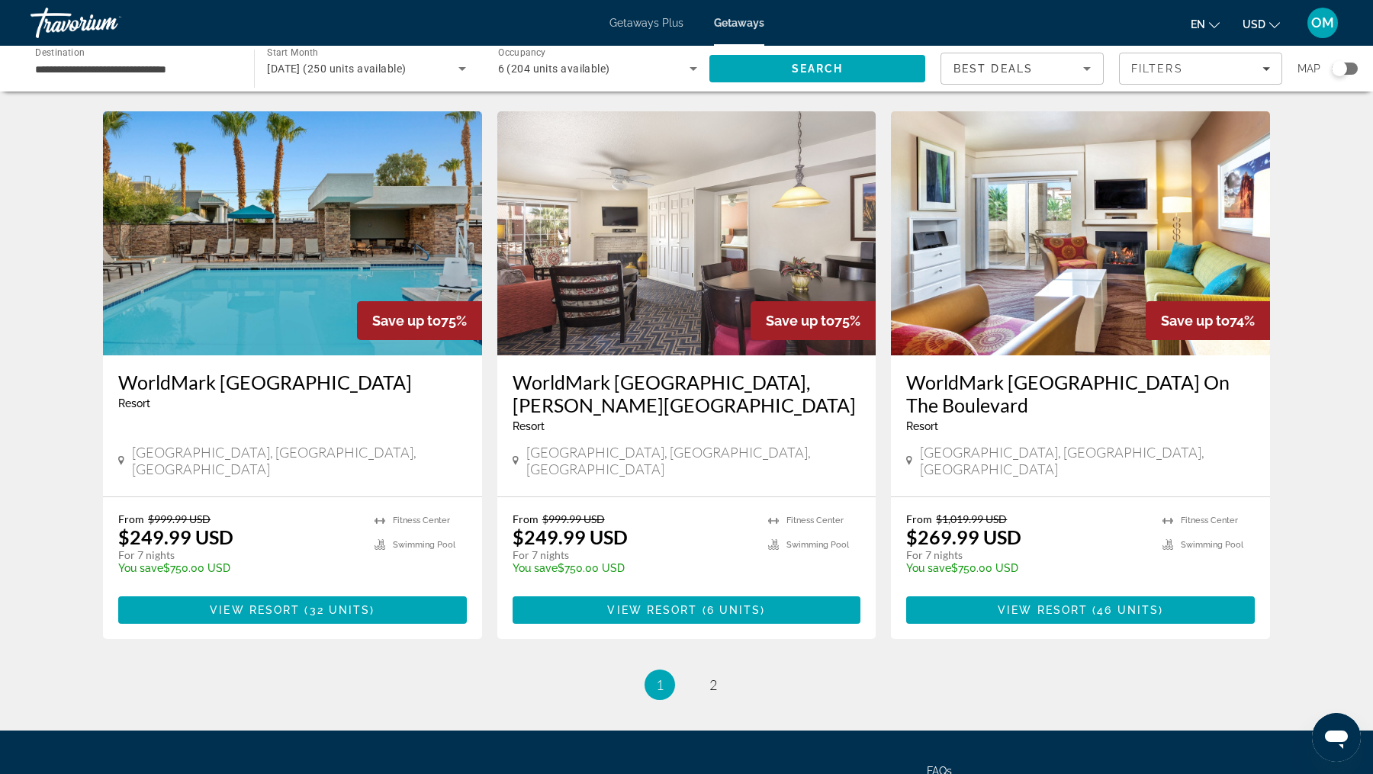
scroll to position [1761, 0]
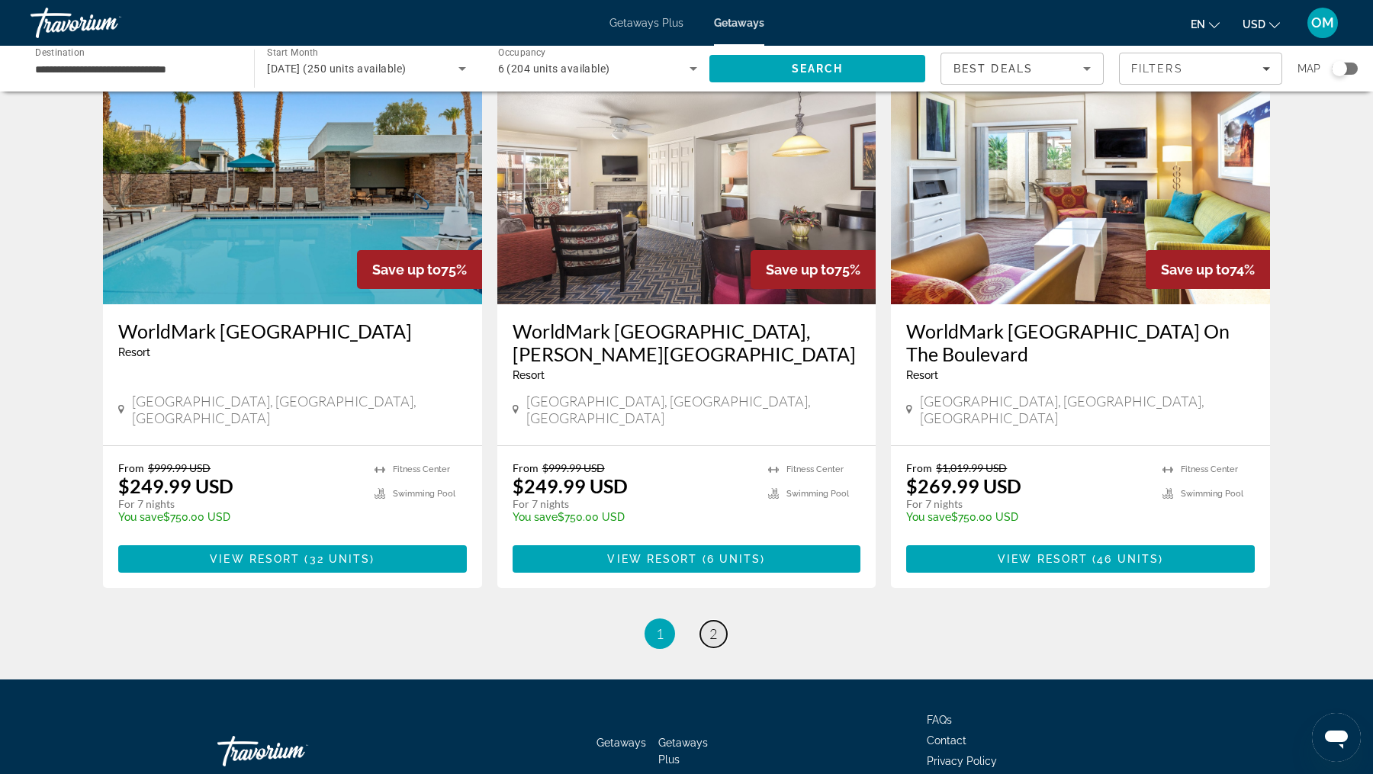
click at [709, 621] on link "page 2" at bounding box center [713, 634] width 27 height 27
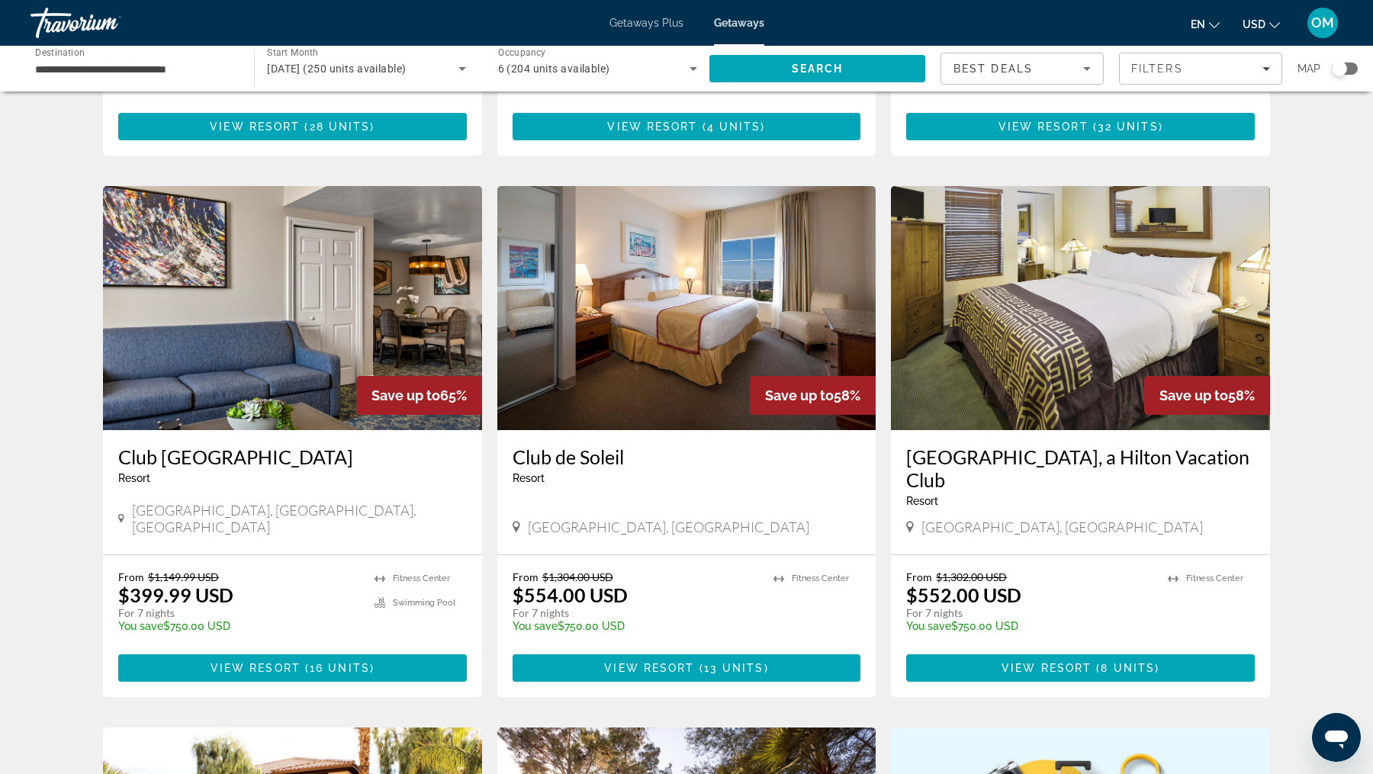
scroll to position [534, 0]
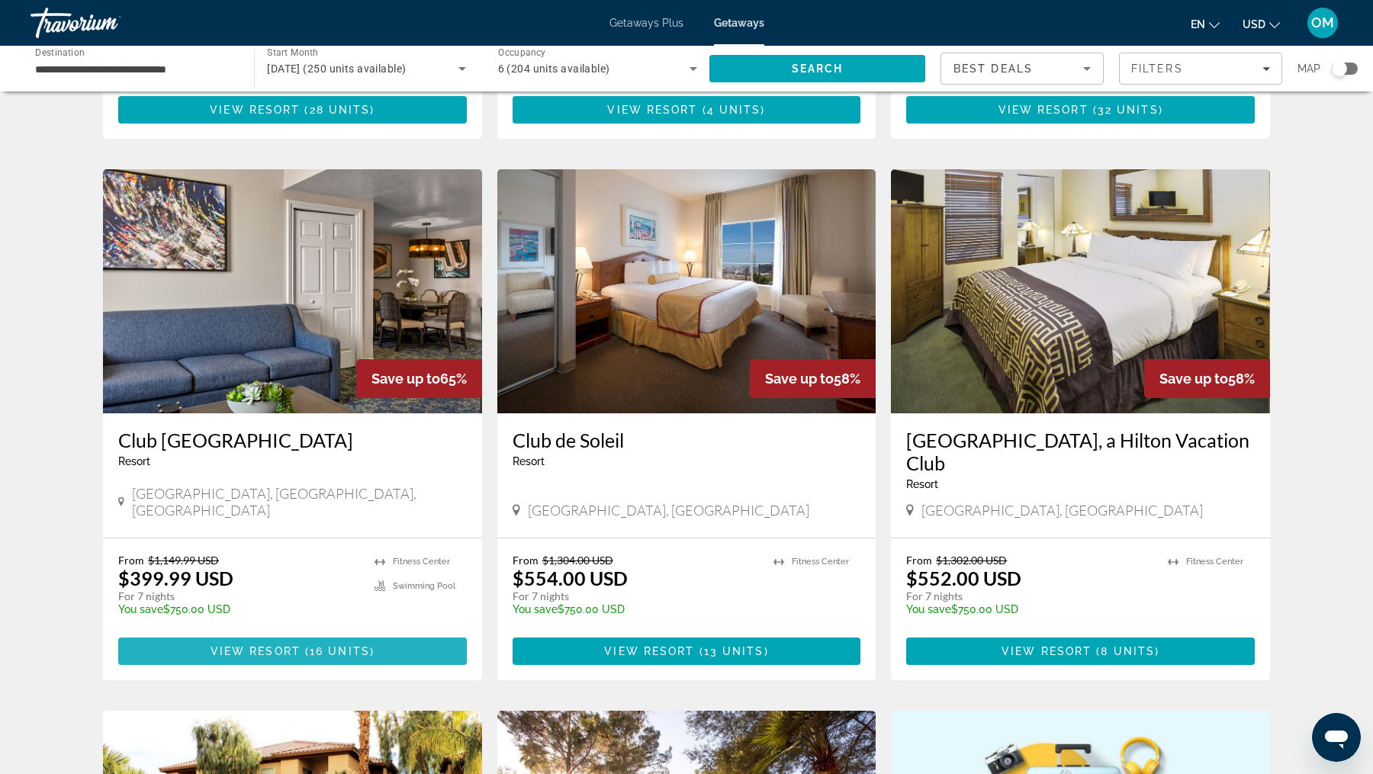
click at [196, 633] on span "Main content" at bounding box center [292, 651] width 349 height 37
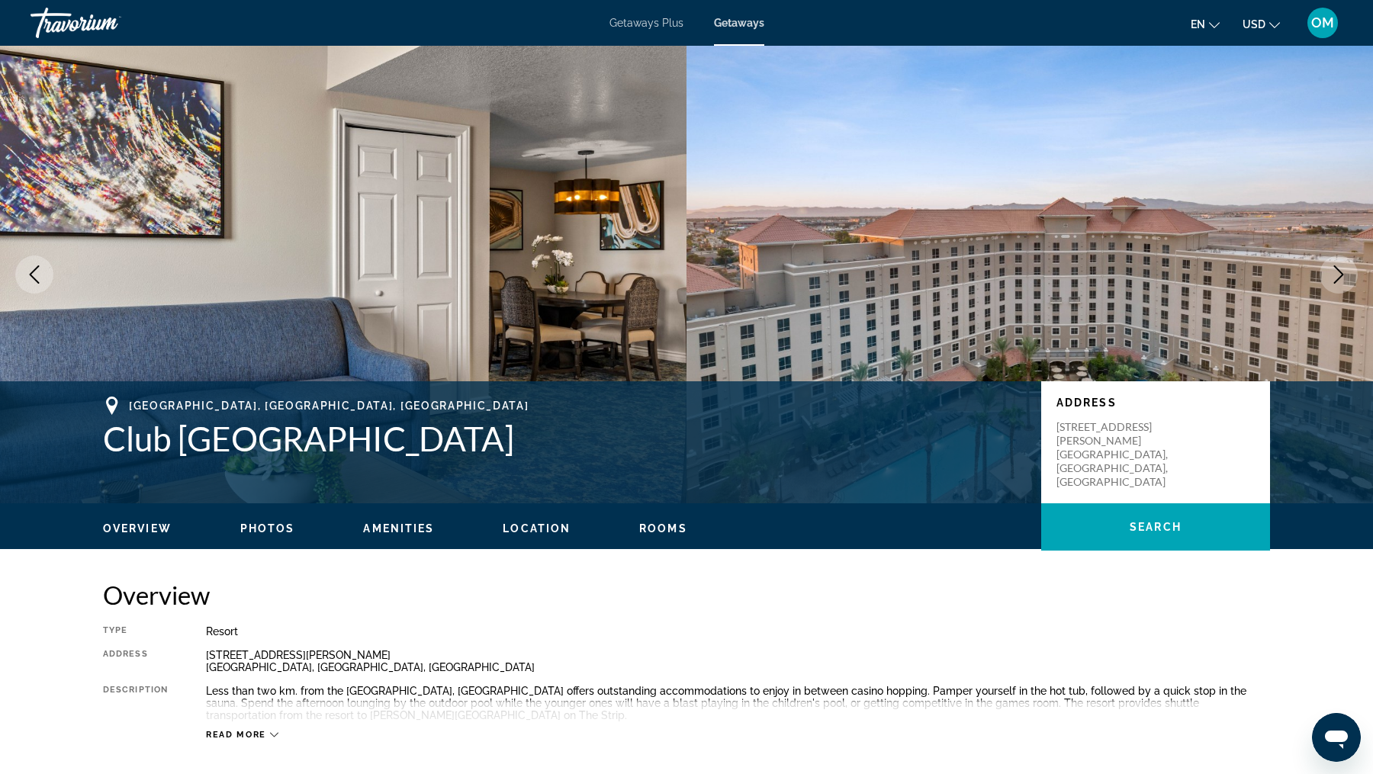
scroll to position [137, 0]
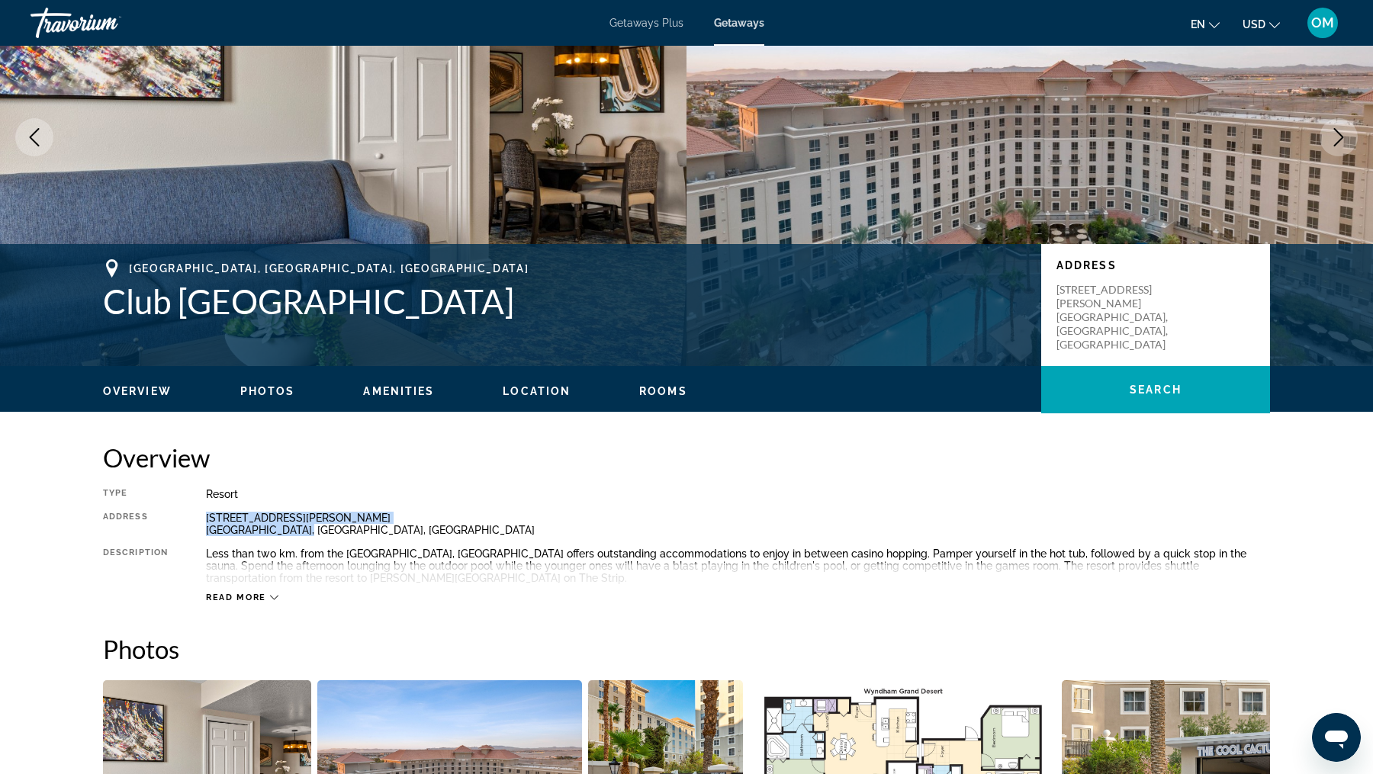
drag, startPoint x: 310, startPoint y: 540, endPoint x: 199, endPoint y: 519, distance: 112.7
click at [199, 519] on div "Type Resort All-Inclusive No All-Inclusive Address [STREET_ADDRESS][PERSON_NAME…" at bounding box center [686, 545] width 1167 height 115
copy div "[STREET_ADDRESS][PERSON_NAME]"
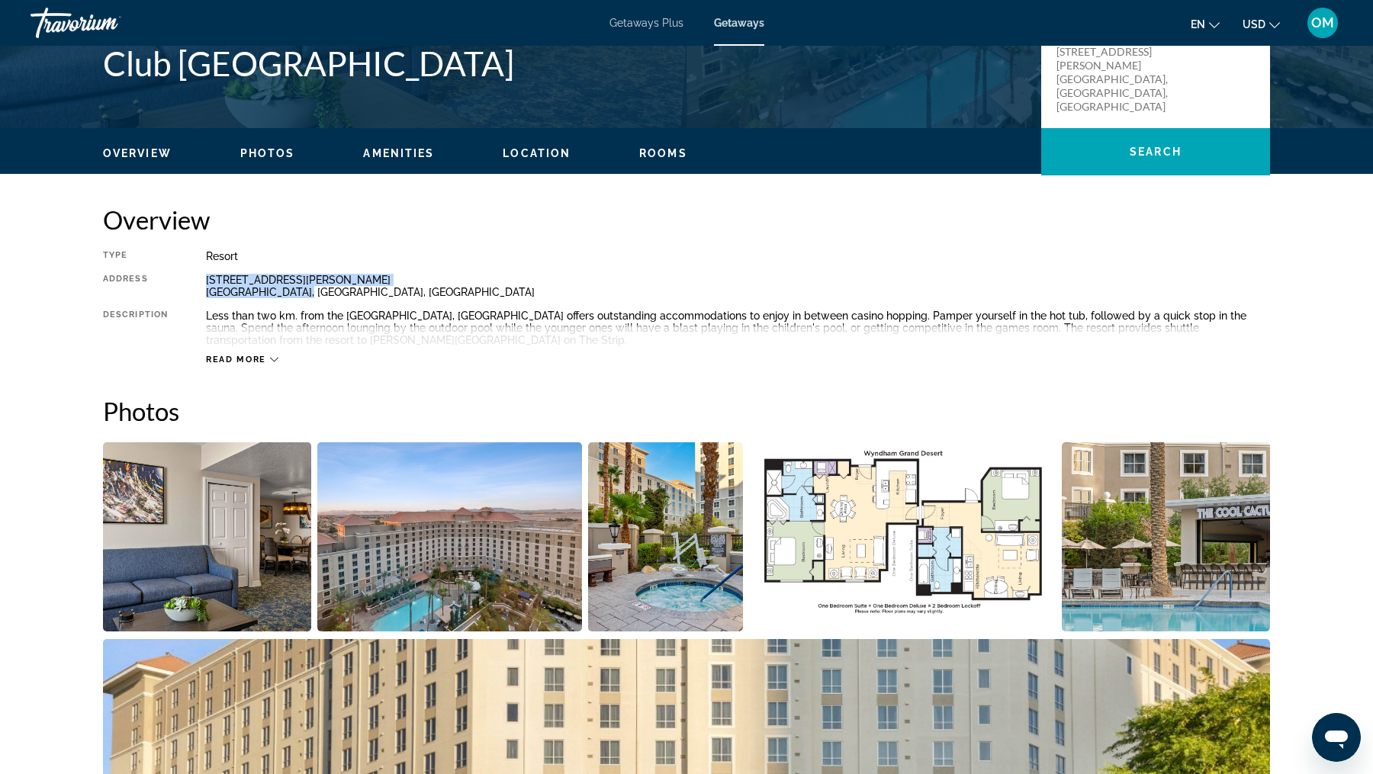
scroll to position [633, 0]
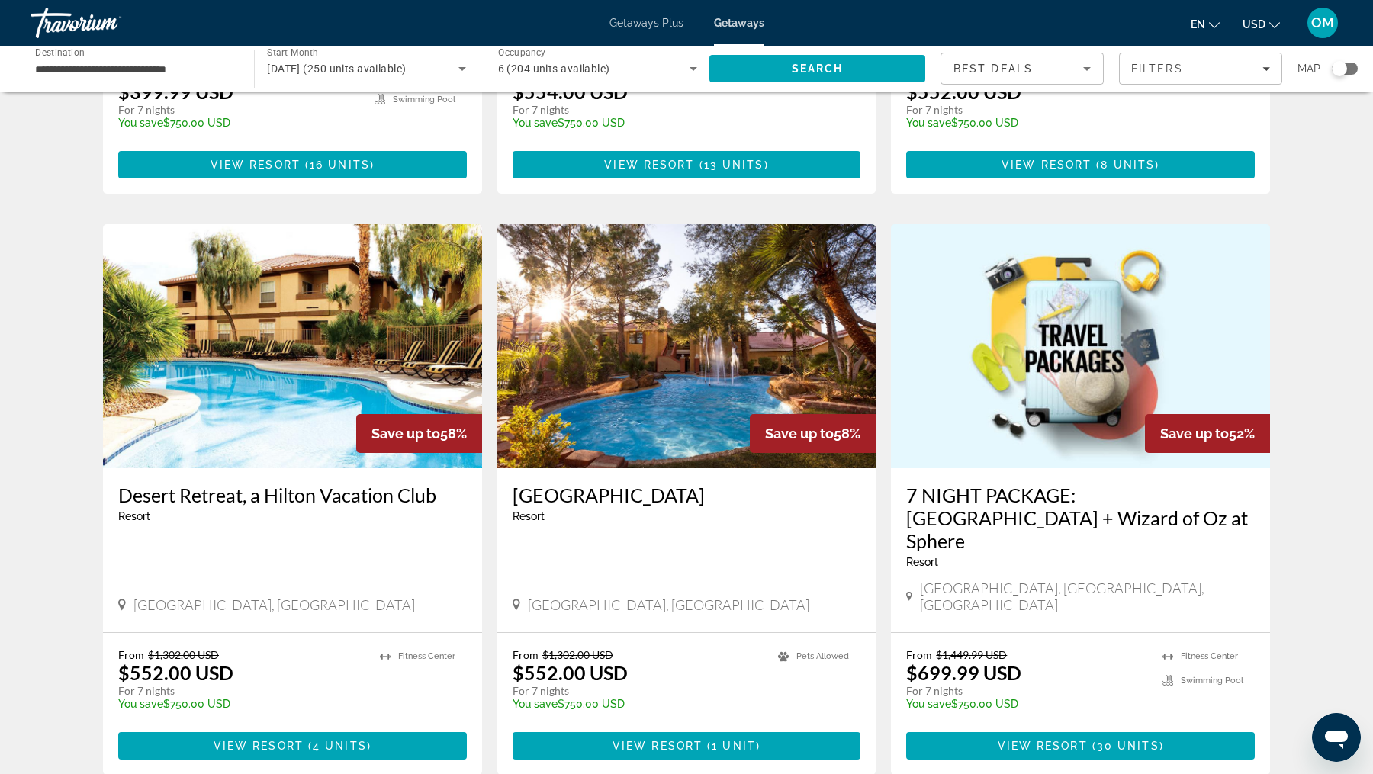
scroll to position [1130, 0]
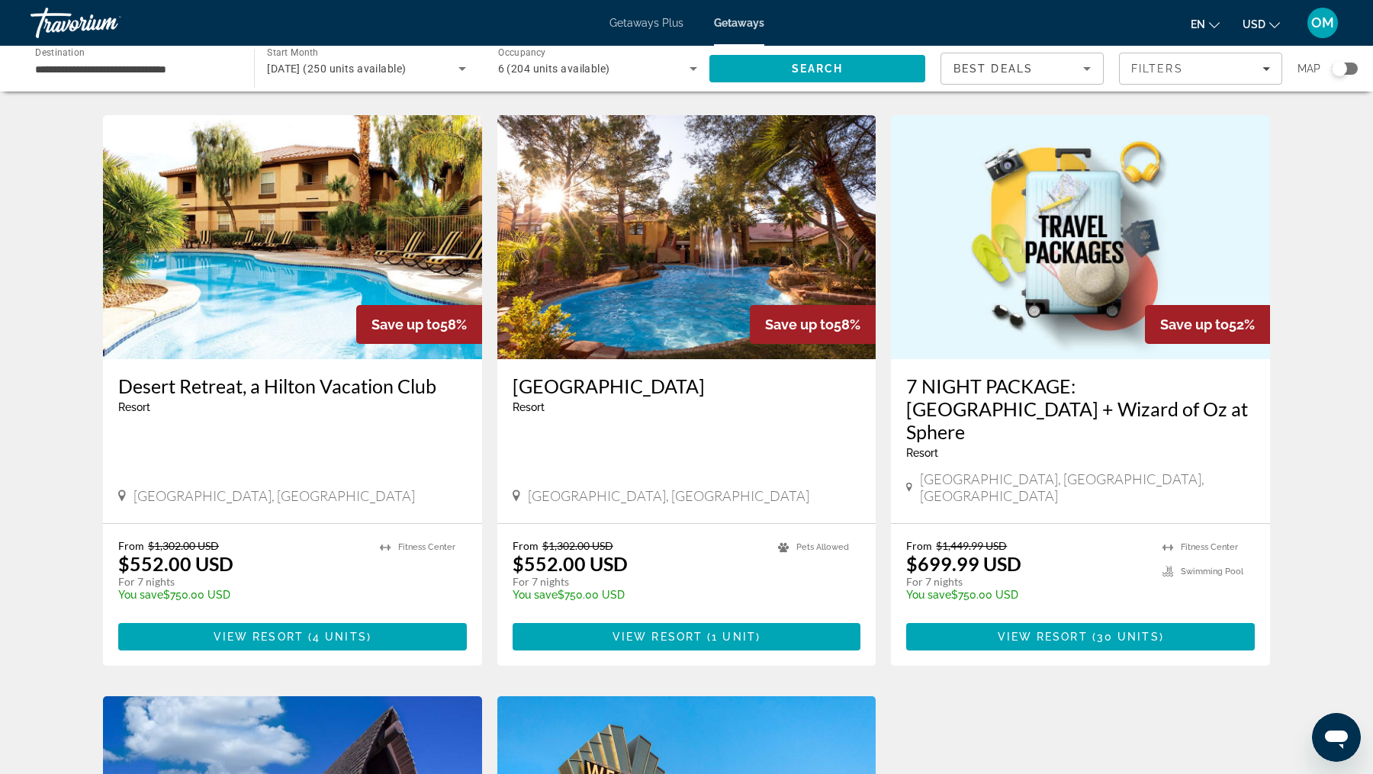
click at [1004, 379] on div "7 NIGHT PACKAGE: [GEOGRAPHIC_DATA] + Wizard of Oz at [GEOGRAPHIC_DATA] - This i…" at bounding box center [1080, 423] width 349 height 96
click at [1004, 375] on h3 "7 NIGHT PACKAGE: [GEOGRAPHIC_DATA] + Wizard of Oz at Sphere" at bounding box center [1080, 409] width 349 height 69
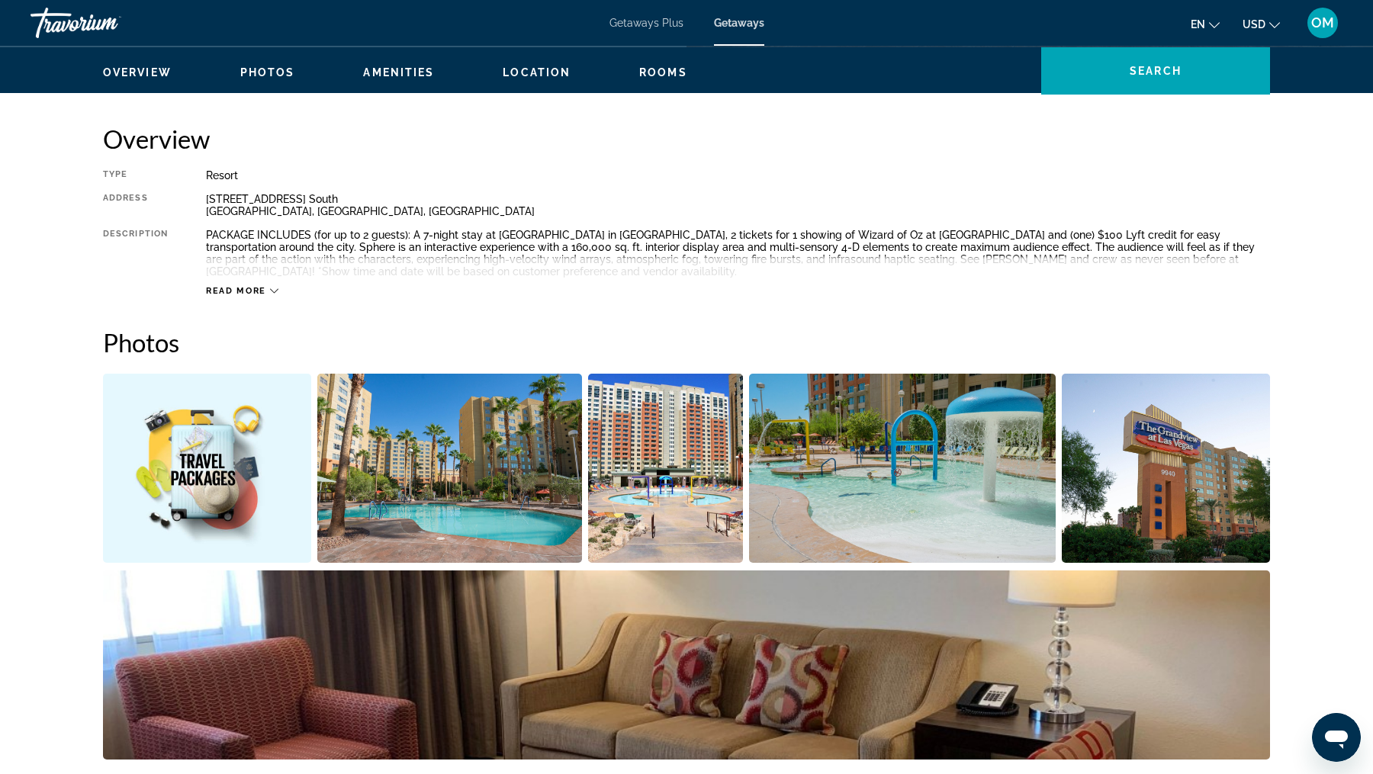
scroll to position [454, 0]
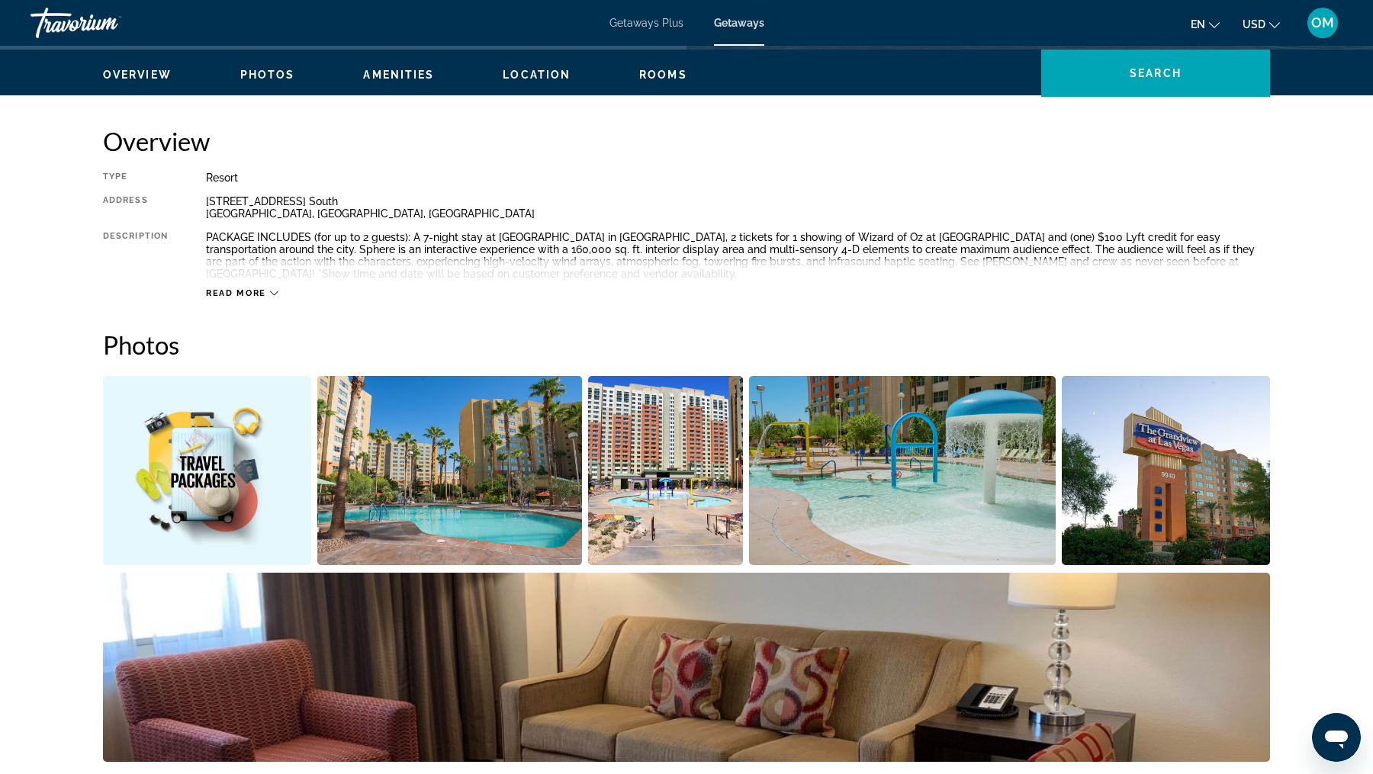
click at [251, 284] on div "Read more" at bounding box center [738, 278] width 1064 height 42
click at [251, 288] on span "Read more" at bounding box center [236, 293] width 60 height 10
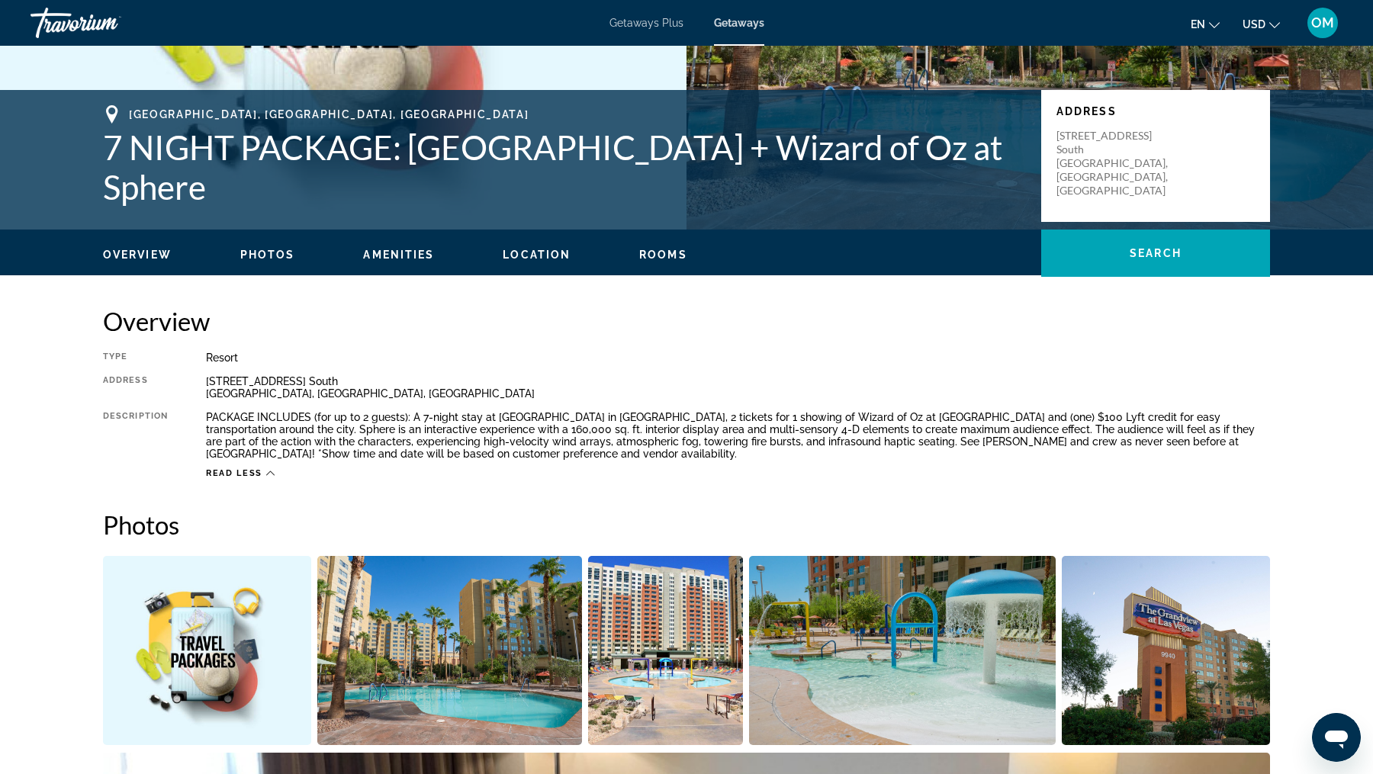
scroll to position [267, 0]
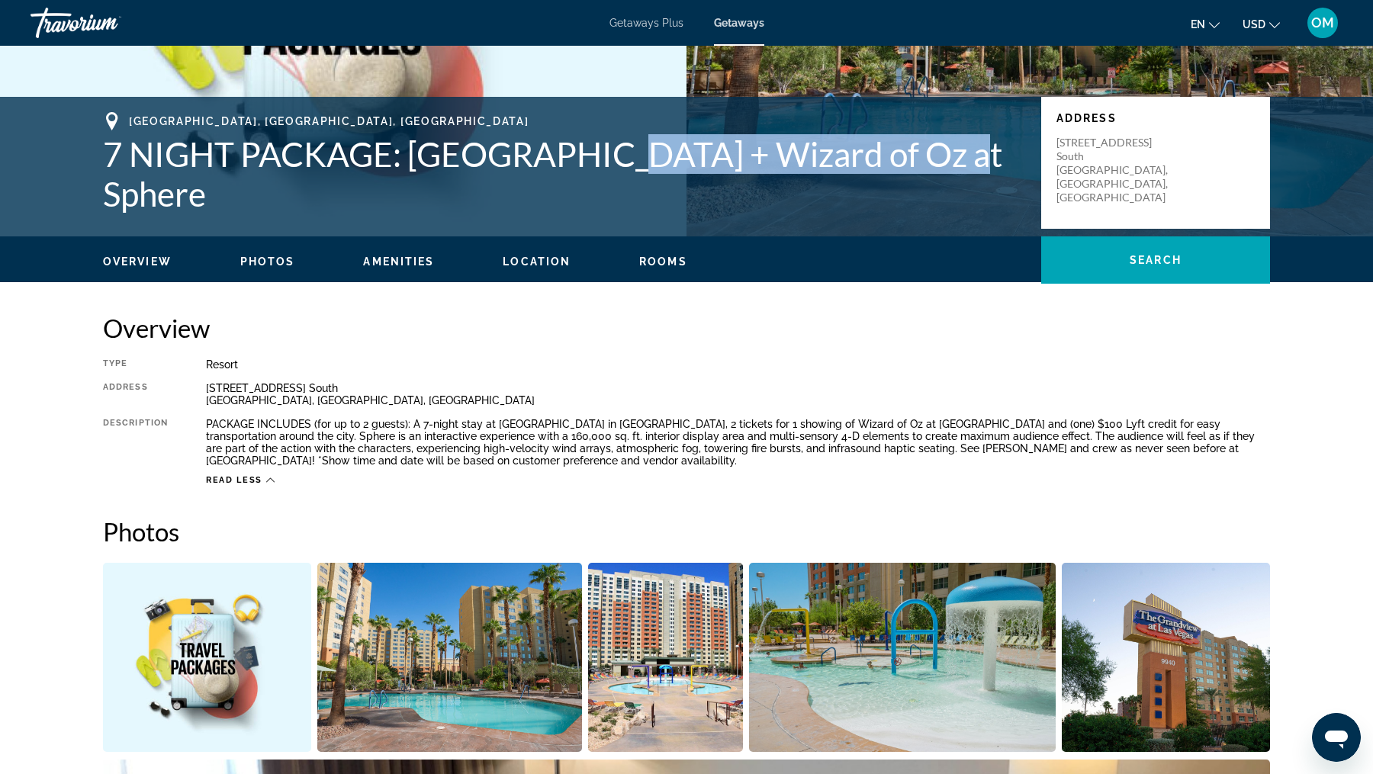
drag, startPoint x: 925, startPoint y: 176, endPoint x: 590, endPoint y: 187, distance: 334.3
click at [590, 187] on h1 "7 NIGHT PACKAGE: [GEOGRAPHIC_DATA] + Wizard of Oz at Sphere" at bounding box center [564, 173] width 923 height 79
copy h1 "Wizard of Oz at Sphere"
click at [228, 475] on span "Read less" at bounding box center [234, 480] width 56 height 10
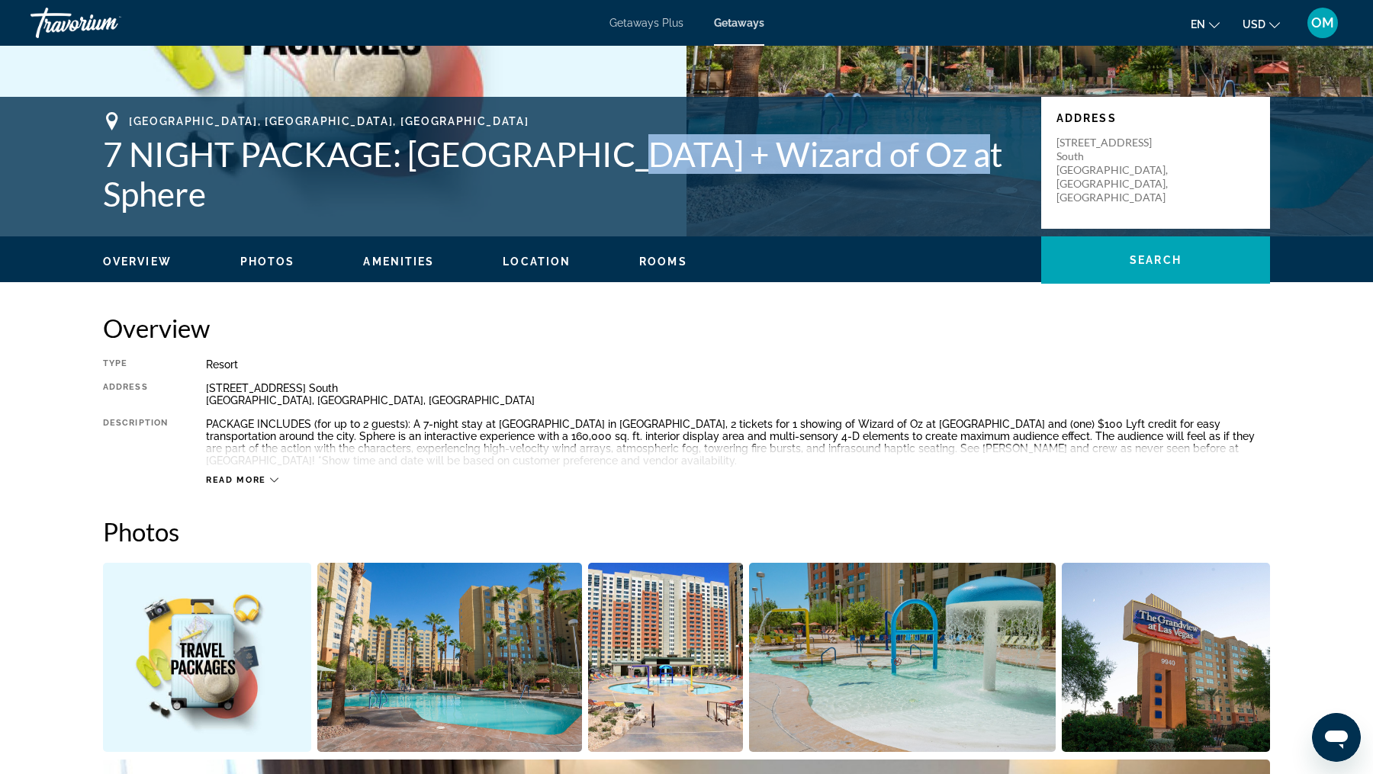
scroll to position [101, 0]
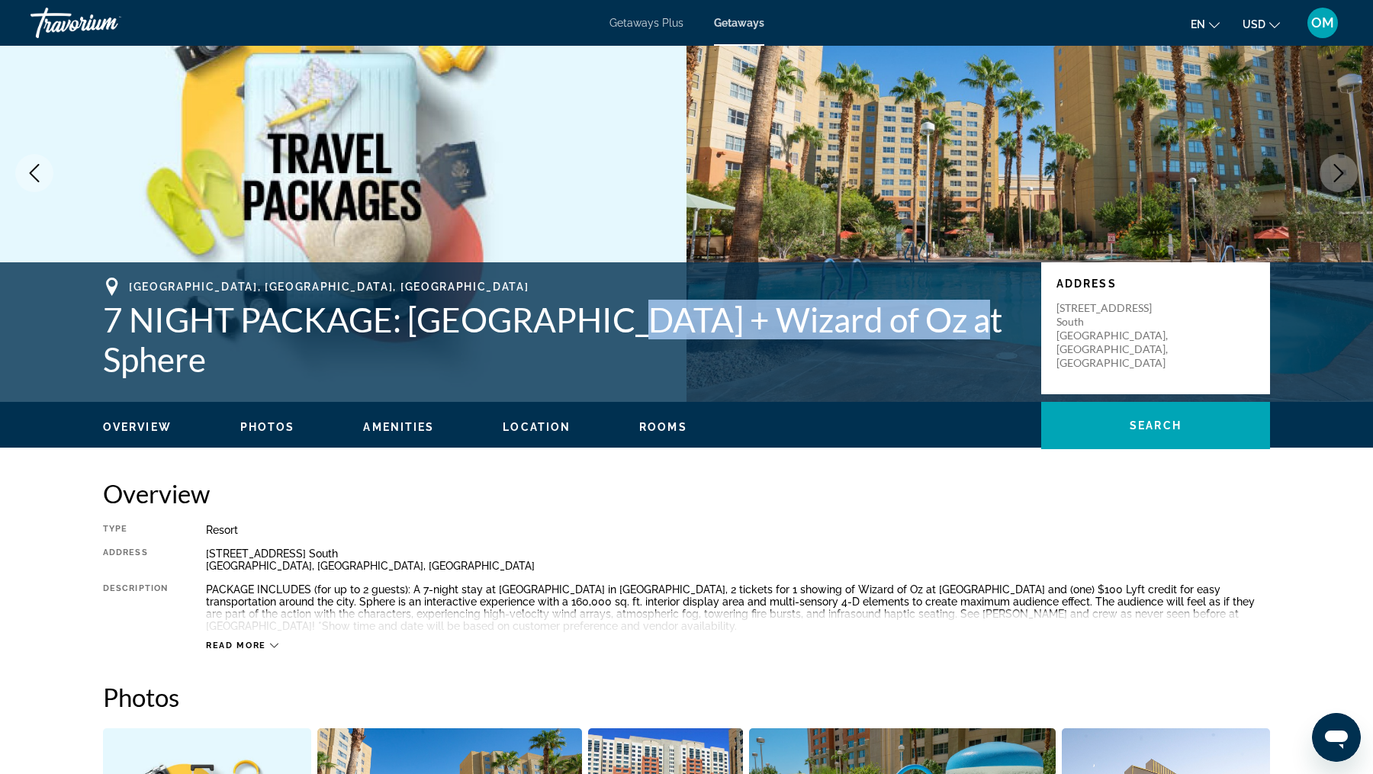
click at [262, 649] on span "Read more" at bounding box center [236, 646] width 60 height 10
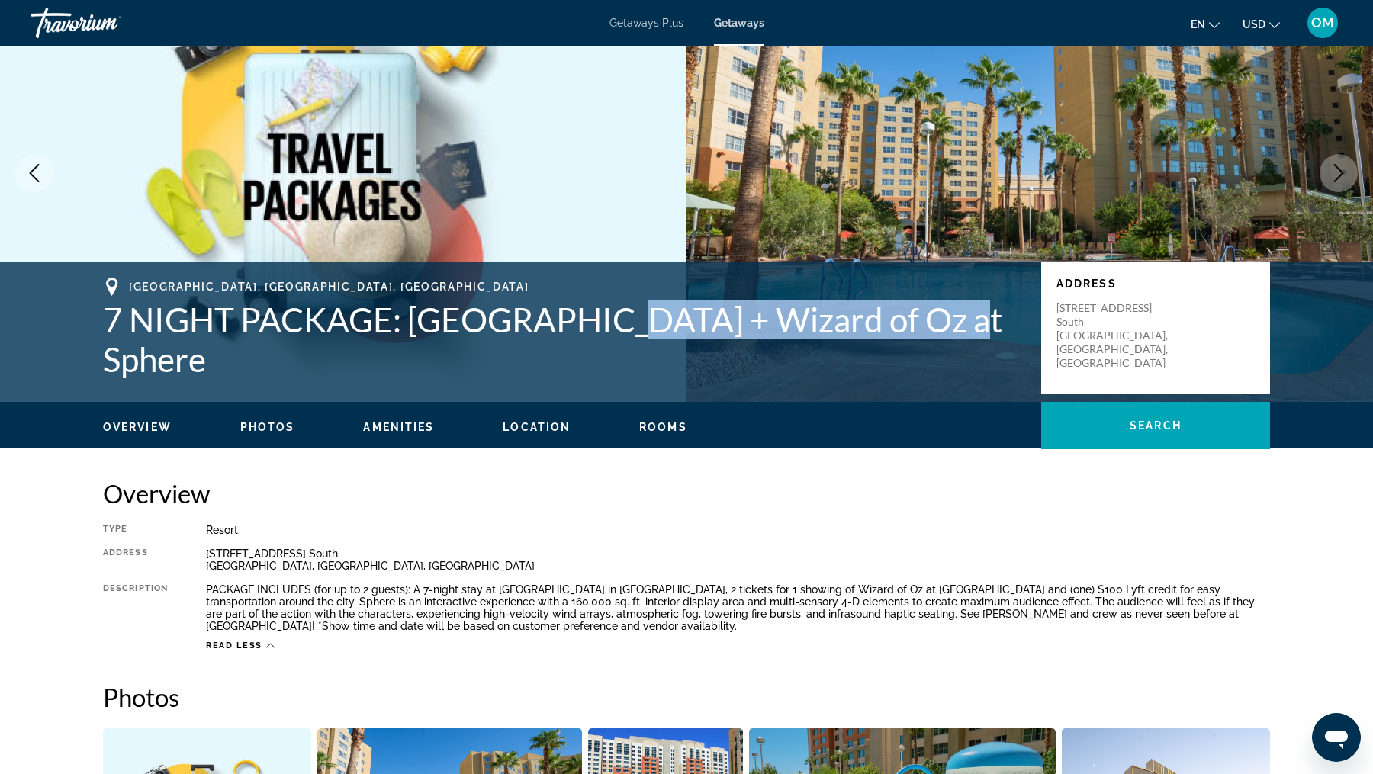
scroll to position [477, 0]
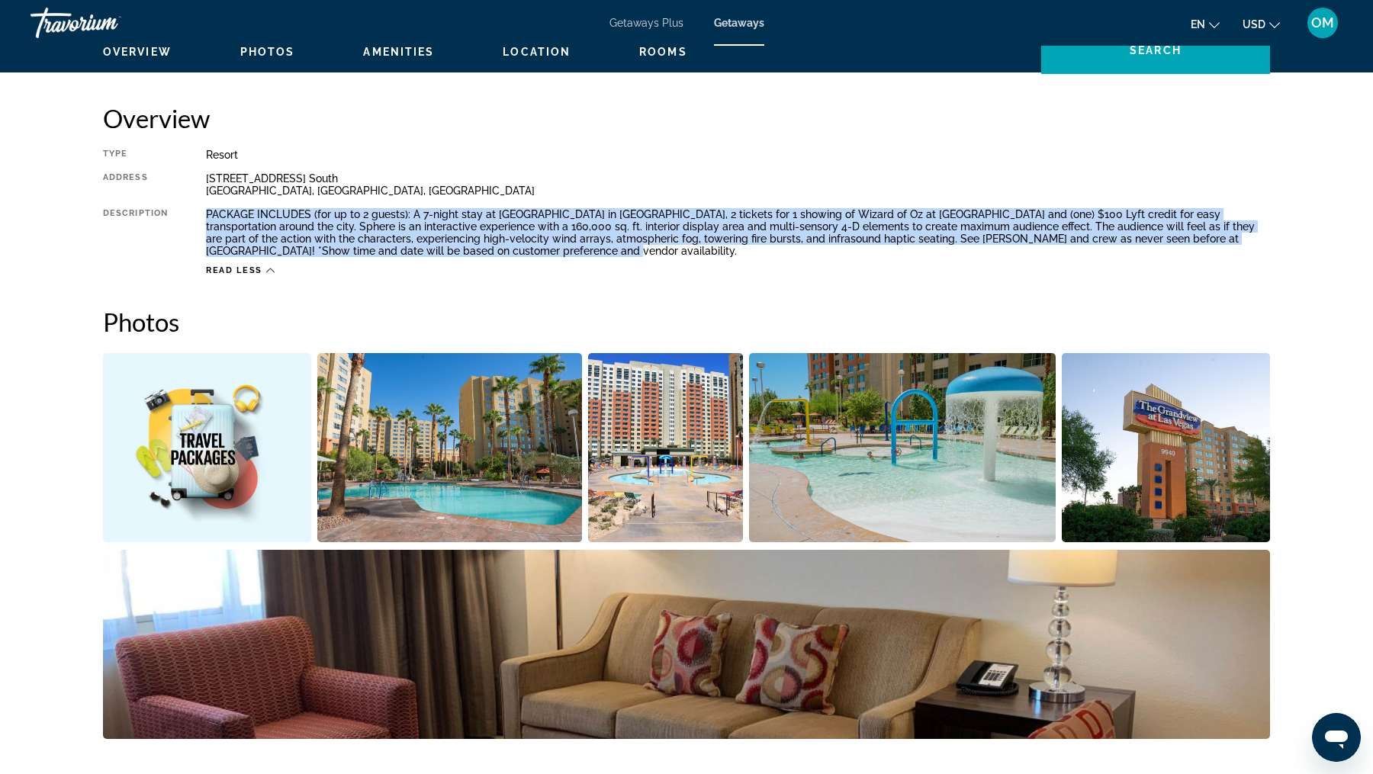
drag, startPoint x: 539, startPoint y: 255, endPoint x: 186, endPoint y: 211, distance: 355.2
click at [186, 211] on div "Type Resort All-Inclusive No All-Inclusive Address [STREET_ADDRESS] [GEOGRAPHIC…" at bounding box center [686, 212] width 1167 height 127
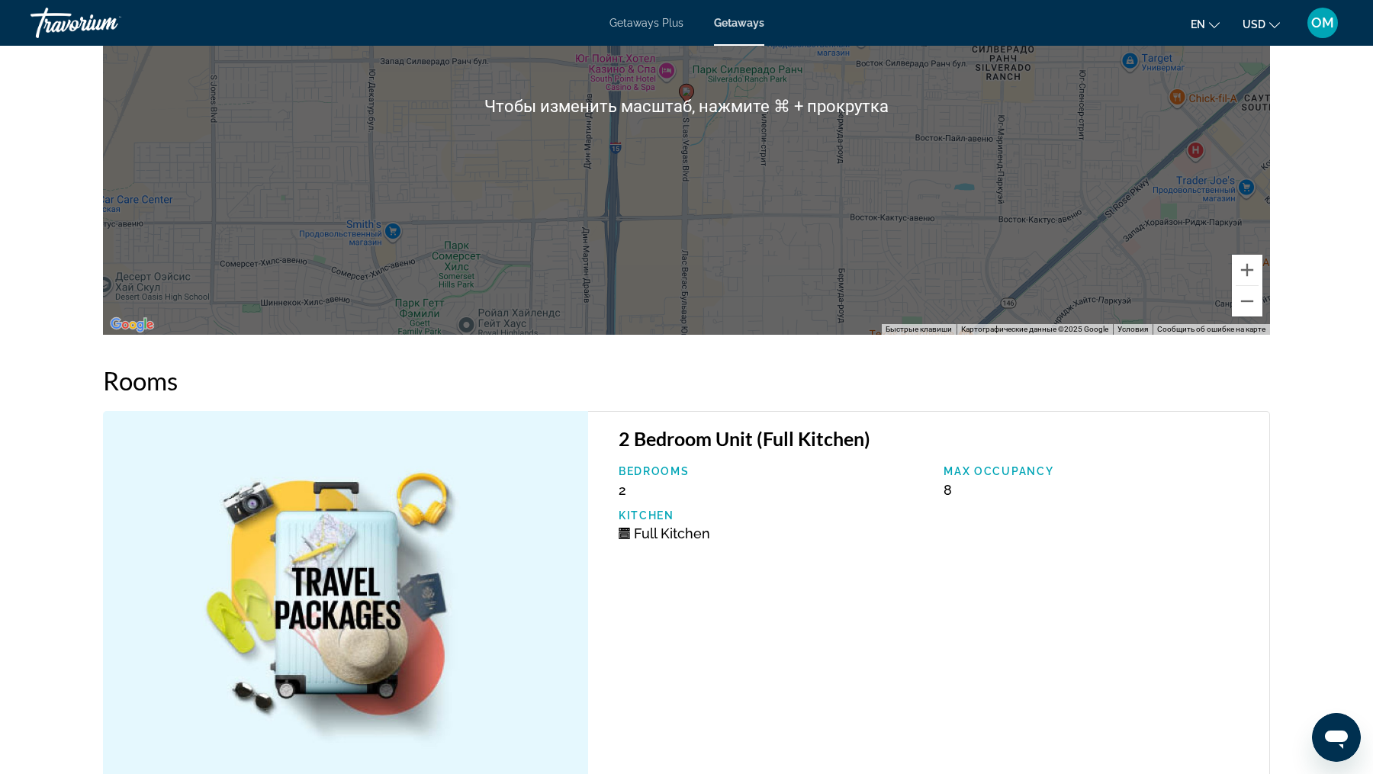
scroll to position [2457, 0]
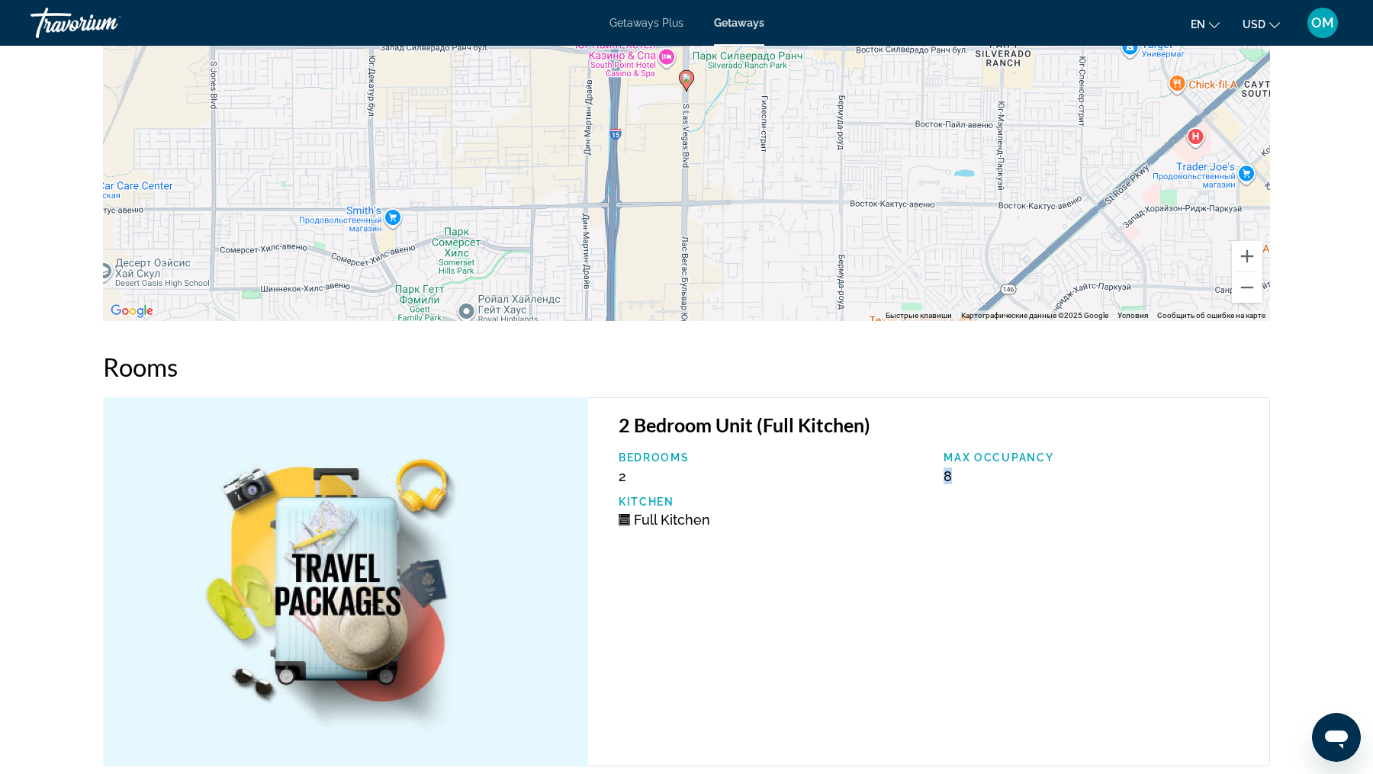
drag, startPoint x: 951, startPoint y: 460, endPoint x: 954, endPoint y: 446, distance: 14.8
click at [953, 452] on div "Max Occupancy 8" at bounding box center [1099, 468] width 326 height 33
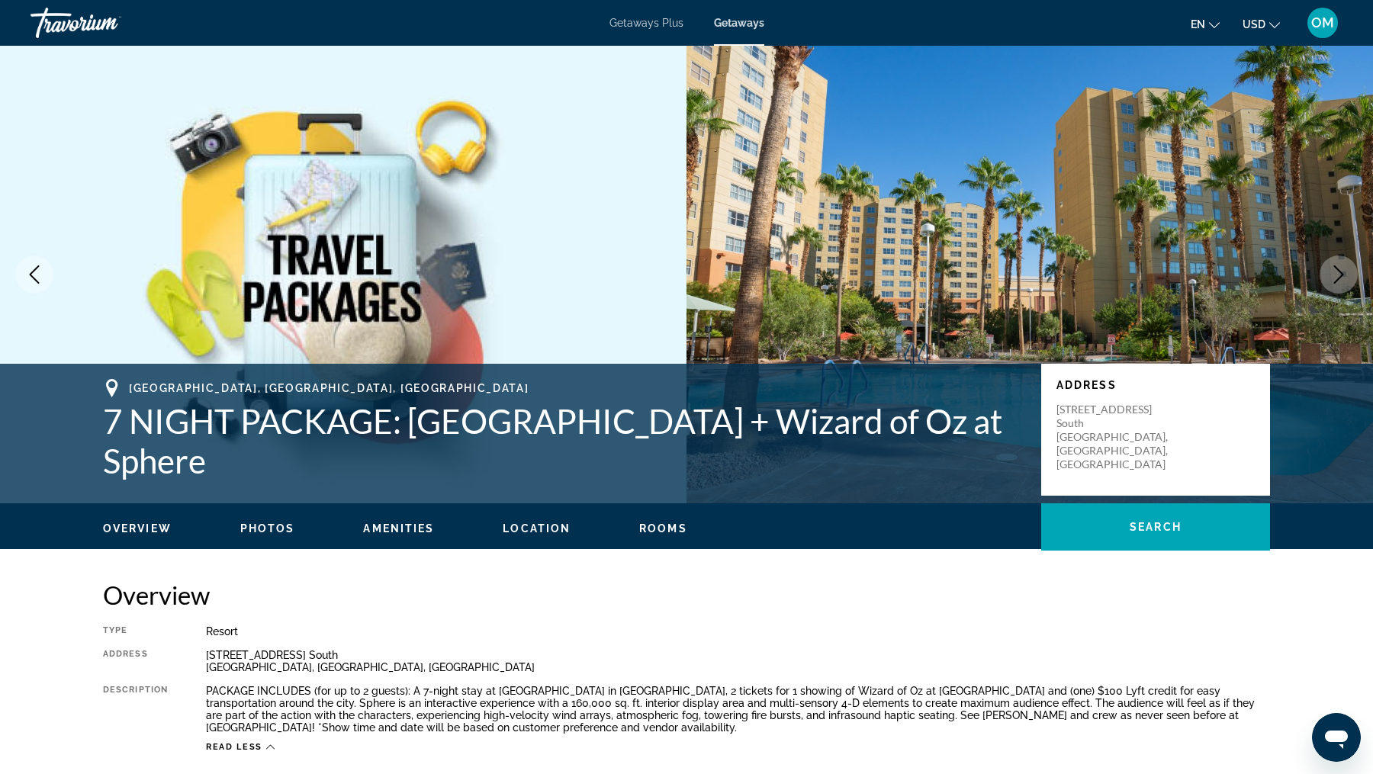
scroll to position [146, 0]
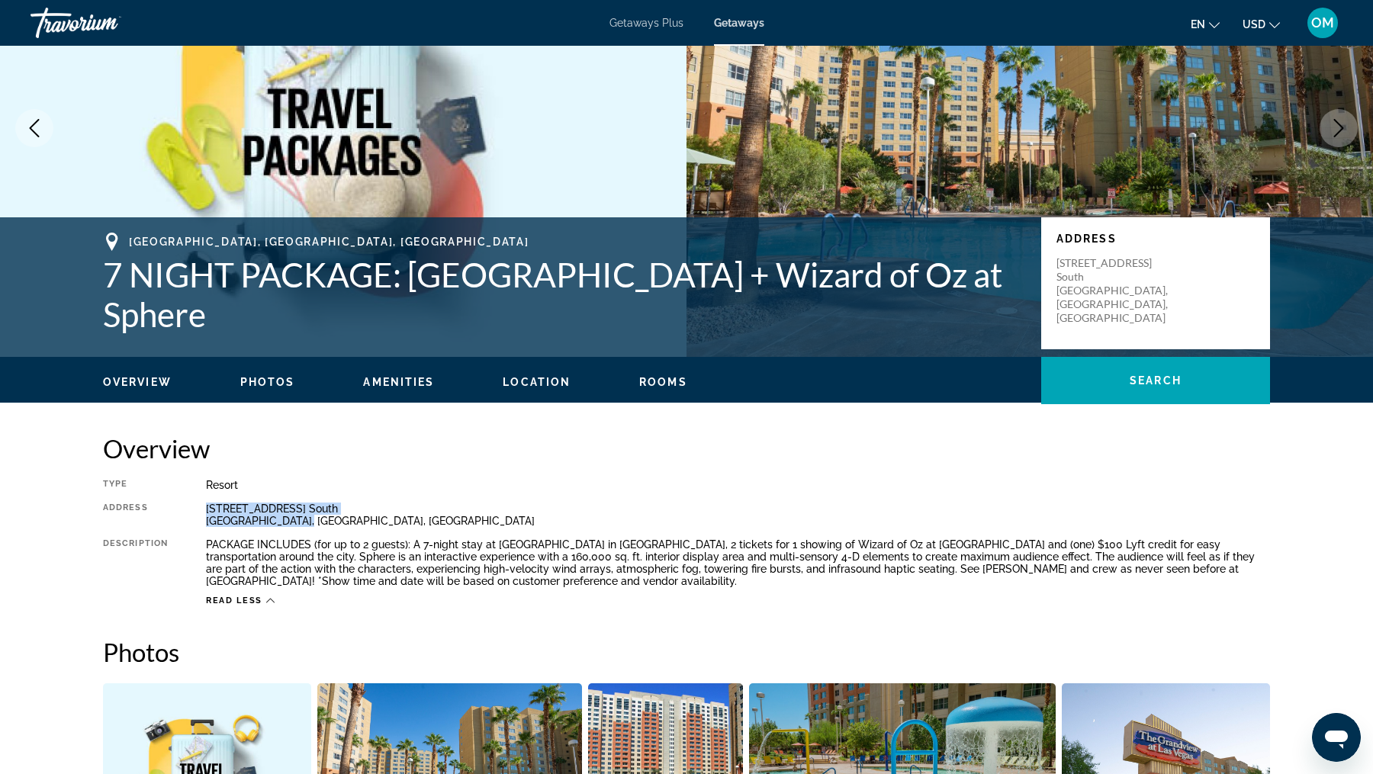
drag, startPoint x: 310, startPoint y: 520, endPoint x: 179, endPoint y: 513, distance: 130.6
click at [179, 513] on div "Type Resort All-Inclusive No All-Inclusive Address [STREET_ADDRESS] [GEOGRAPHIC…" at bounding box center [686, 542] width 1167 height 127
copy div "[STREET_ADDRESS] [GEOGRAPHIC_DATA], [GEOGRAPHIC_DATA], [GEOGRAPHIC_DATA]"
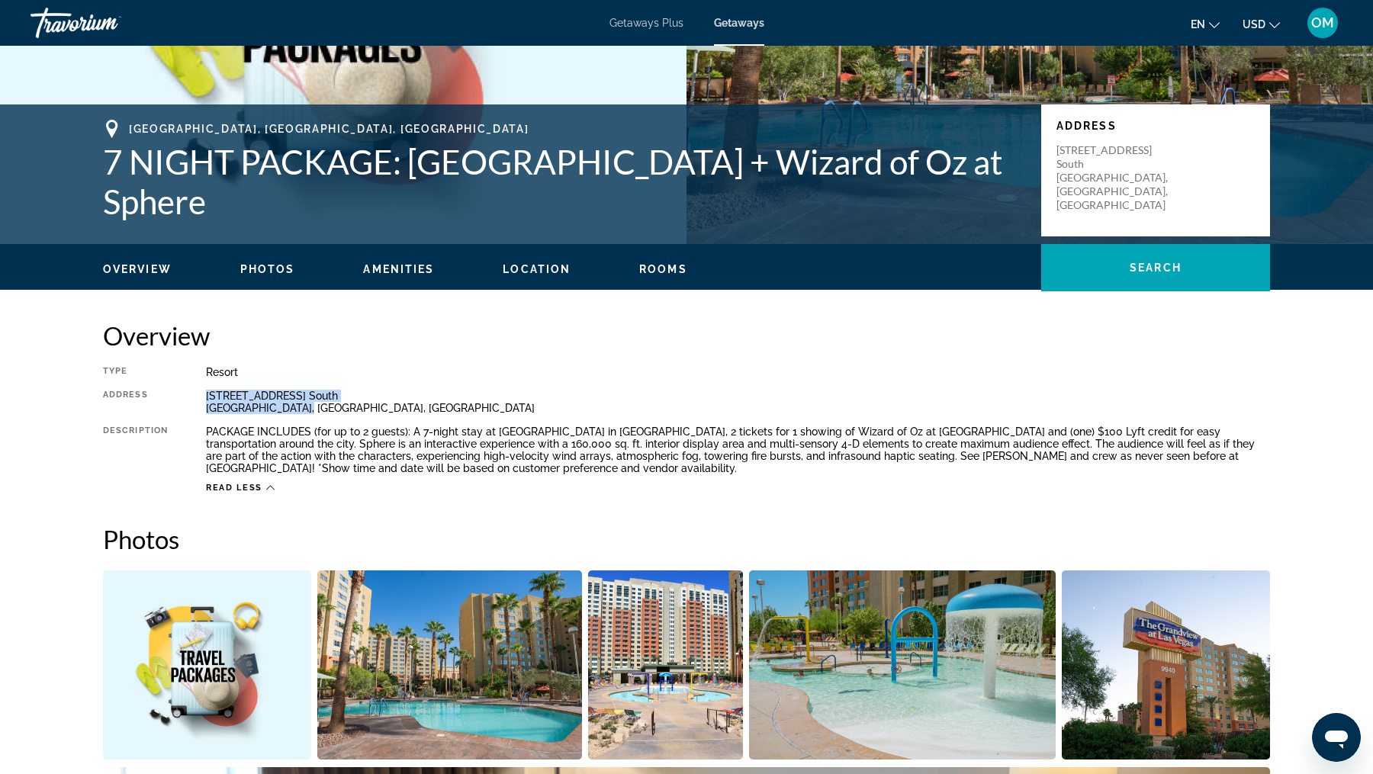
scroll to position [320, 0]
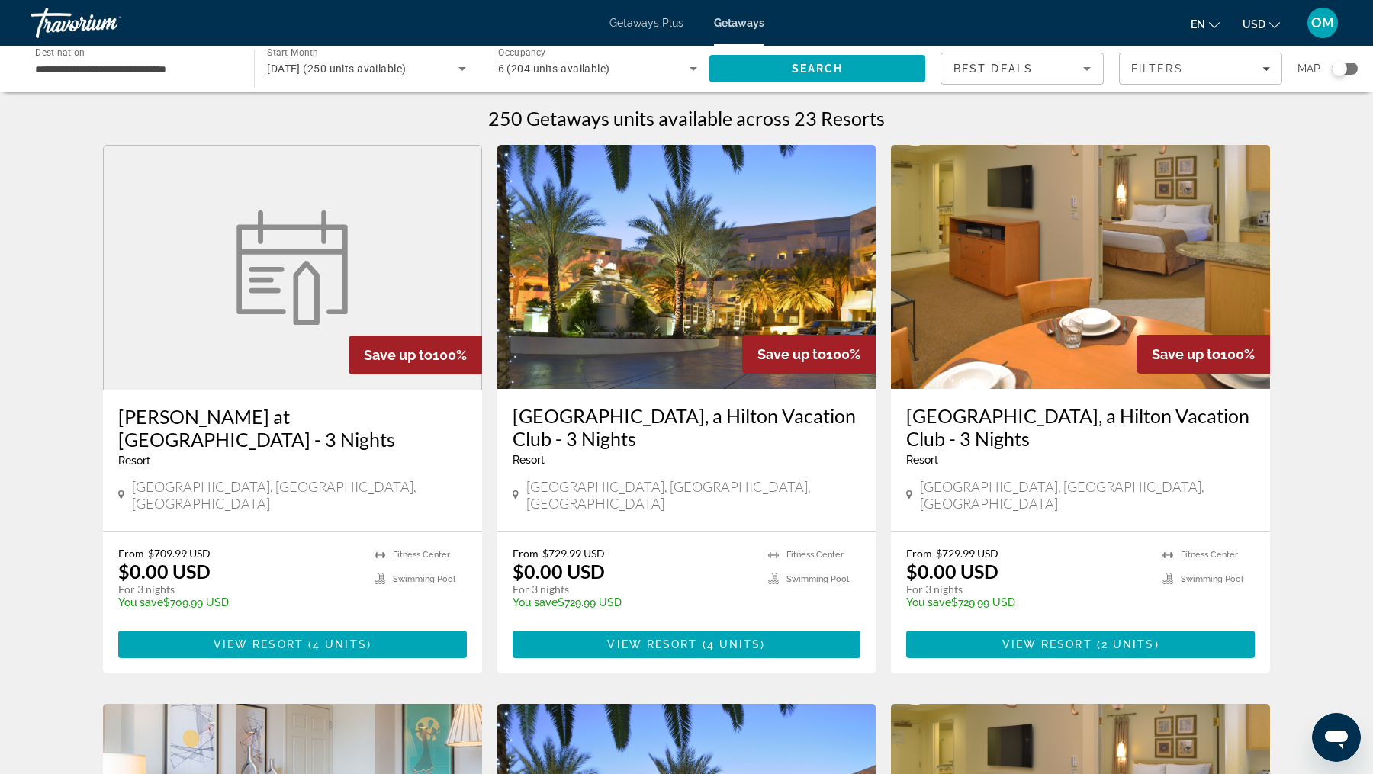
click at [317, 81] on div "[DATE] (250 units available)" at bounding box center [366, 68] width 198 height 43
click at [320, 120] on span "All Start Months" at bounding box center [305, 114] width 76 height 12
click at [324, 58] on div "Search widget" at bounding box center [366, 68] width 198 height 43
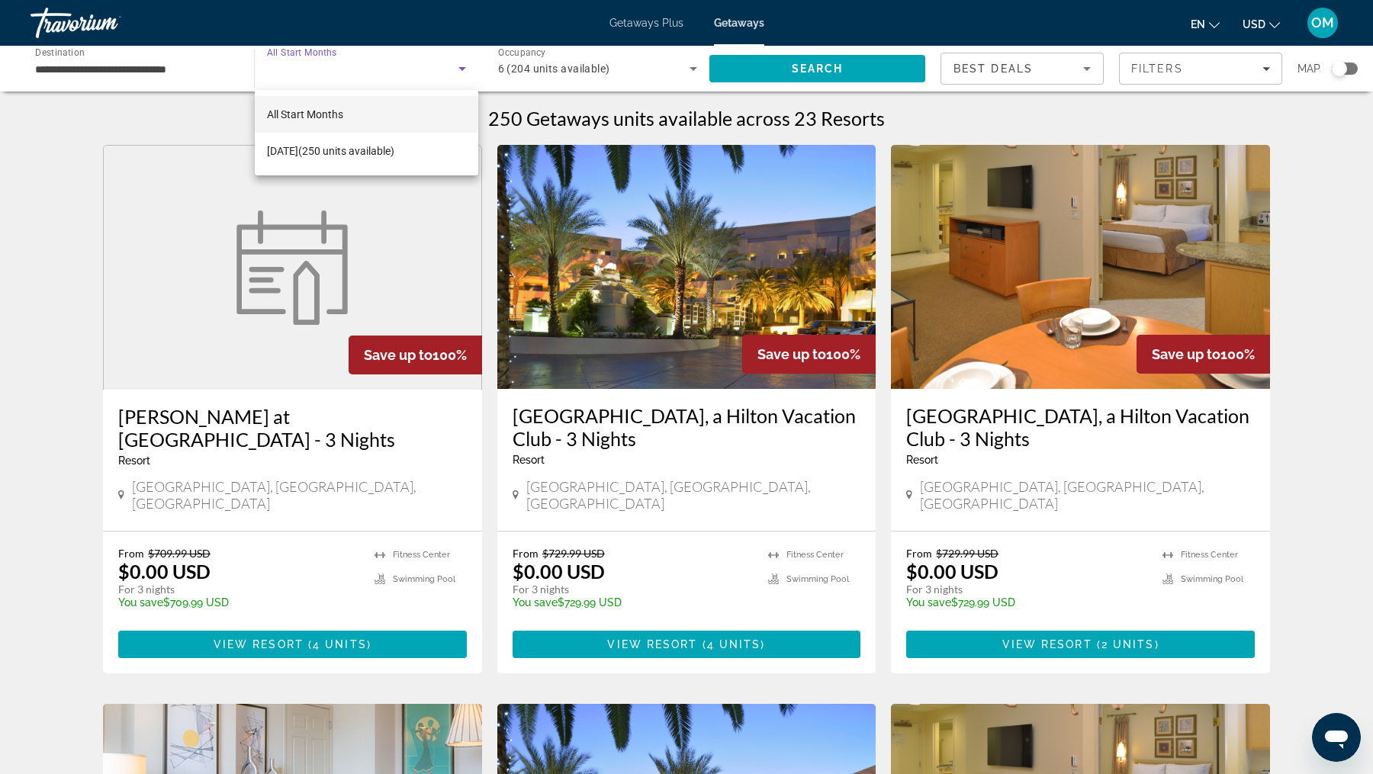
click at [90, 21] on div at bounding box center [686, 387] width 1373 height 774
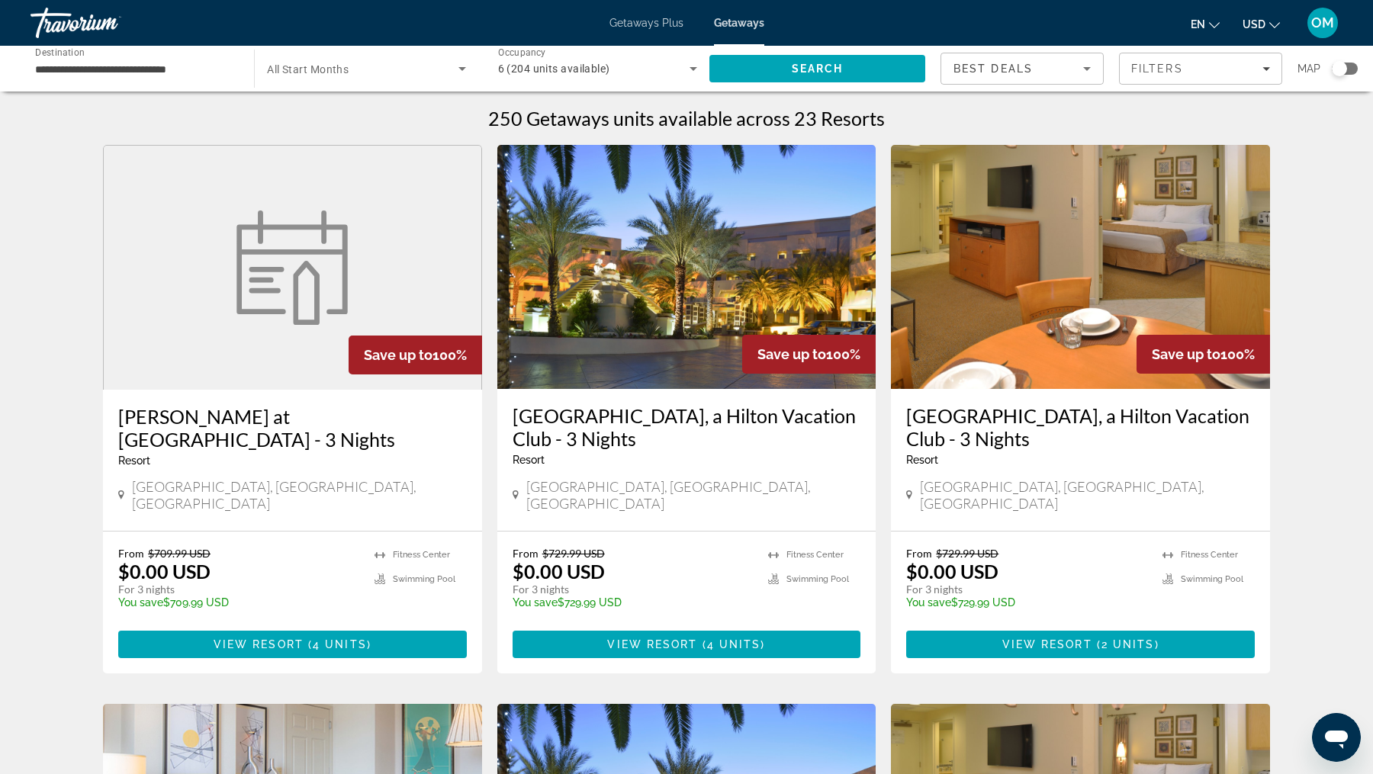
click at [90, 21] on div "Travorium" at bounding box center [107, 23] width 153 height 40
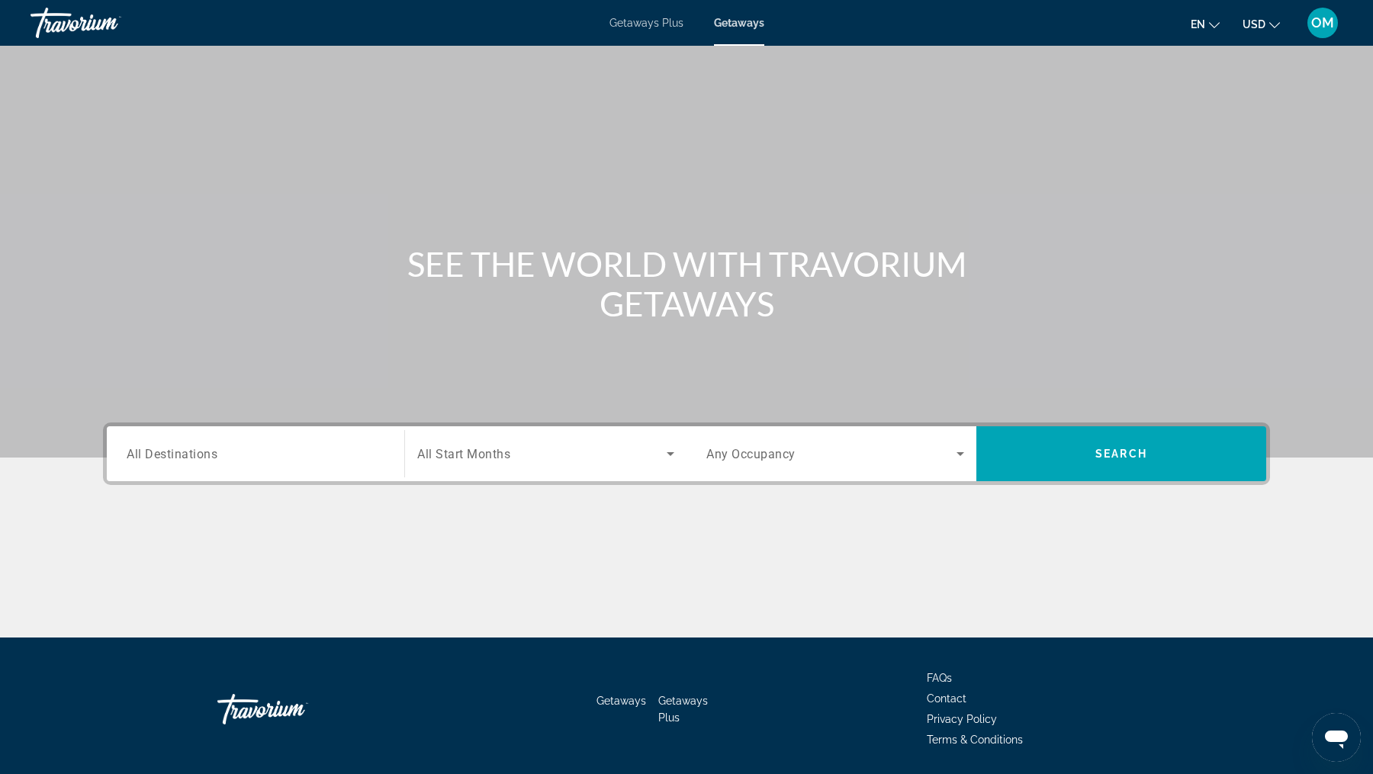
click at [228, 447] on input "Destination All Destinations" at bounding box center [256, 455] width 258 height 18
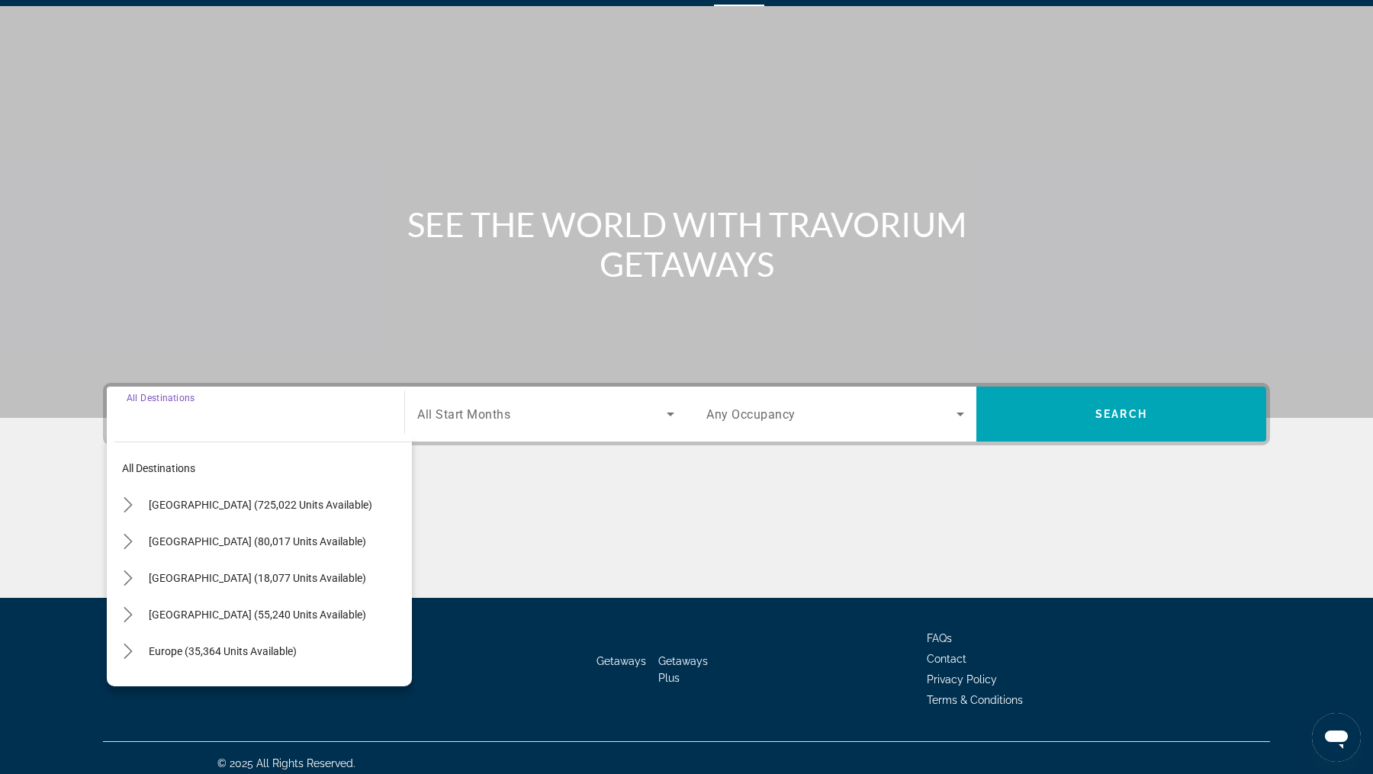
scroll to position [50, 0]
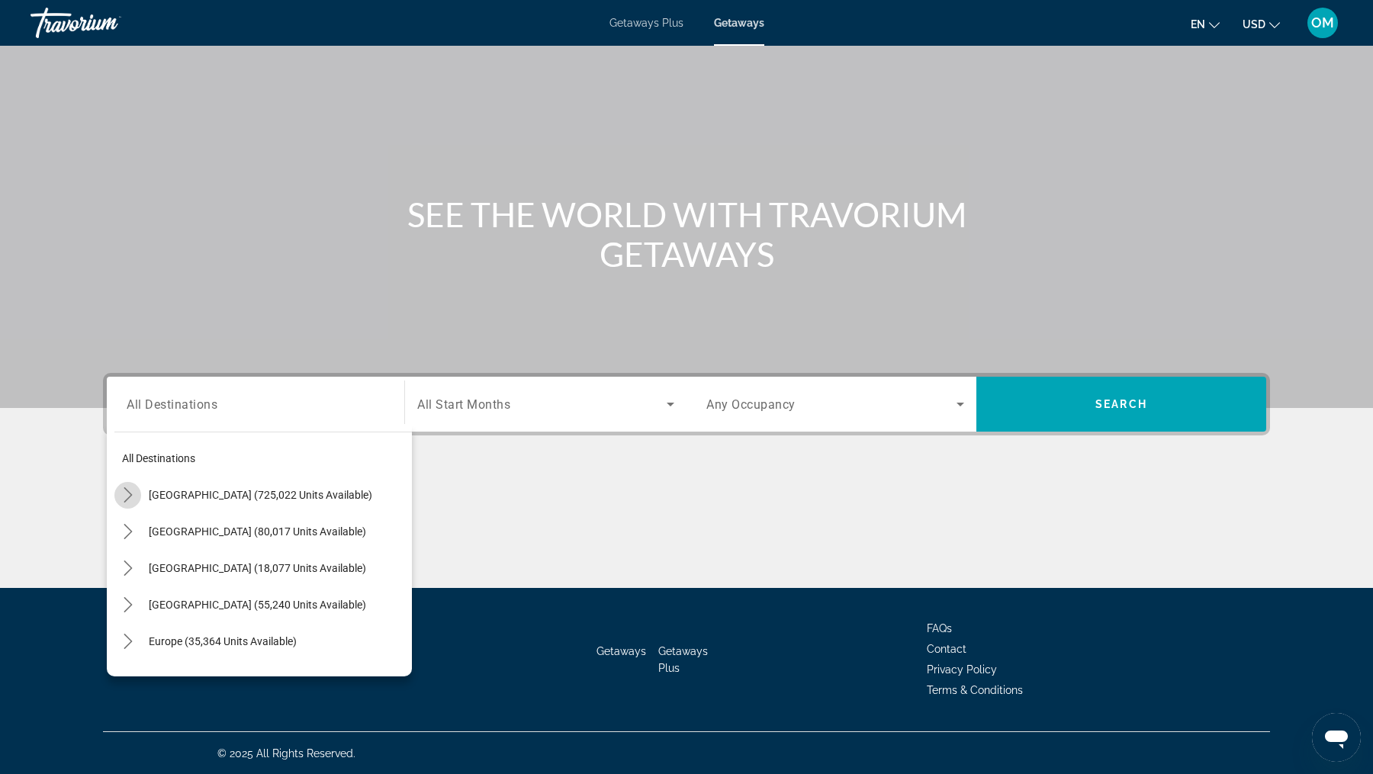
click at [121, 489] on icon "Toggle United States (725,022 units available) submenu" at bounding box center [128, 494] width 15 height 15
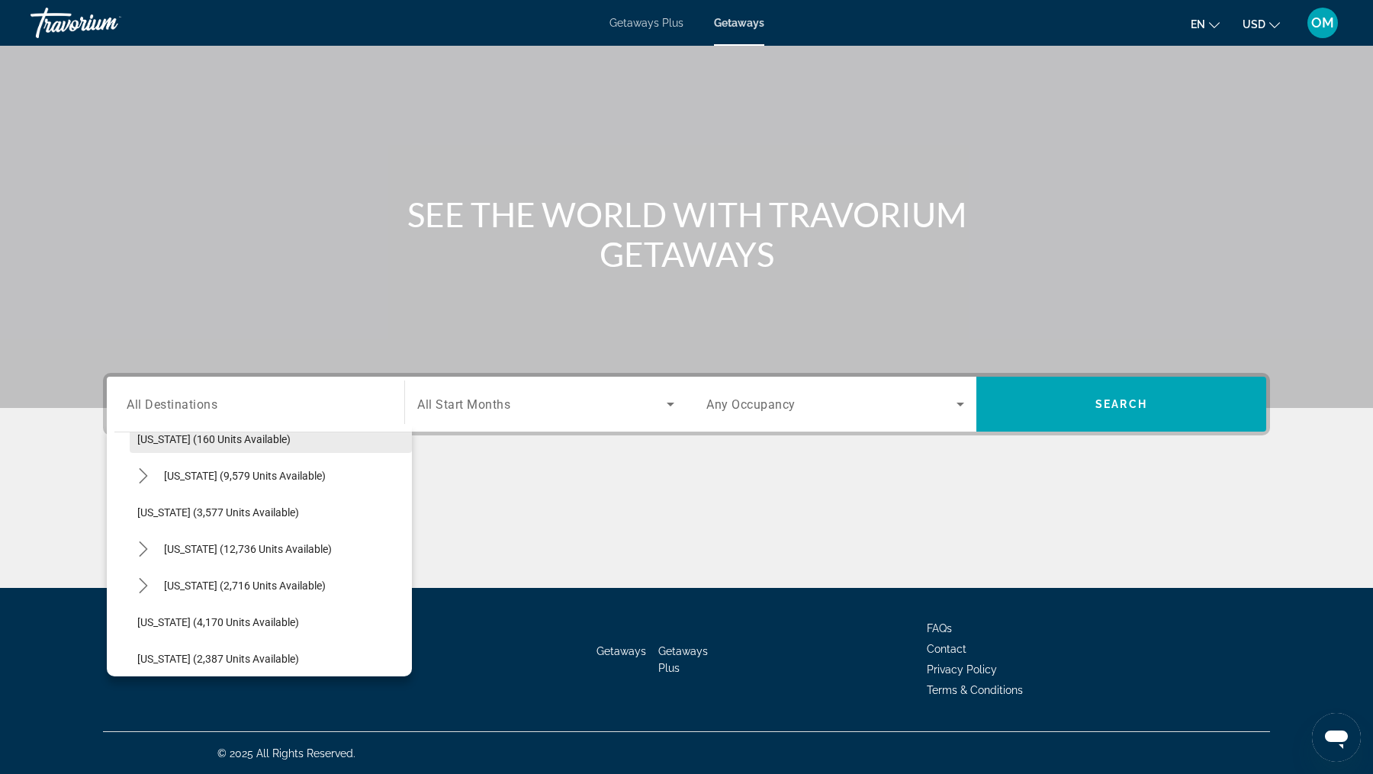
scroll to position [790, 0]
click at [150, 546] on icon "Toggle Nevada (12,736 units available) submenu" at bounding box center [143, 547] width 15 height 15
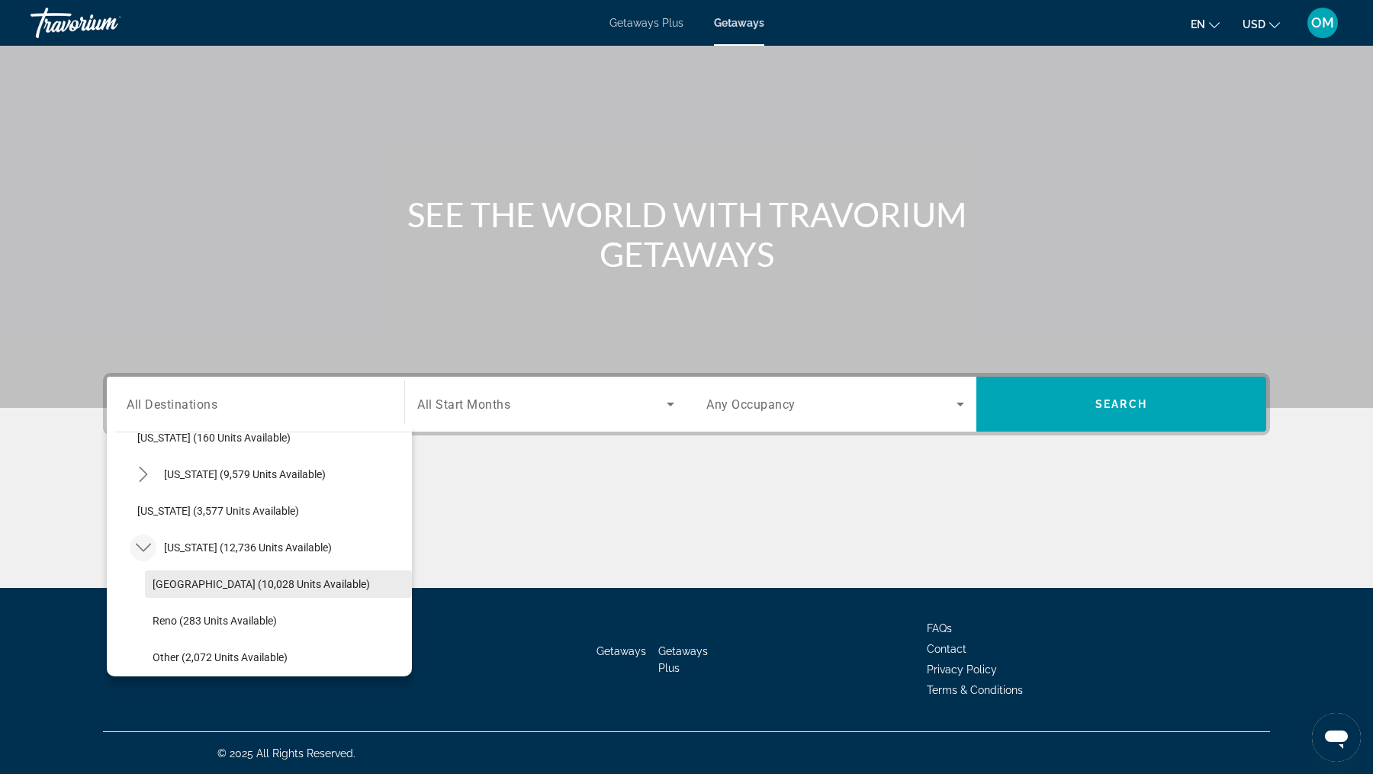
click at [153, 578] on span "[GEOGRAPHIC_DATA] (10,028 units available)" at bounding box center [261, 584] width 217 height 12
type input "**********"
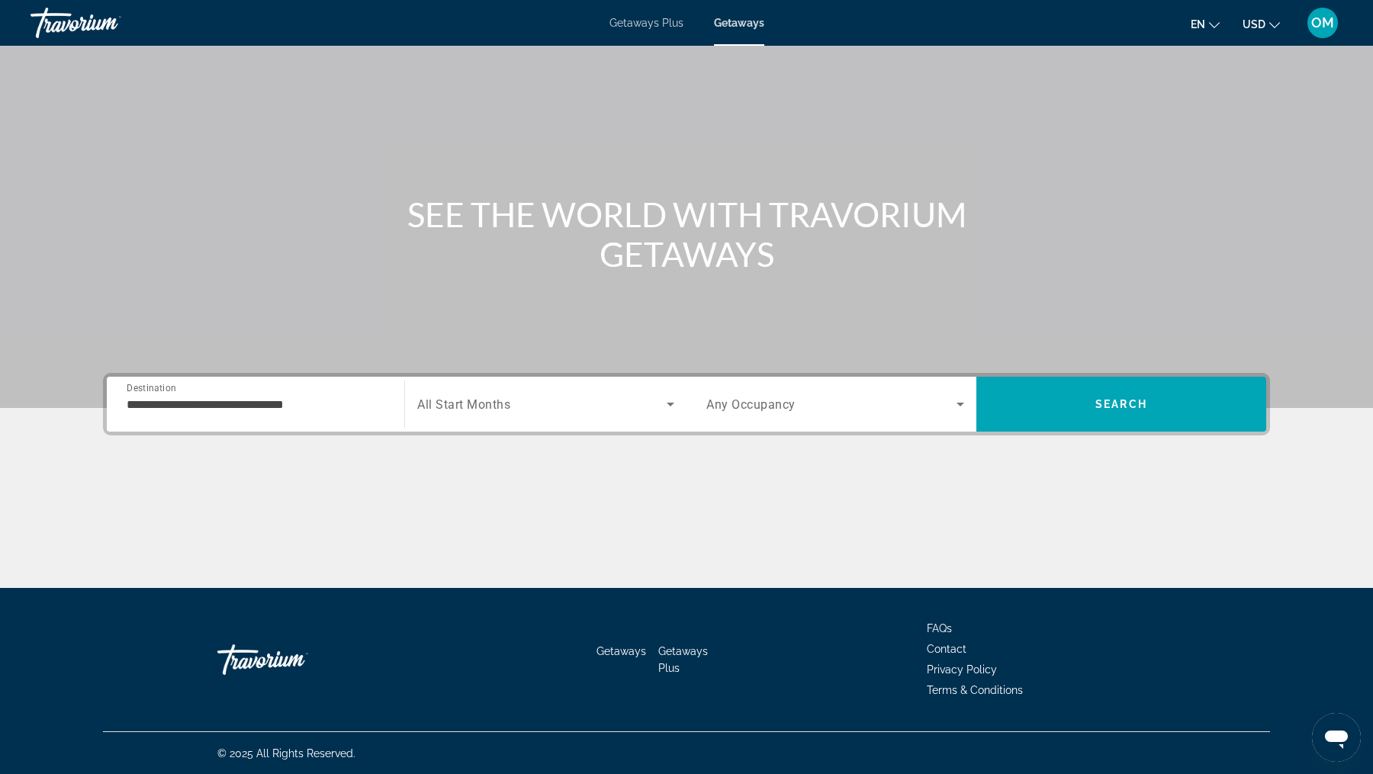
click at [446, 407] on span "All Start Months" at bounding box center [463, 404] width 93 height 14
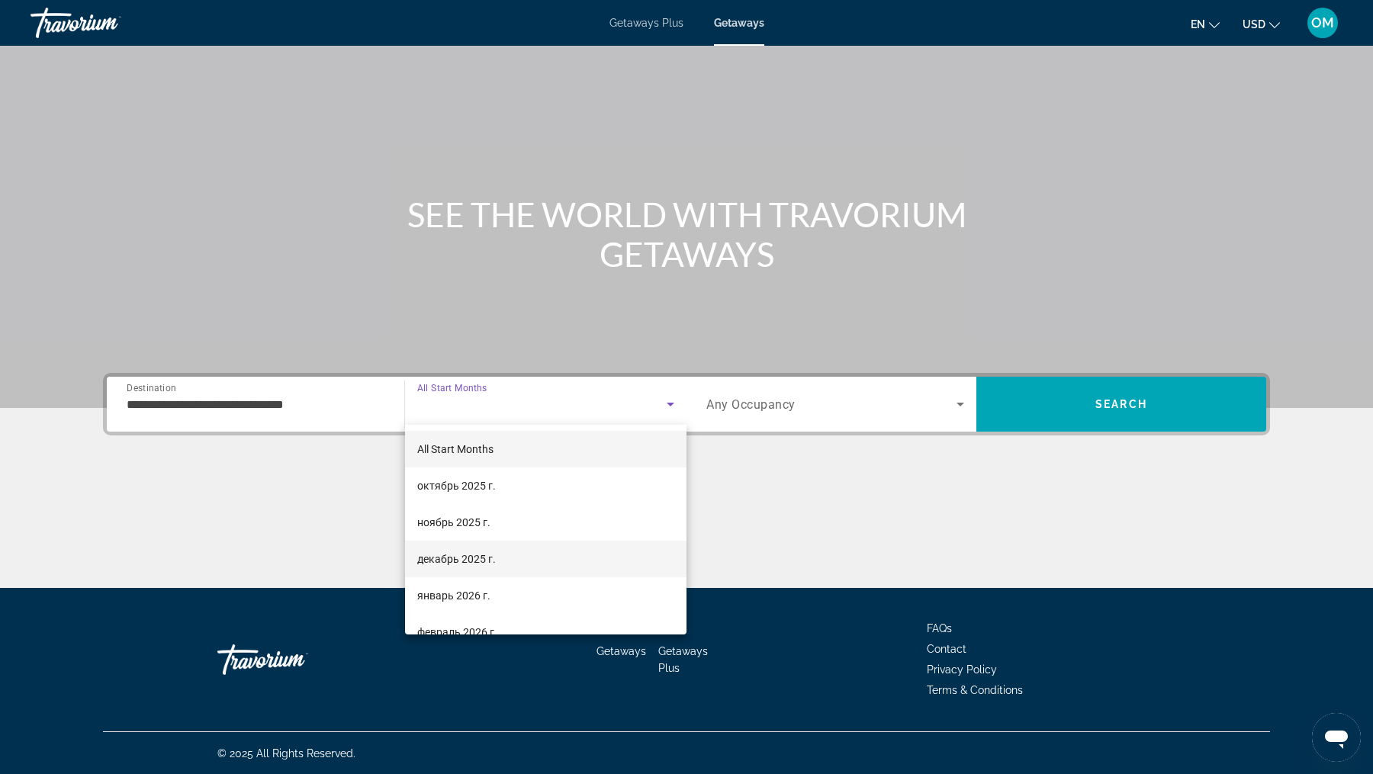
click at [444, 561] on span "декабрь 2025 г." at bounding box center [456, 559] width 79 height 18
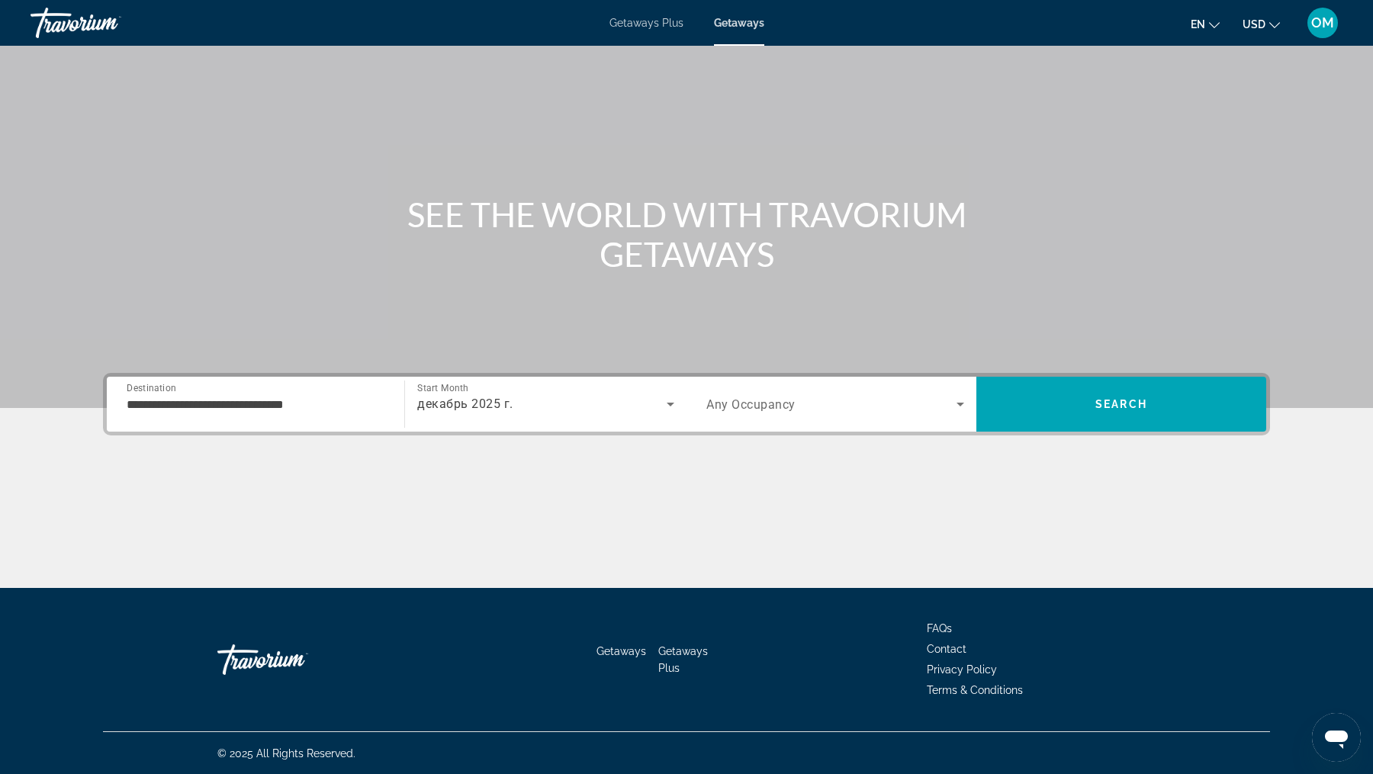
click at [734, 407] on span "Any Occupancy" at bounding box center [750, 404] width 89 height 14
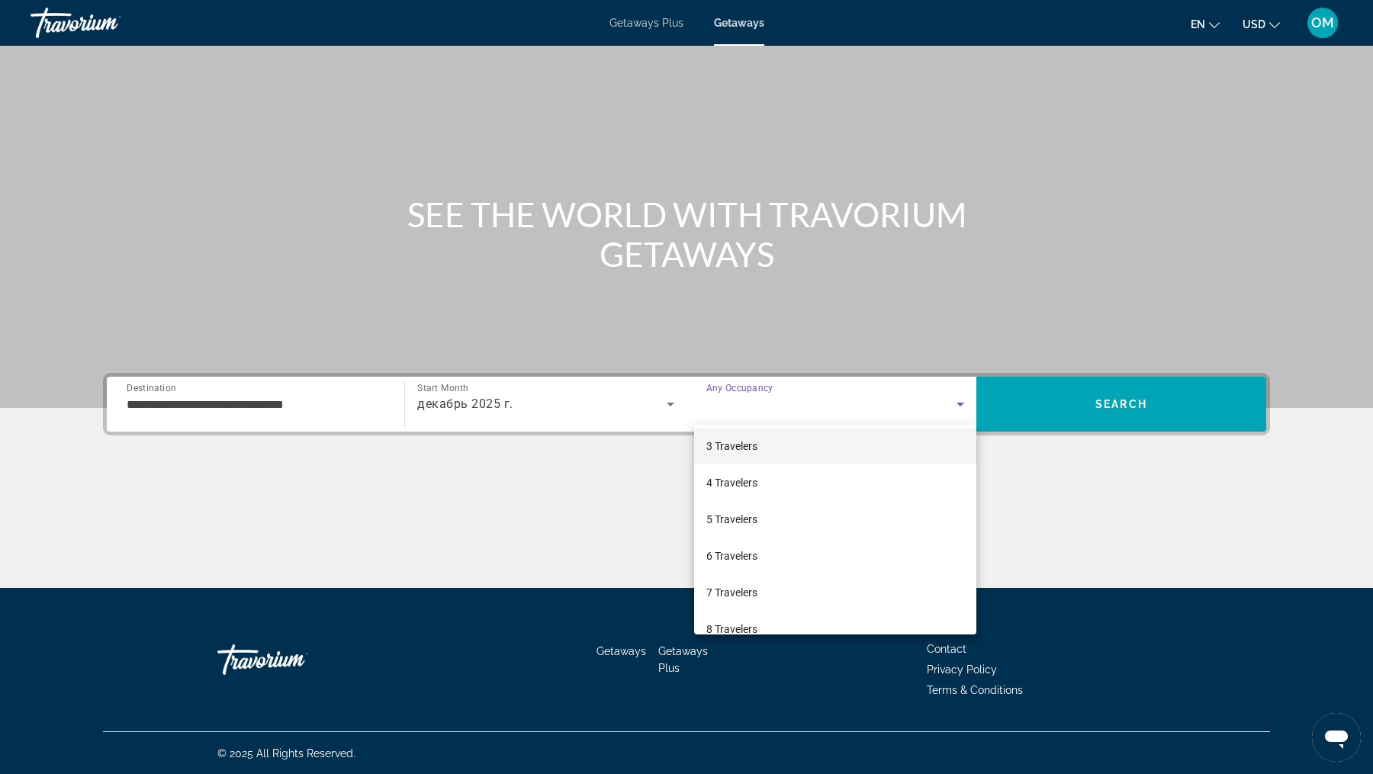
scroll to position [168, 0]
click at [727, 464] on span "6 Travelers" at bounding box center [731, 464] width 51 height 18
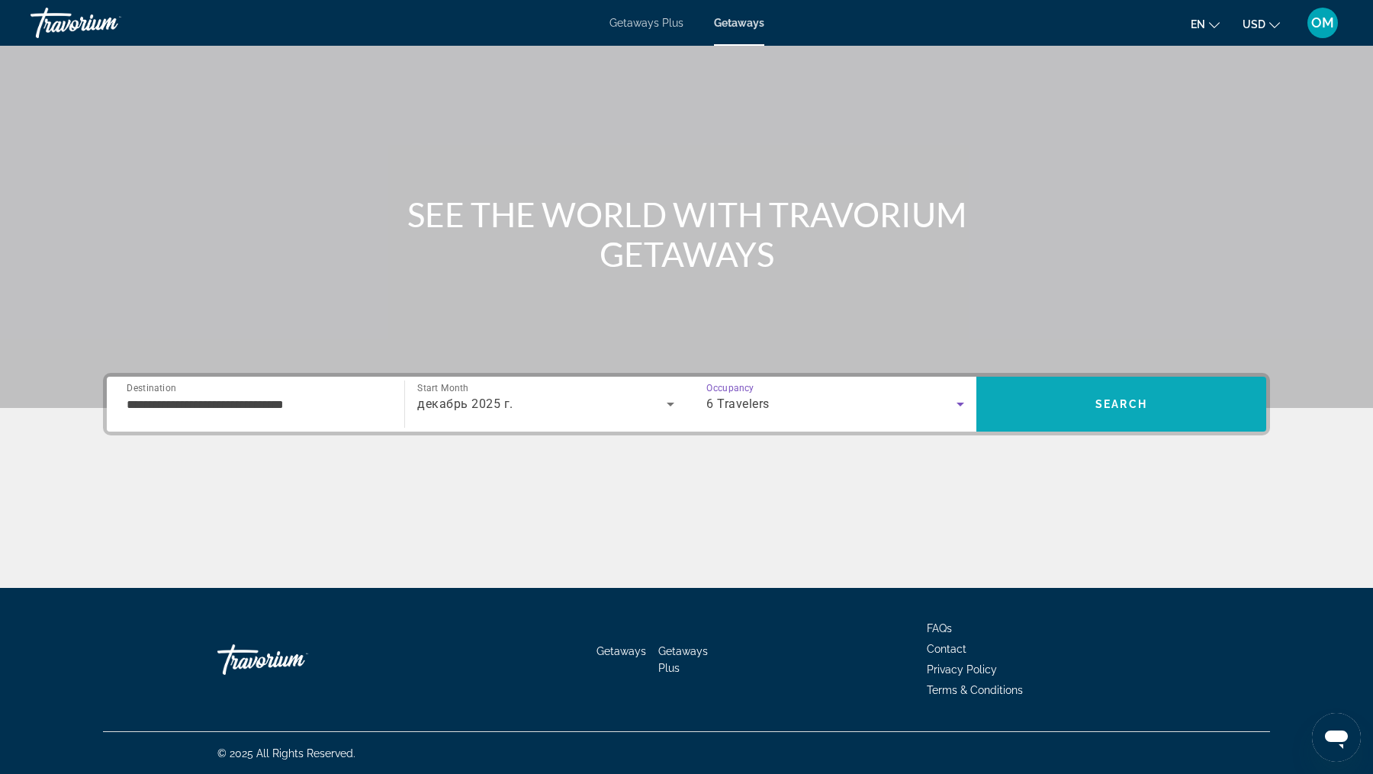
click at [1060, 423] on span "Search" at bounding box center [1121, 404] width 290 height 55
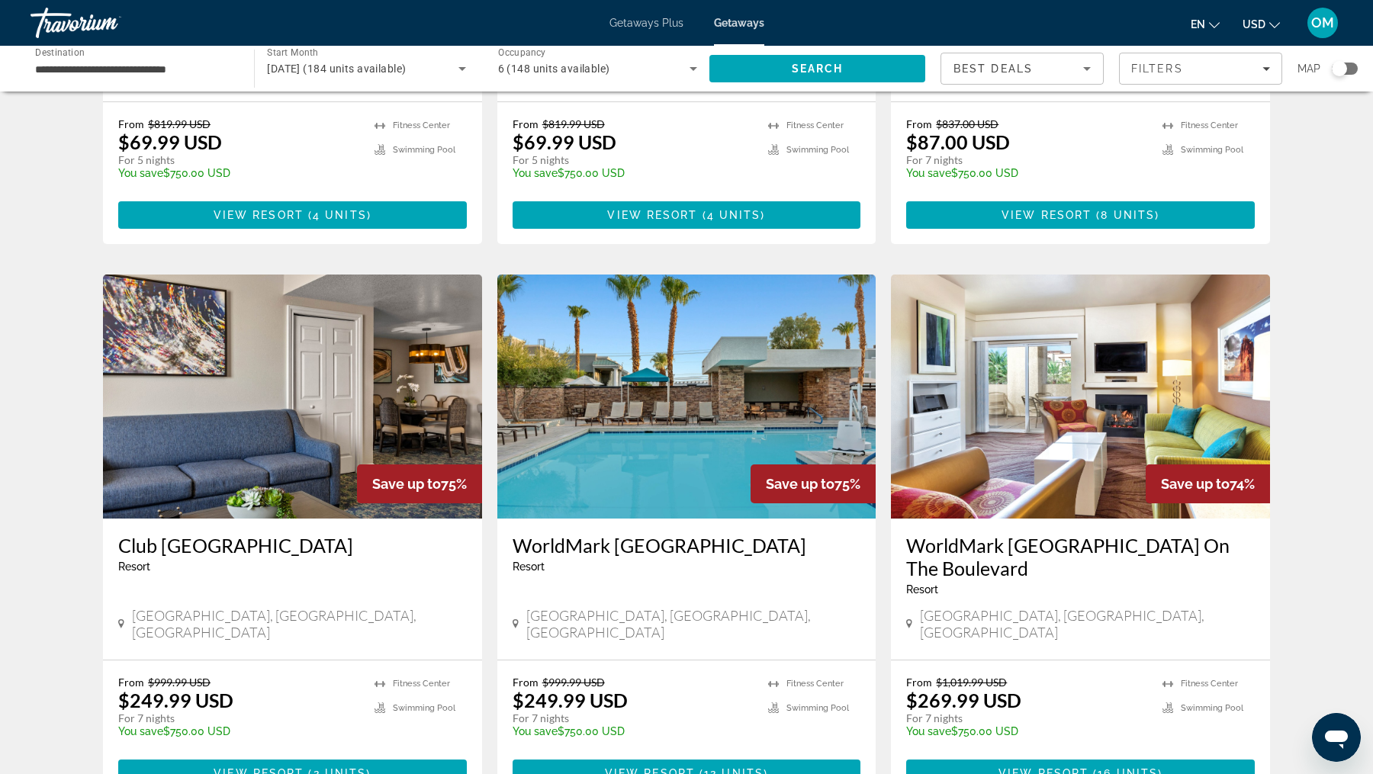
scroll to position [1623, 0]
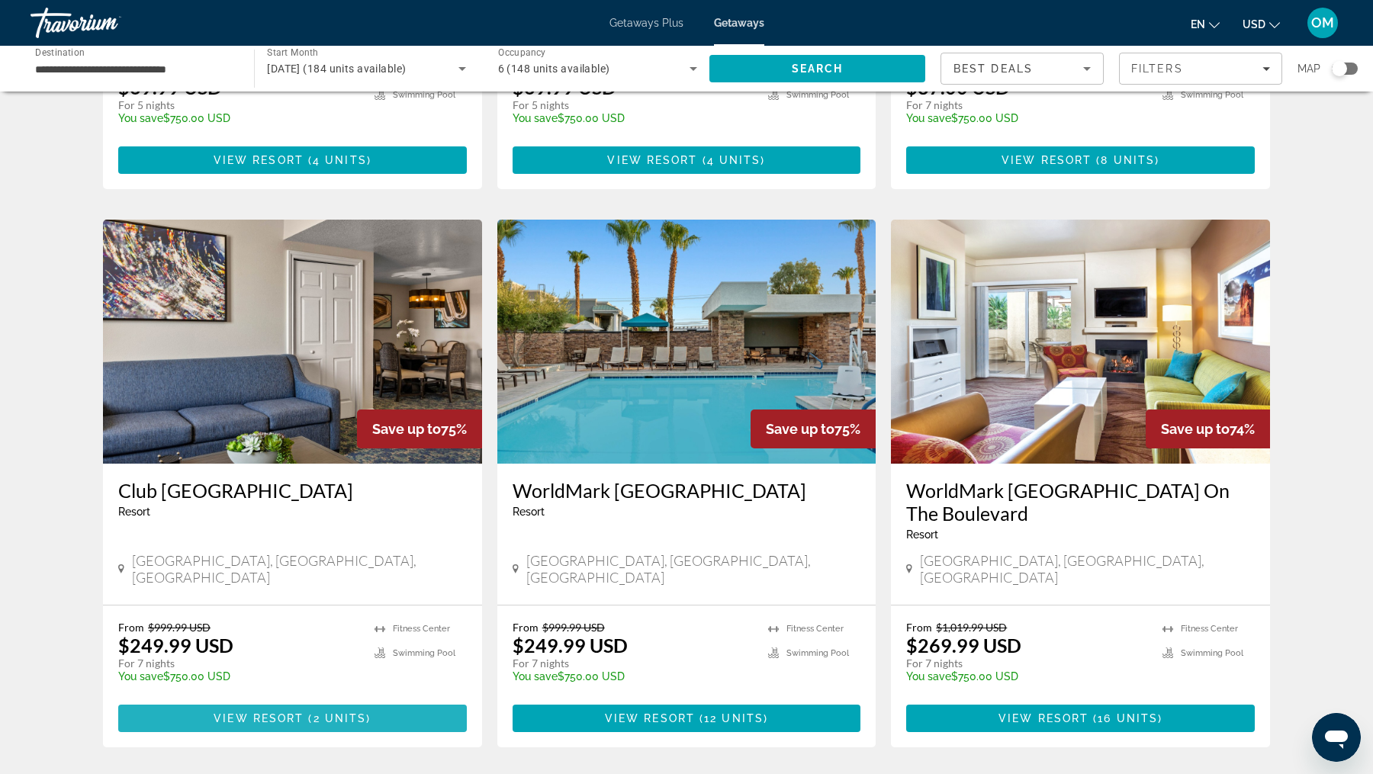
click at [303, 713] on span "View Resort" at bounding box center [259, 719] width 90 height 12
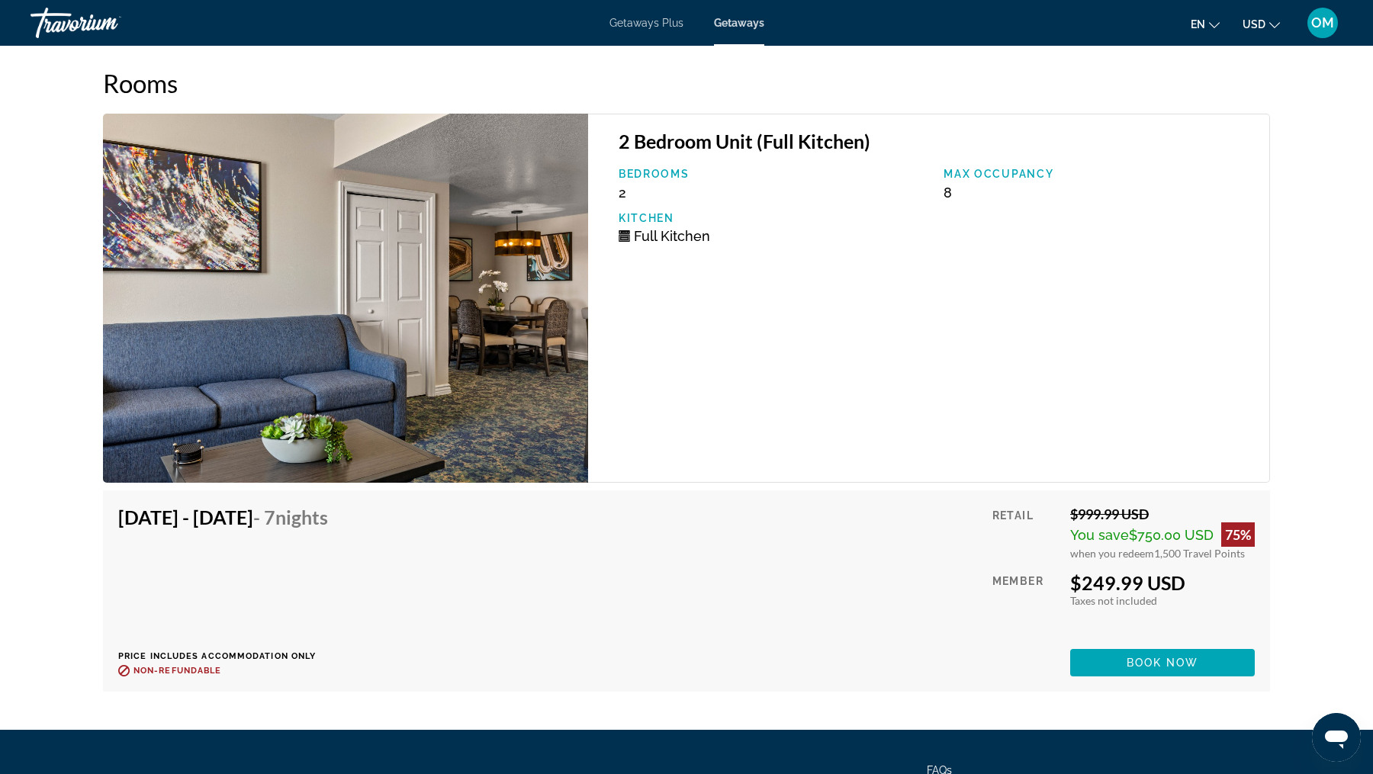
scroll to position [2782, 0]
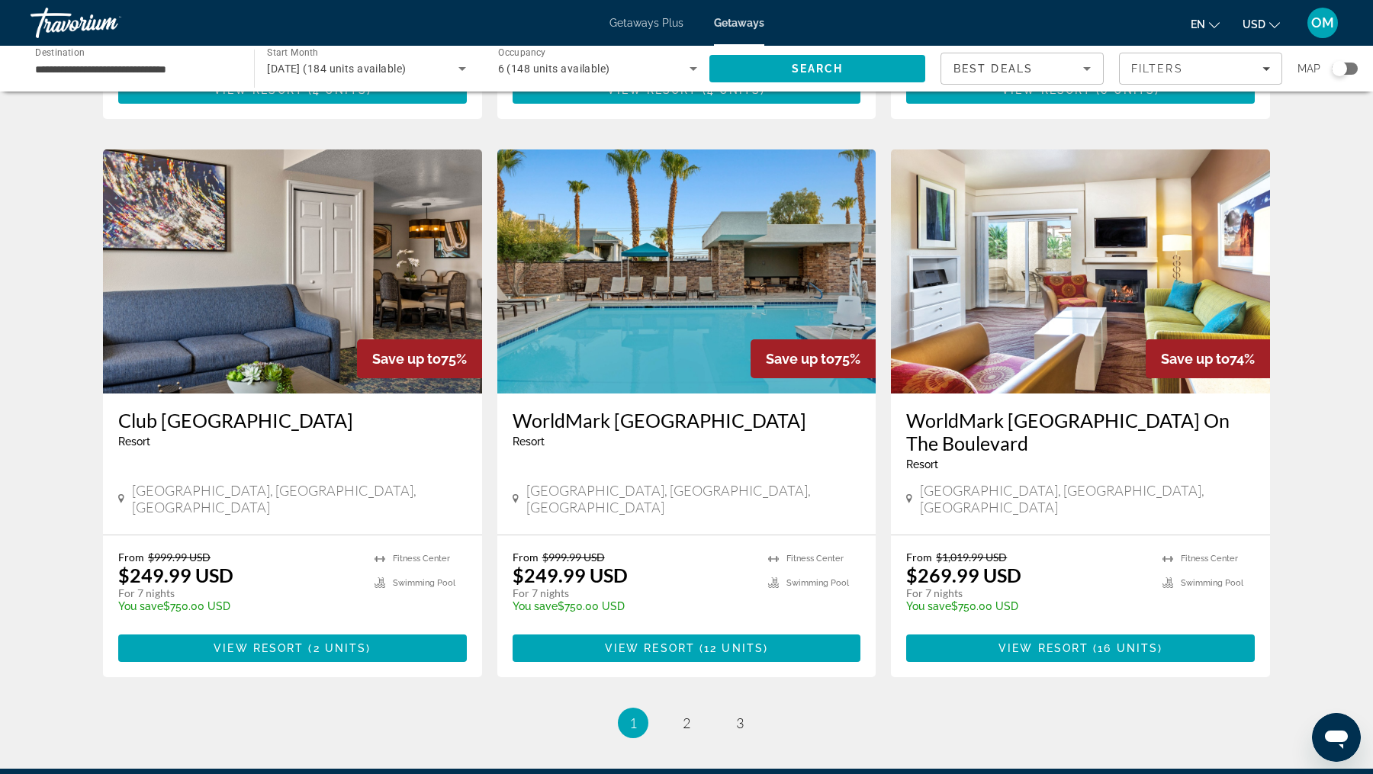
scroll to position [1761, 0]
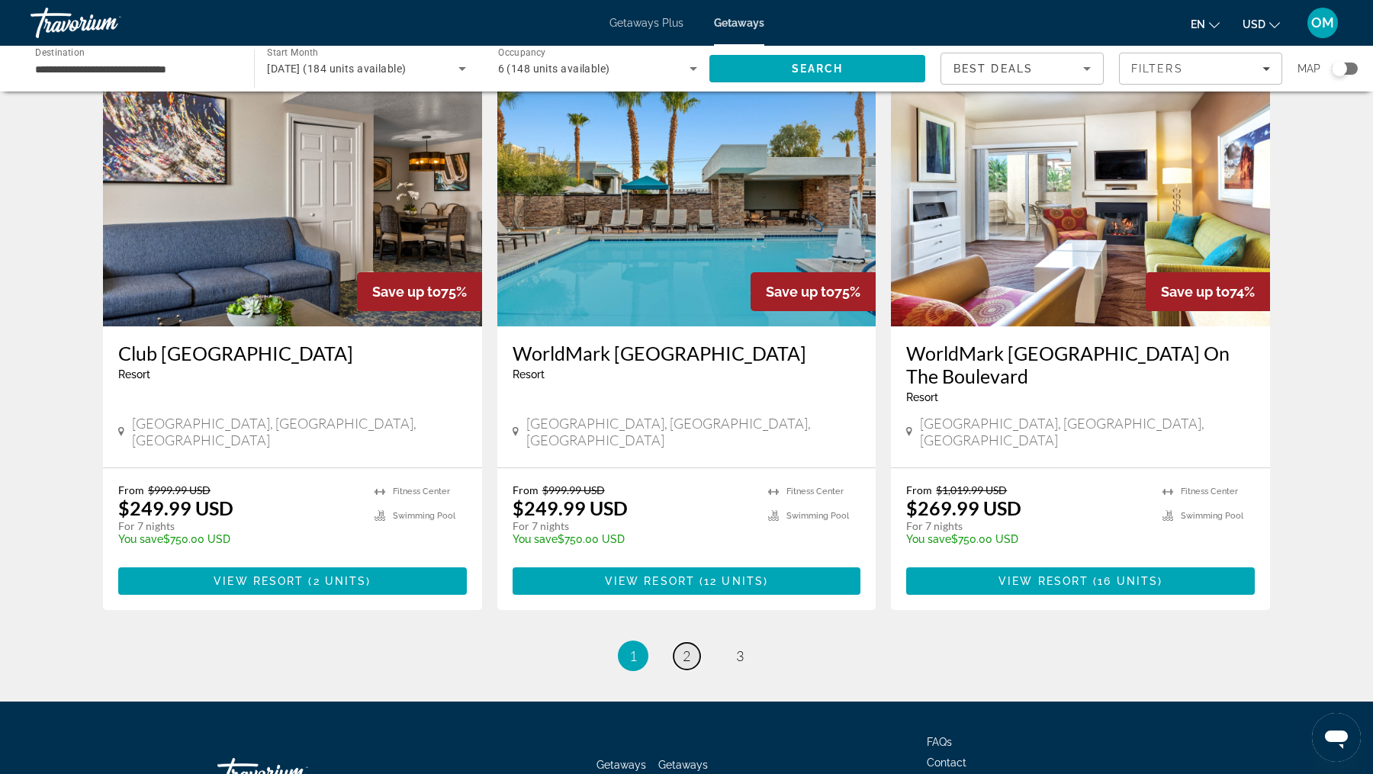
click at [683, 648] on span "2" at bounding box center [687, 656] width 8 height 17
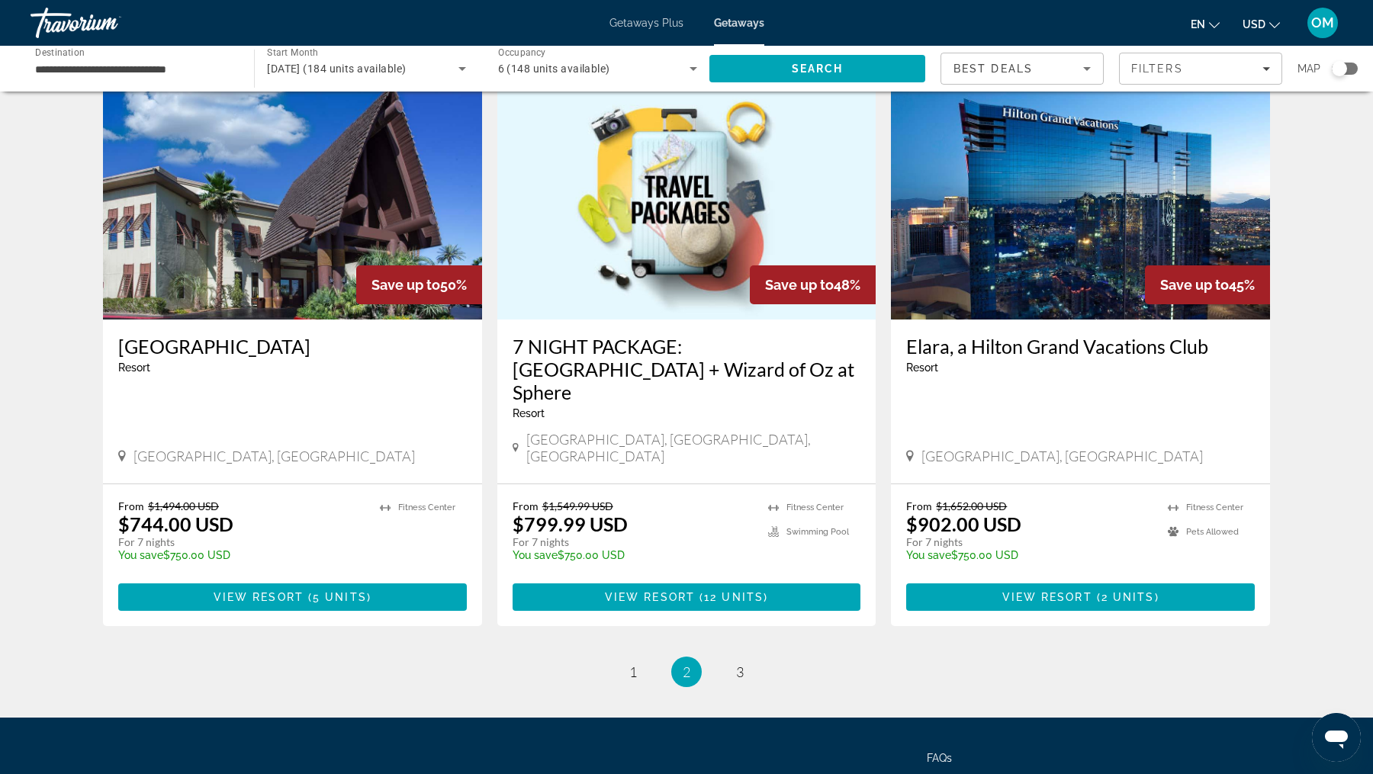
scroll to position [1730, 0]
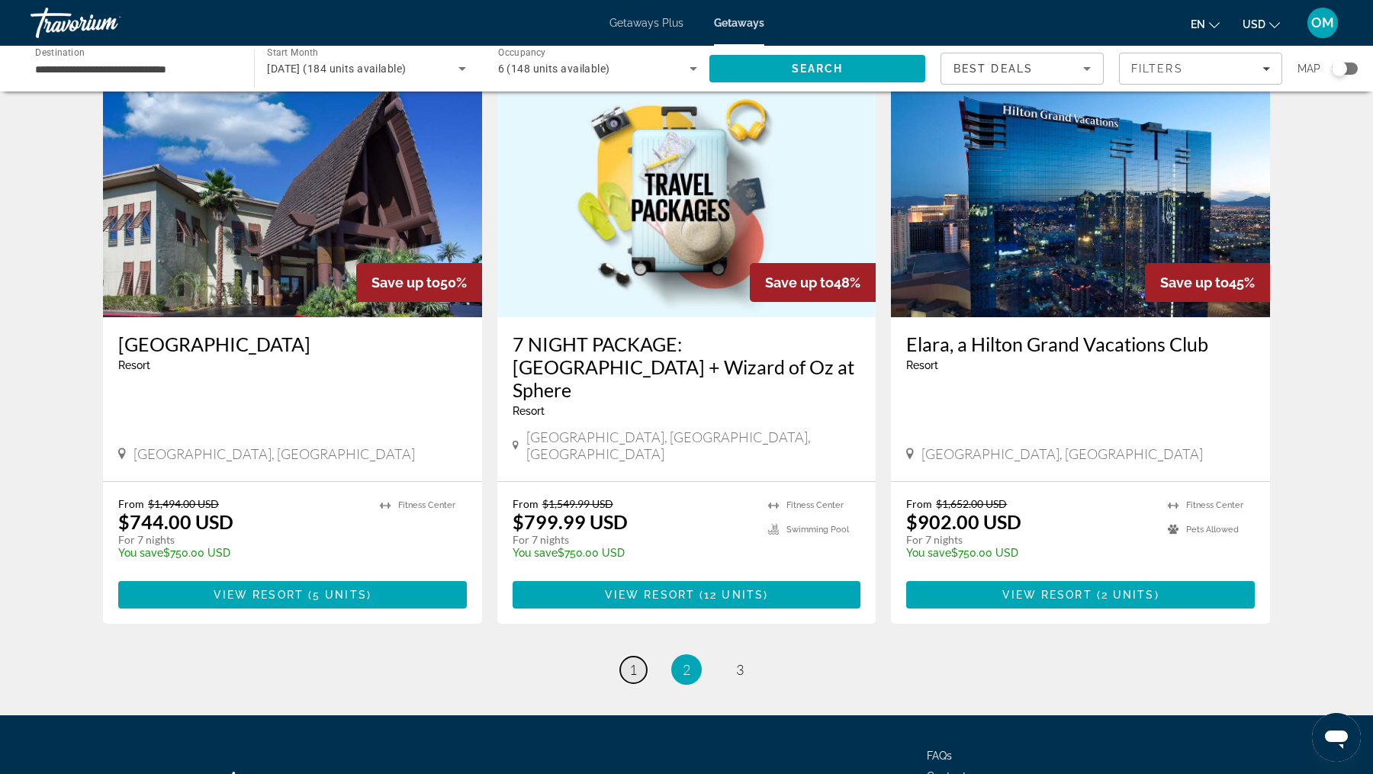
click at [633, 661] on span "1" at bounding box center [633, 669] width 8 height 17
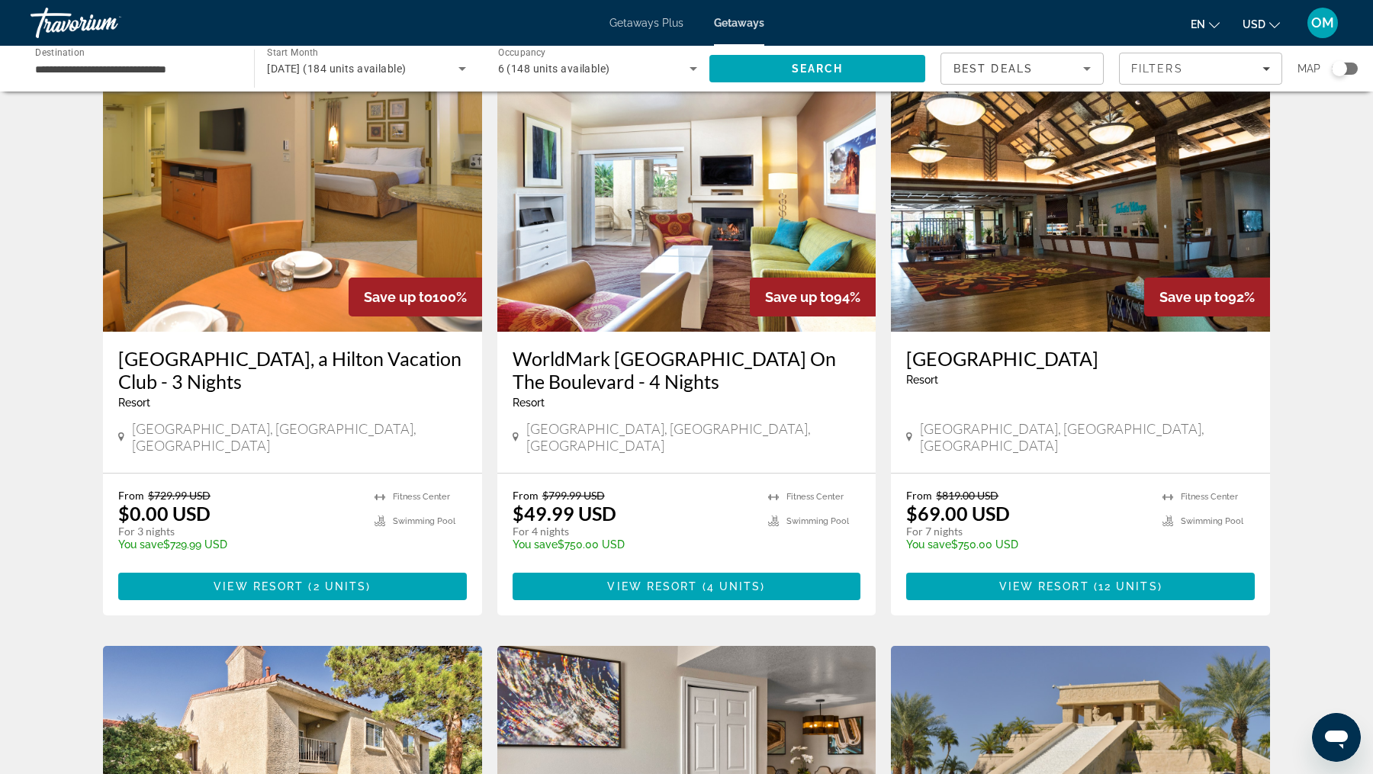
scroll to position [616, 0]
click at [1082, 270] on img "Main content" at bounding box center [1080, 209] width 379 height 244
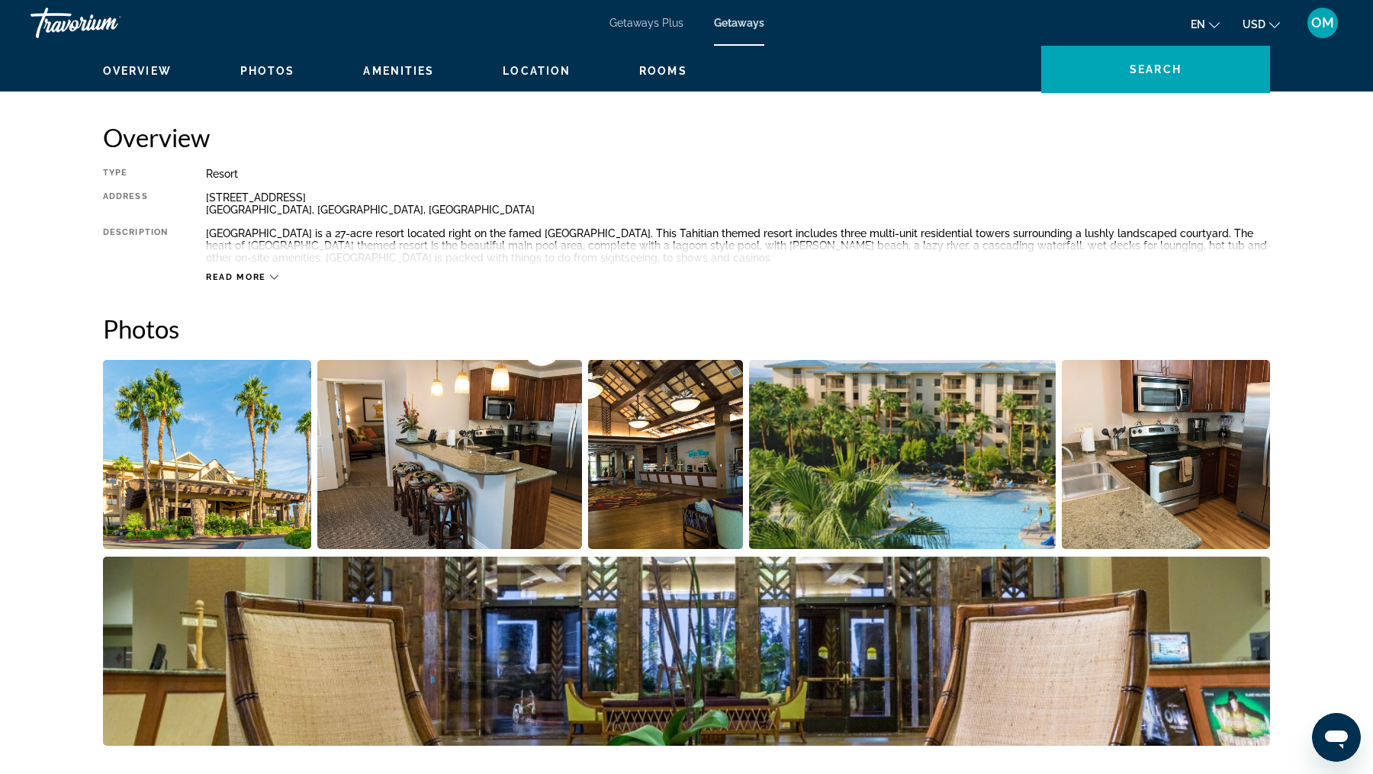
scroll to position [728, 0]
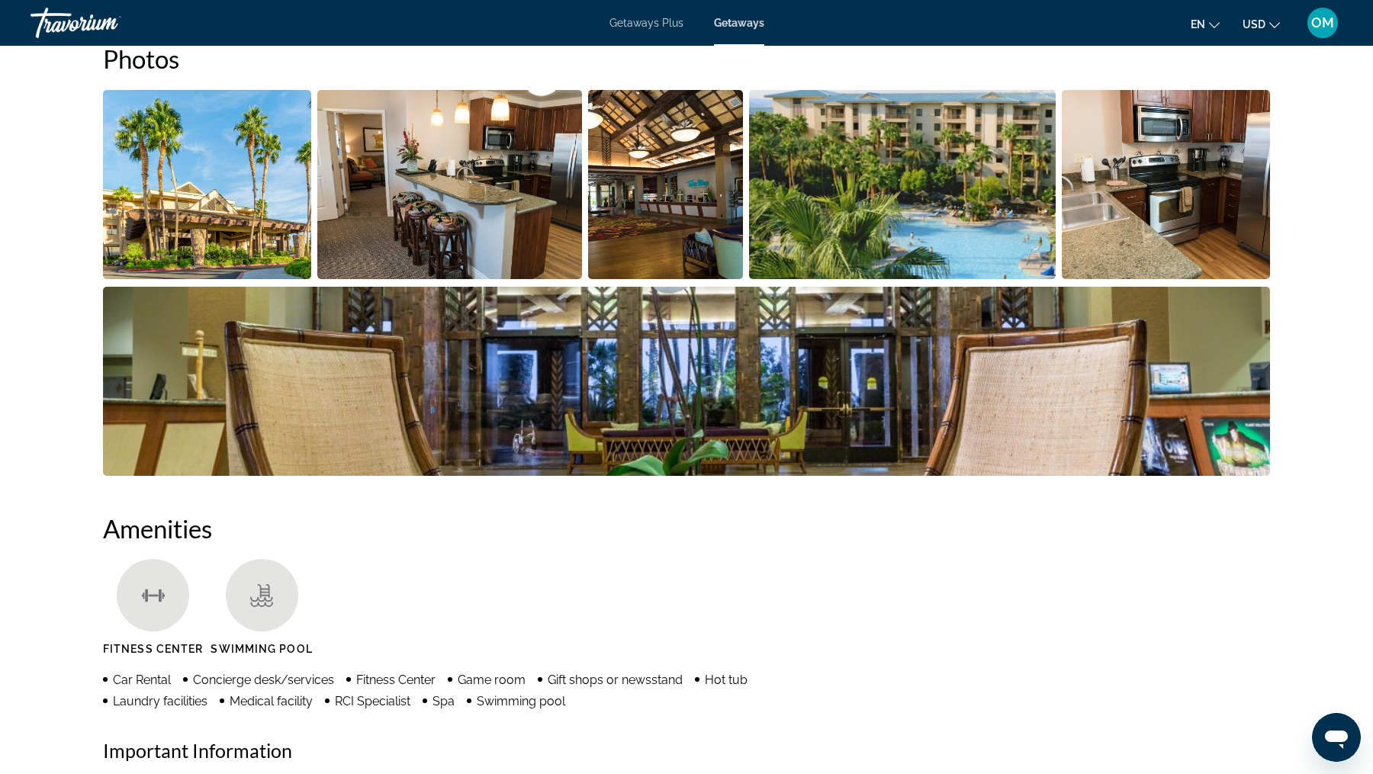
click at [417, 238] on img "Open full-screen image slider" at bounding box center [449, 184] width 265 height 189
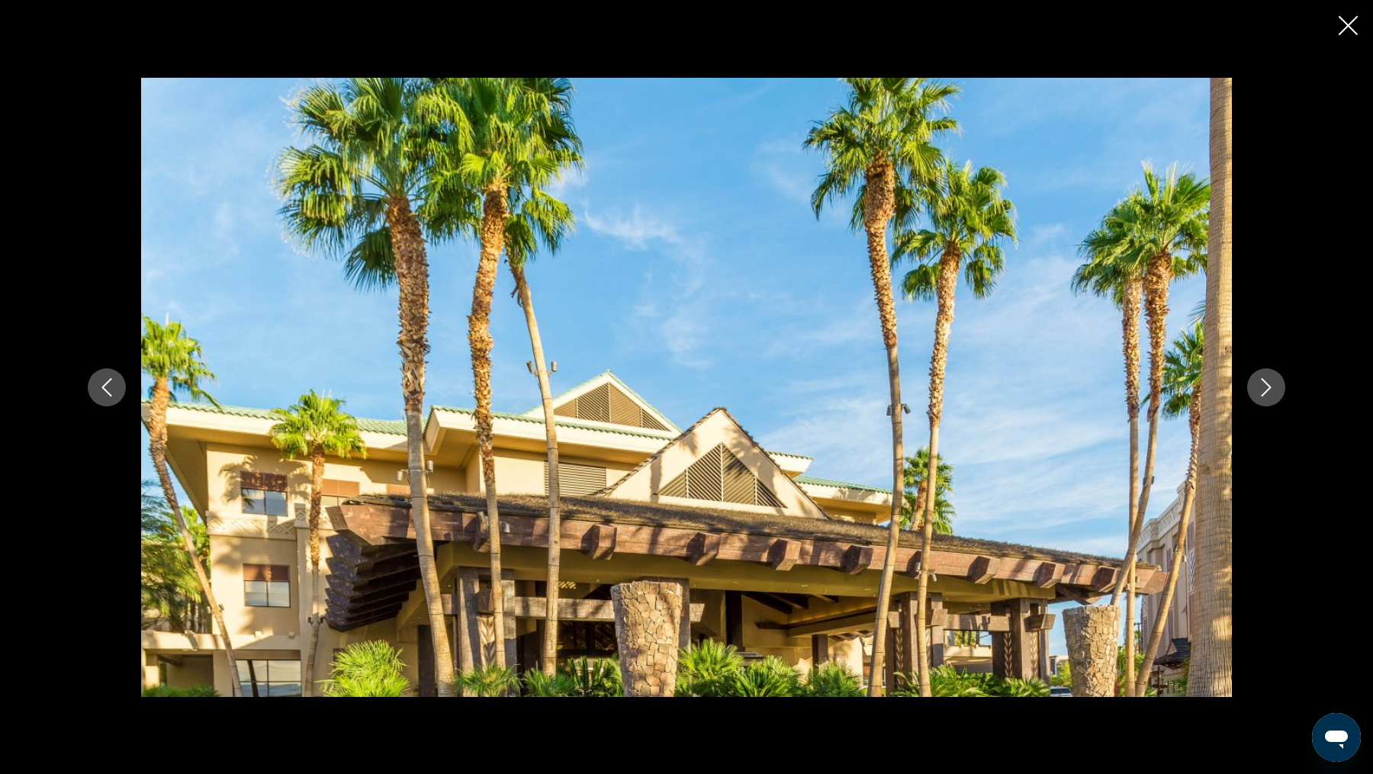
click at [1266, 391] on icon "Next image" at bounding box center [1267, 387] width 10 height 18
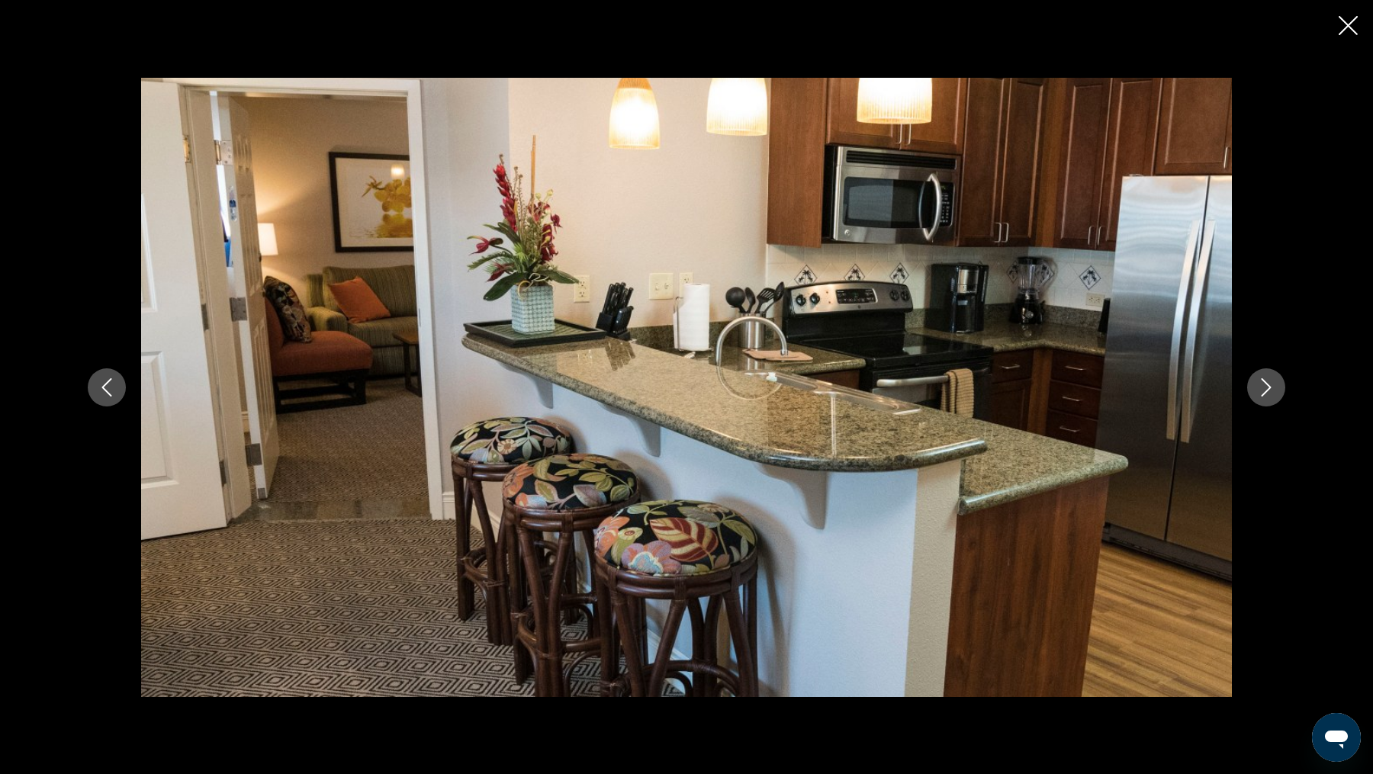
click at [1266, 391] on icon "Next image" at bounding box center [1266, 387] width 18 height 18
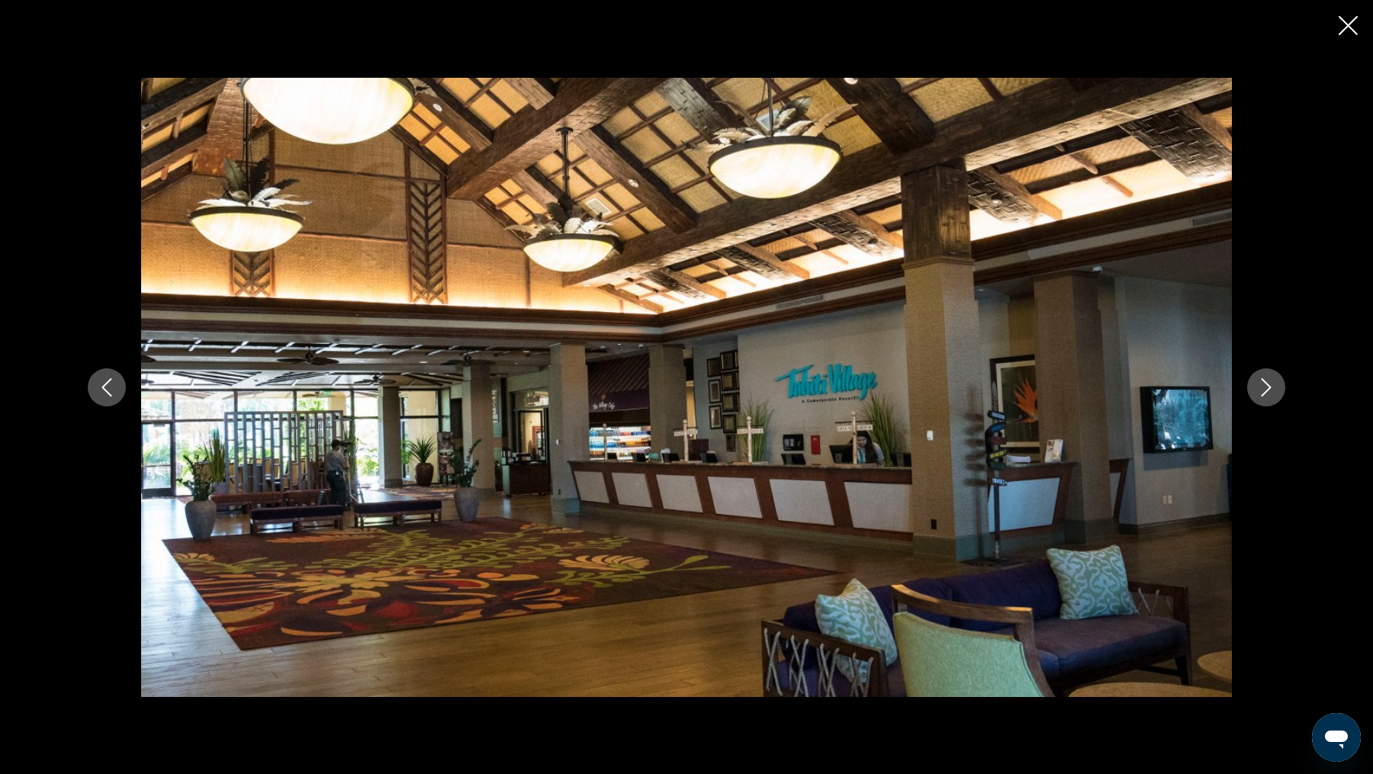
click at [1266, 391] on icon "Next image" at bounding box center [1266, 387] width 18 height 18
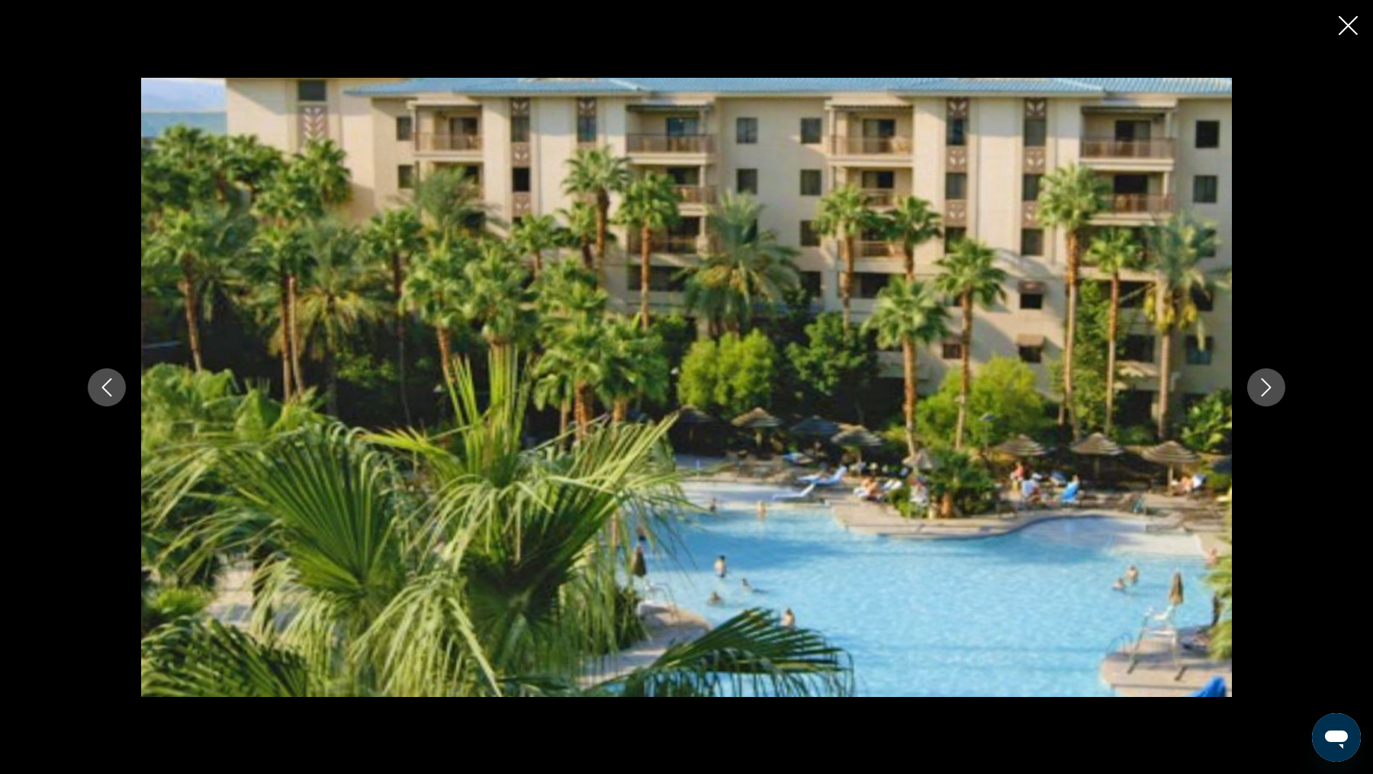
click at [1266, 392] on icon "Next image" at bounding box center [1266, 387] width 18 height 18
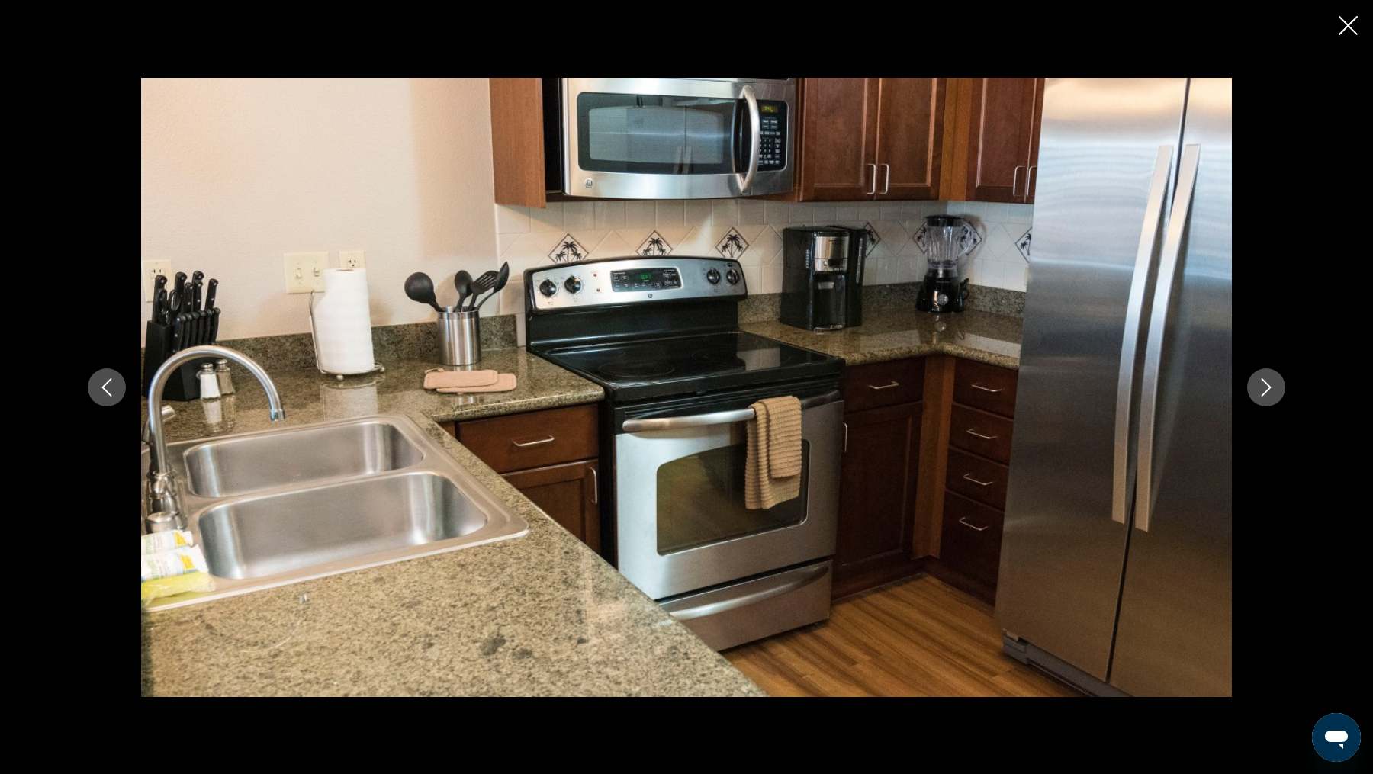
click at [1266, 392] on icon "Next image" at bounding box center [1266, 387] width 18 height 18
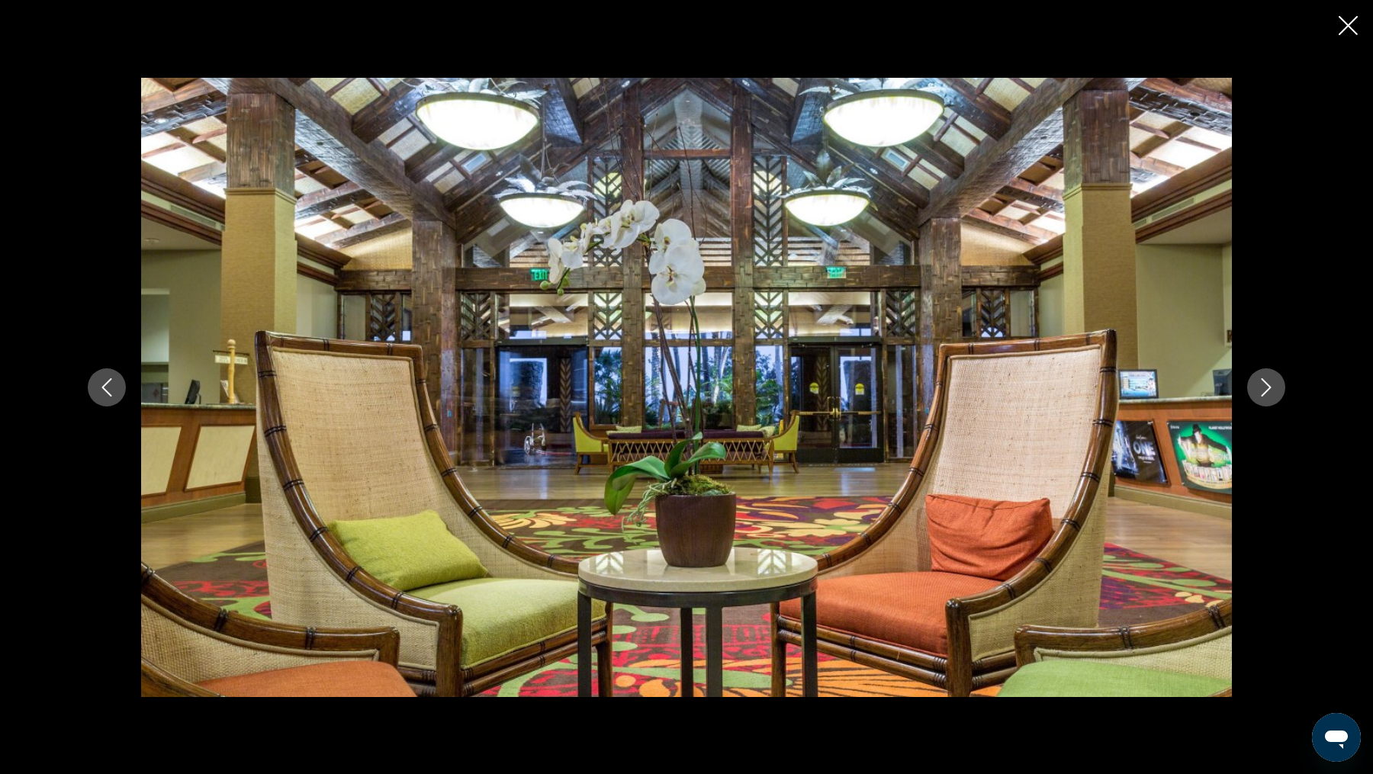
click at [1266, 392] on icon "Next image" at bounding box center [1266, 387] width 18 height 18
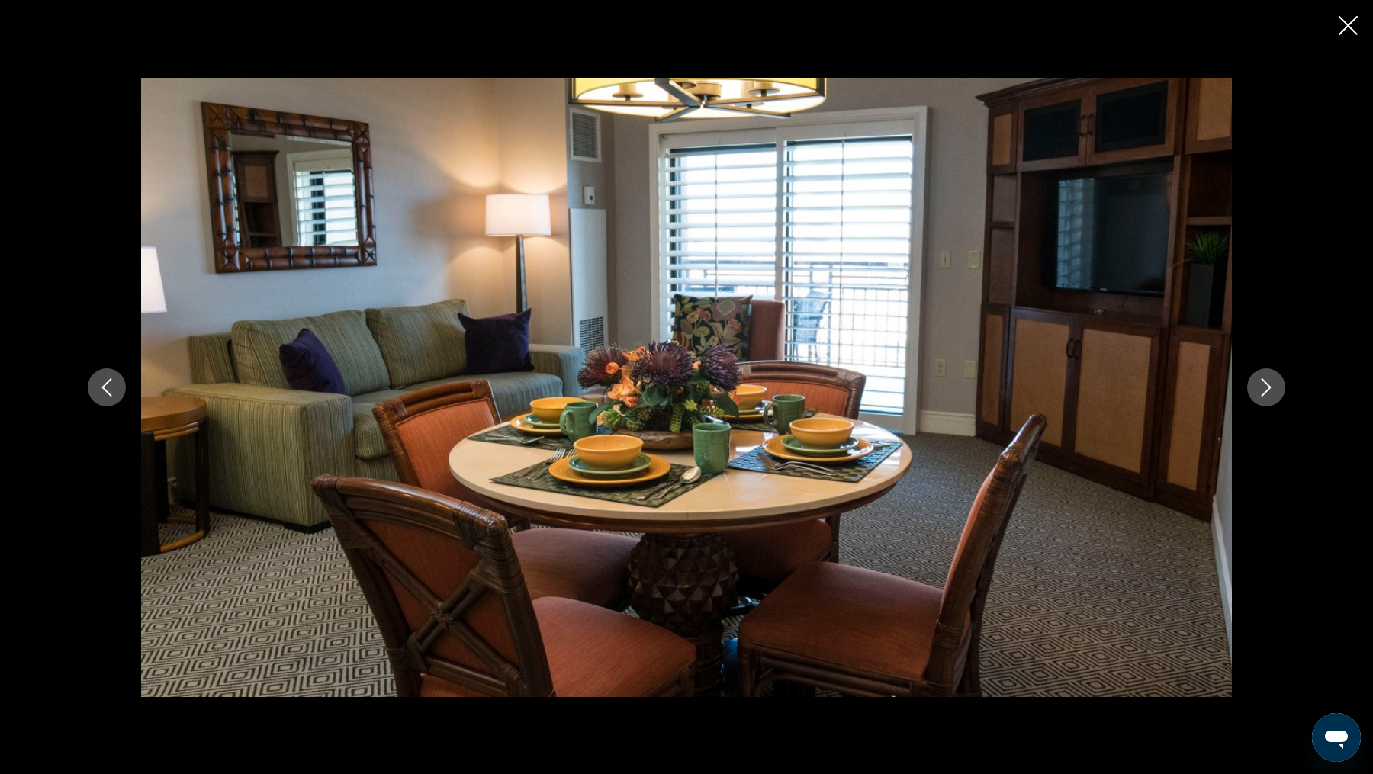
click at [1260, 388] on icon "Next image" at bounding box center [1266, 387] width 18 height 18
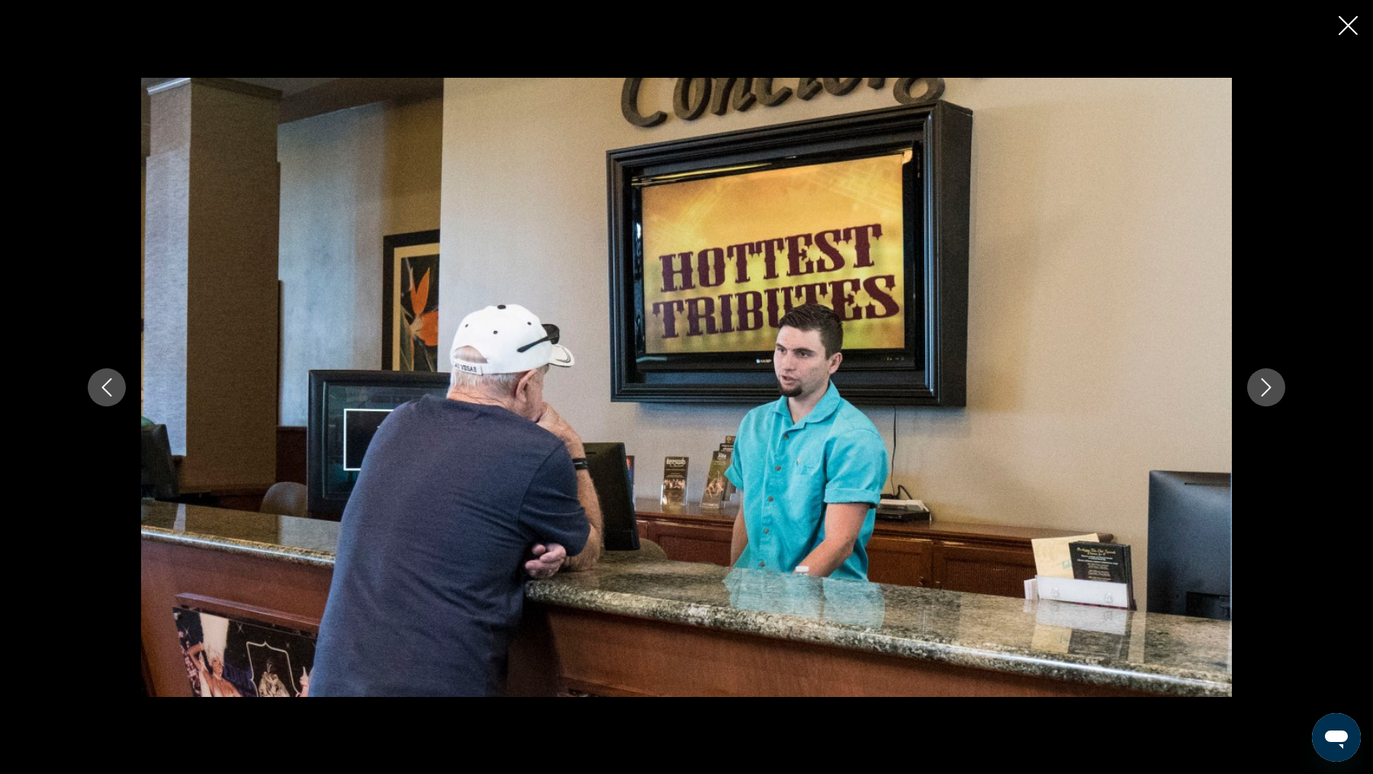
click at [1260, 389] on icon "Next image" at bounding box center [1266, 387] width 18 height 18
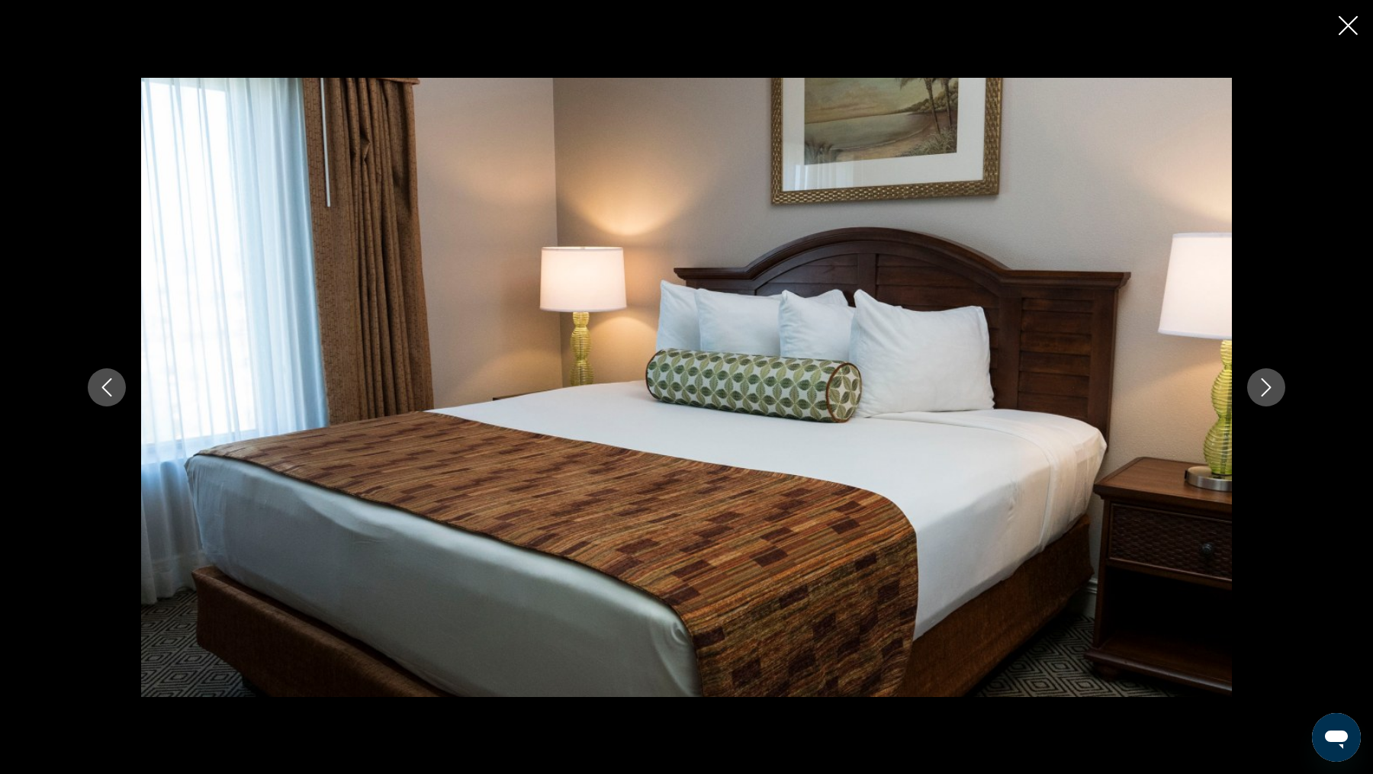
click at [1354, 22] on icon "Close slideshow" at bounding box center [1348, 25] width 19 height 19
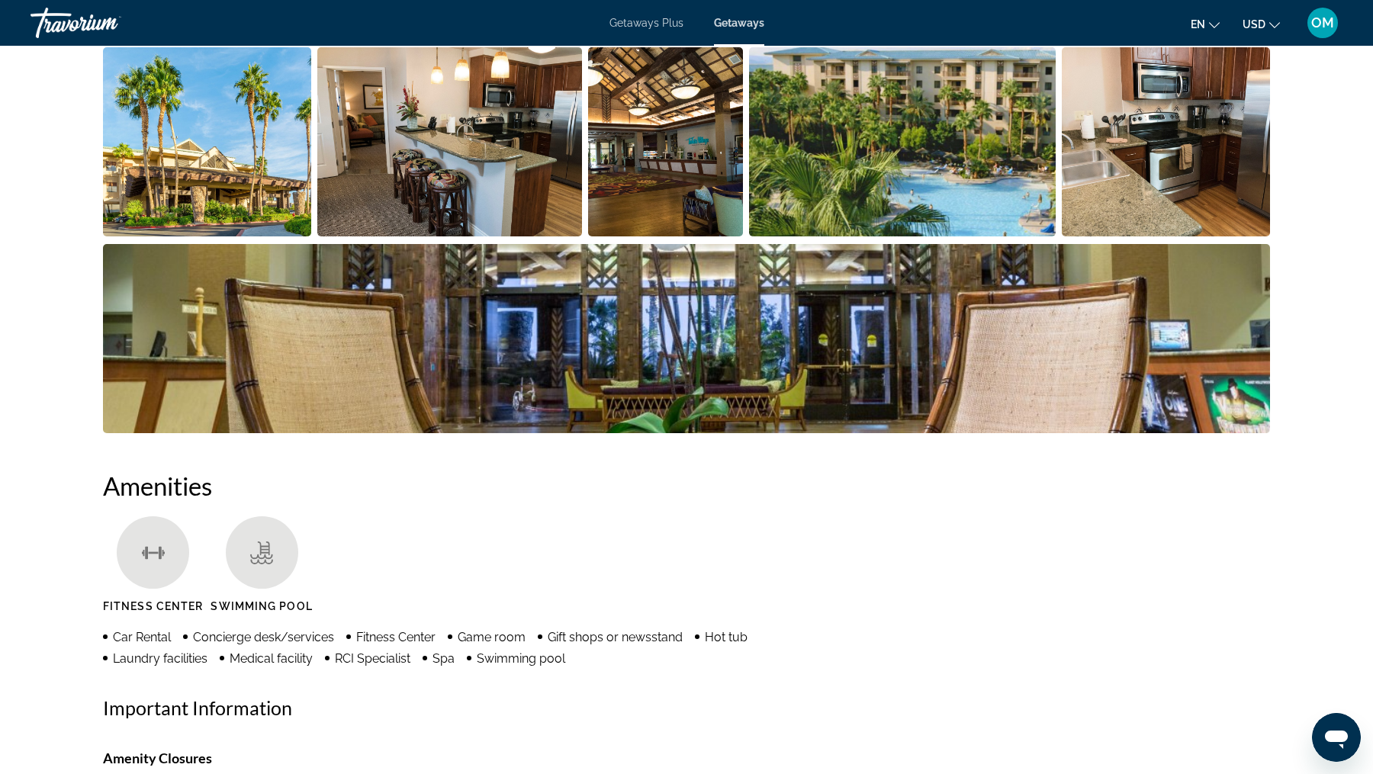
scroll to position [646, 0]
